Goal: Transaction & Acquisition: Purchase product/service

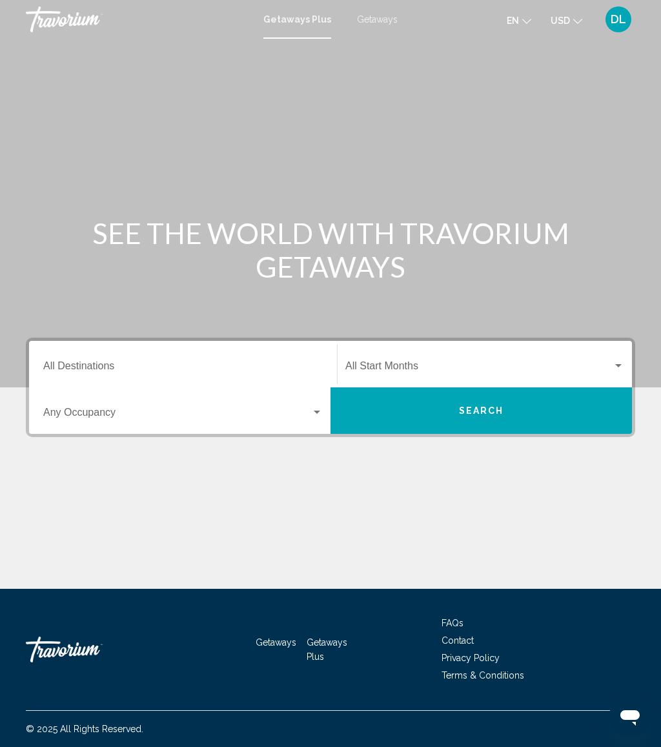
click at [375, 23] on span "Getaways" at bounding box center [377, 19] width 41 height 10
click at [192, 358] on div "Destination All Destinations" at bounding box center [183, 364] width 280 height 41
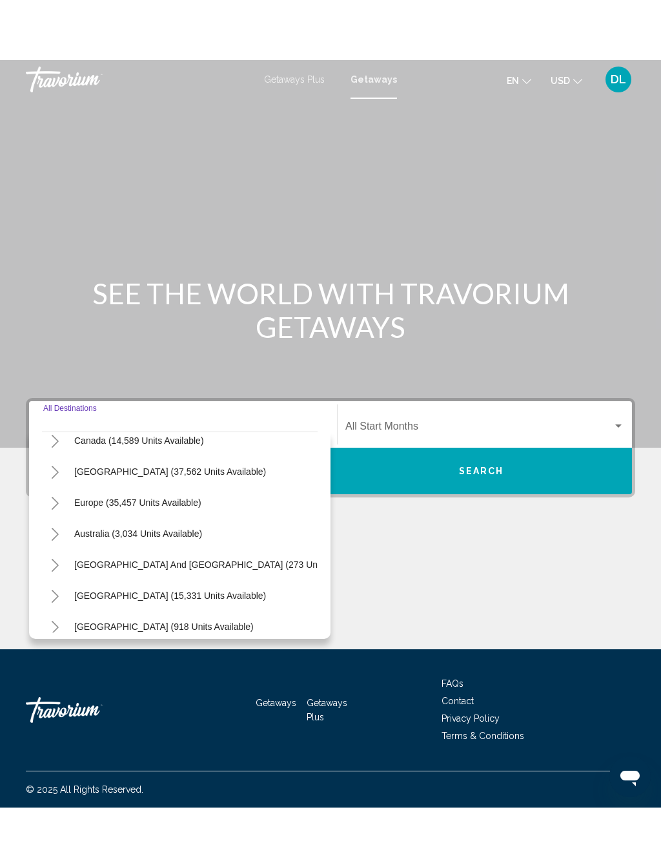
scroll to position [108, 0]
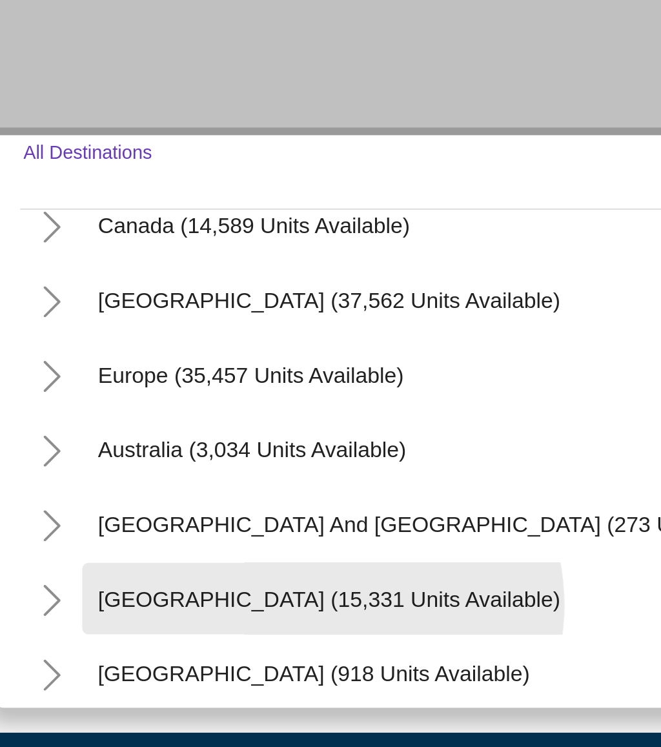
click at [134, 528] on span "South America (15,331 units available)" at bounding box center [170, 533] width 192 height 10
type input "**********"
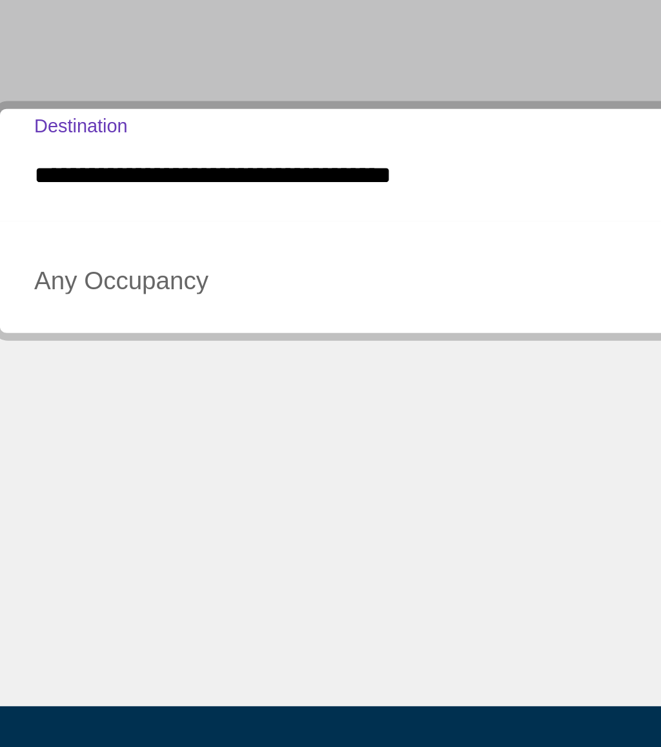
click at [106, 409] on span "Search widget" at bounding box center [177, 415] width 268 height 12
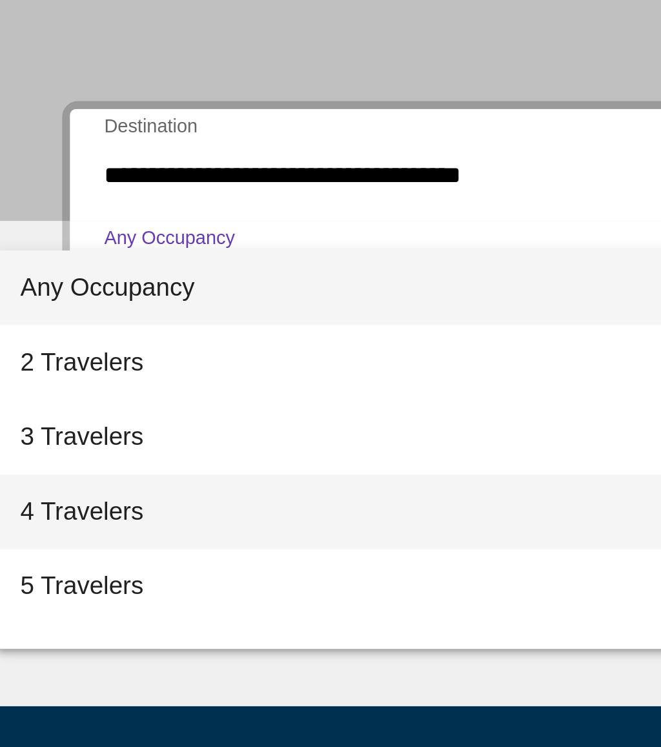
click at [98, 493] on span "4 Travelers" at bounding box center [148, 508] width 280 height 31
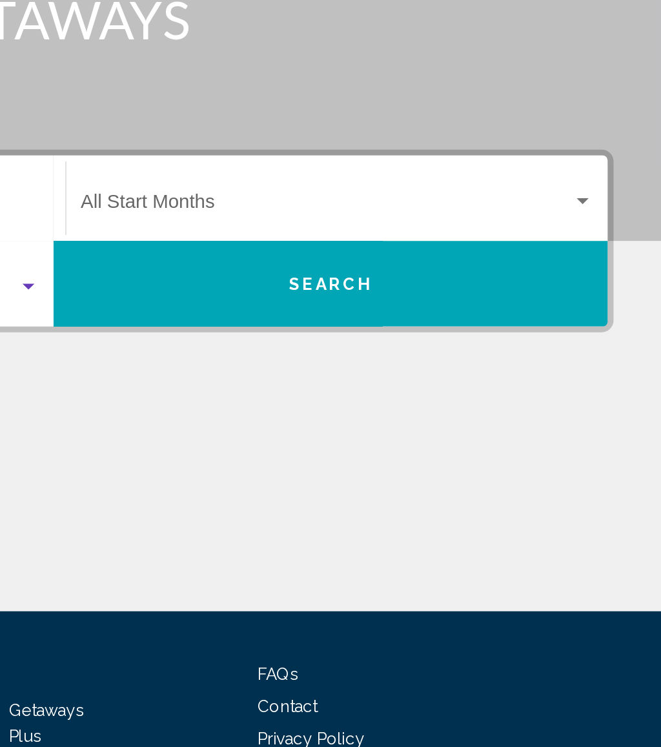
click at [331, 387] on button "Search" at bounding box center [482, 410] width 302 height 46
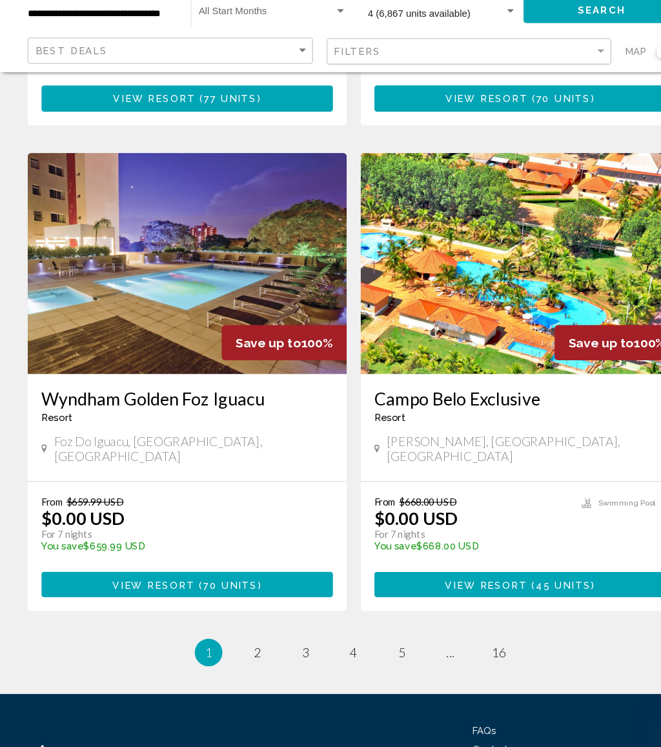
scroll to position [2317, 0]
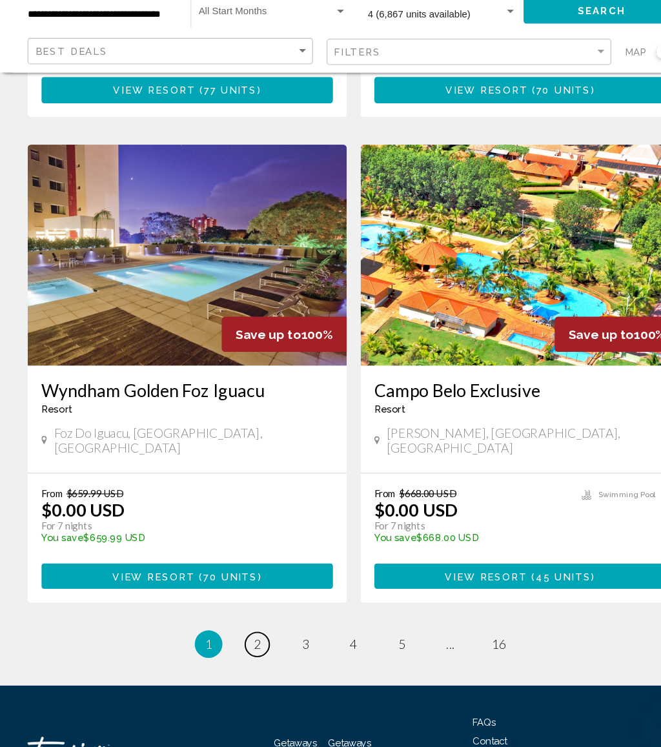
click at [241, 639] on link "page 2" at bounding box center [240, 650] width 23 height 23
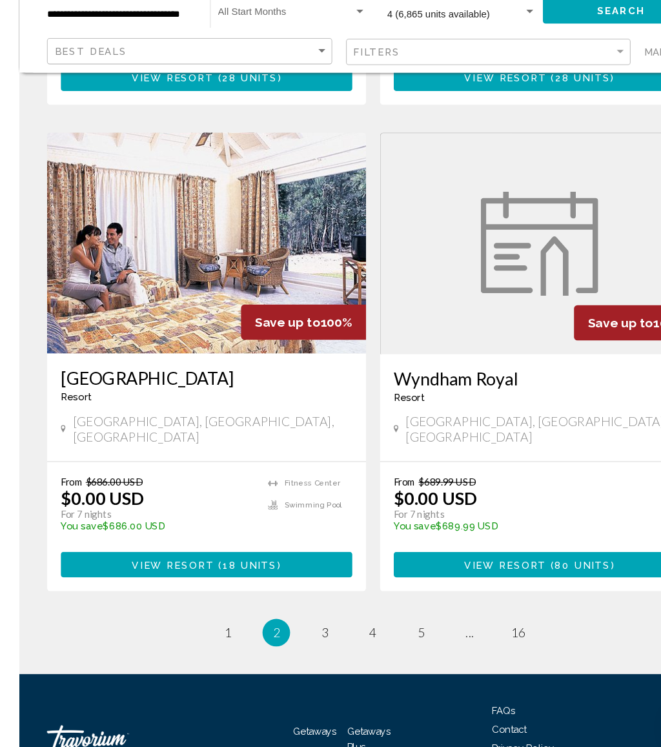
scroll to position [2279, 0]
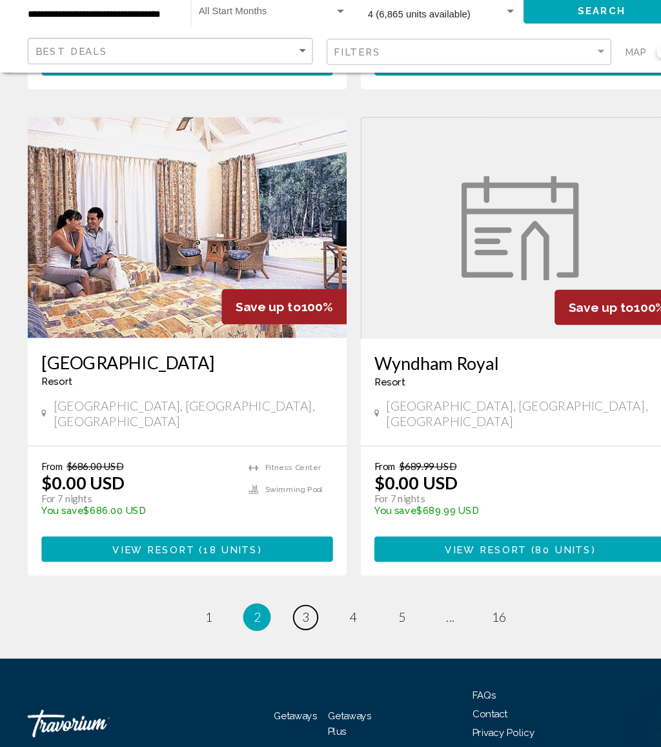
click at [282, 618] on span "3" at bounding box center [285, 625] width 6 height 14
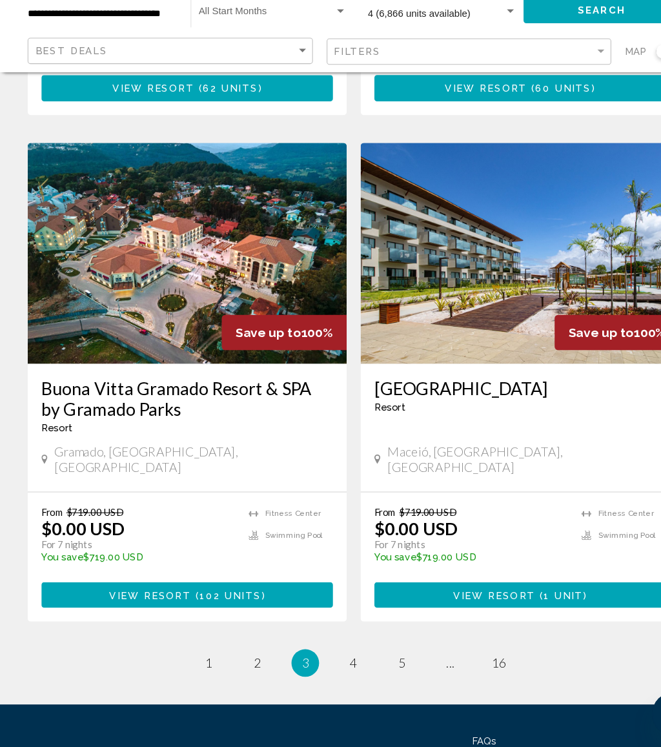
scroll to position [2297, 0]
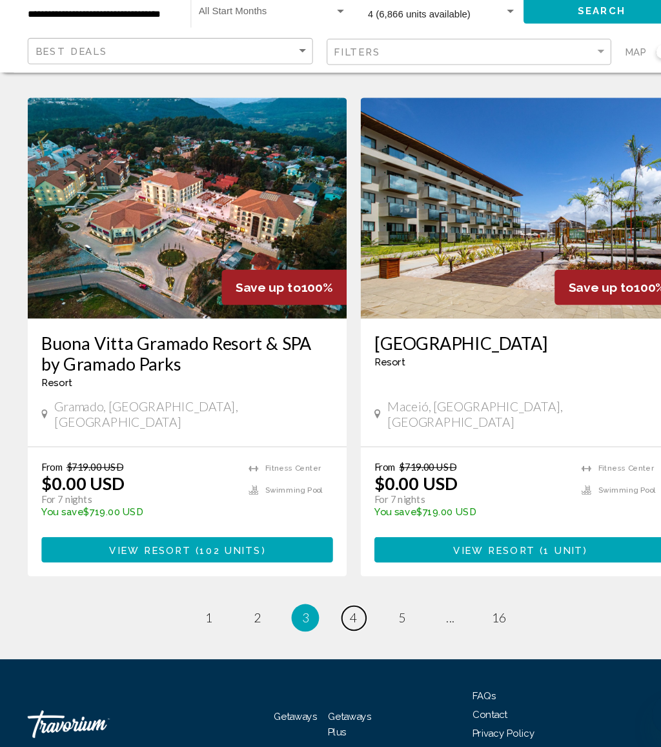
click at [330, 619] on span "4" at bounding box center [330, 626] width 6 height 14
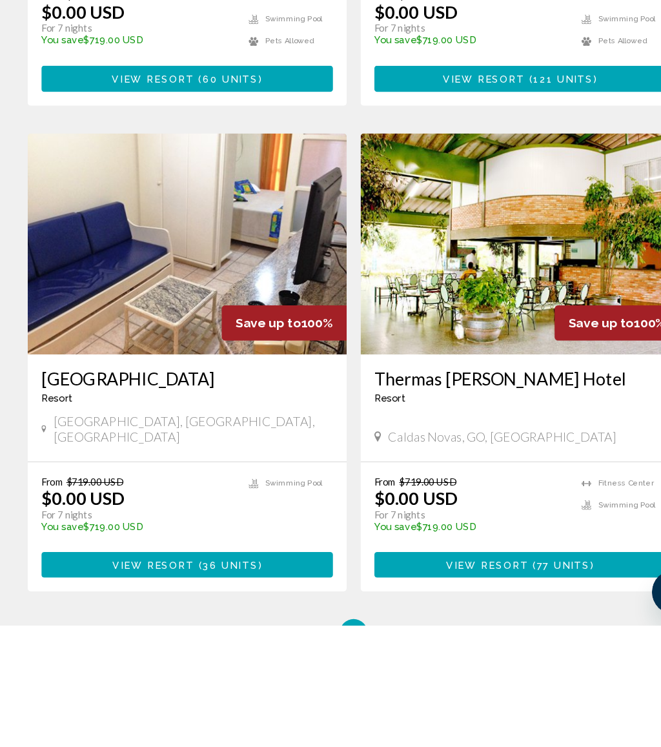
scroll to position [2355, 0]
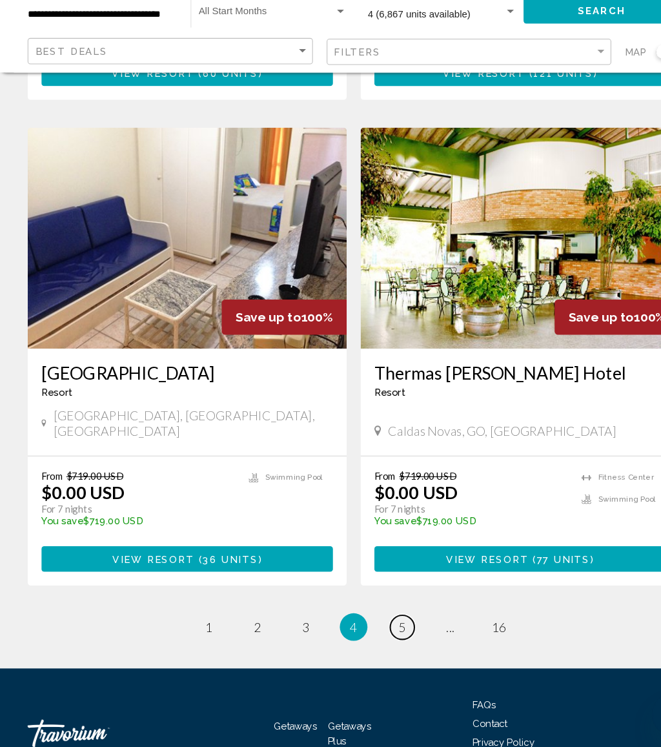
click at [373, 628] on span "5" at bounding box center [376, 635] width 6 height 14
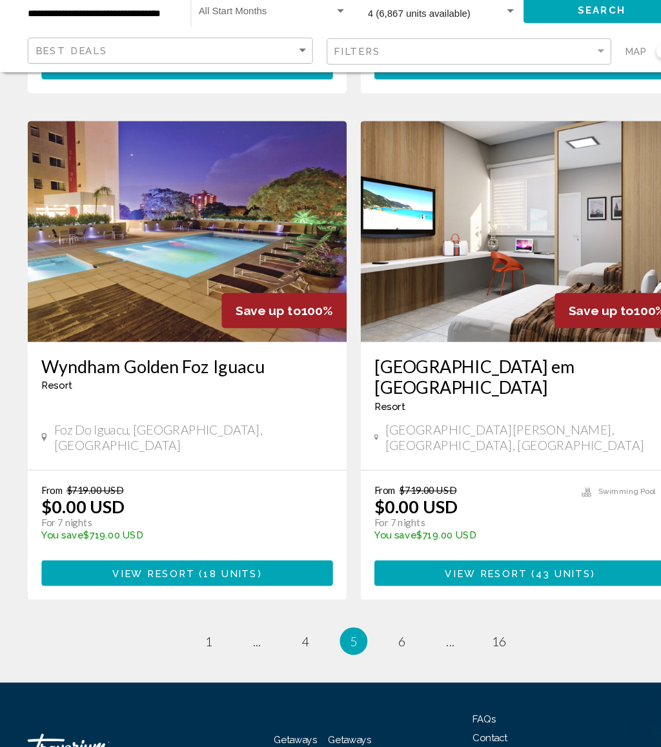
scroll to position [2297, 0]
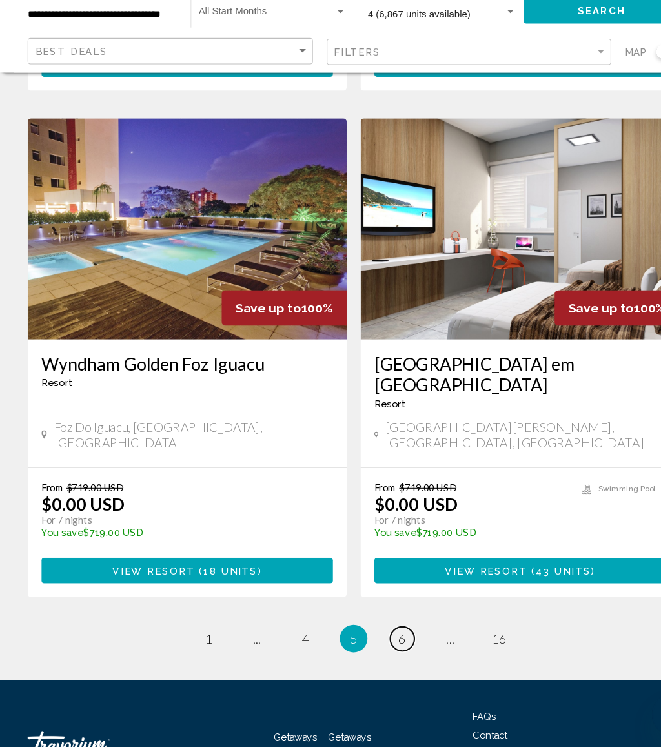
click at [371, 634] on link "page 6" at bounding box center [376, 645] width 23 height 23
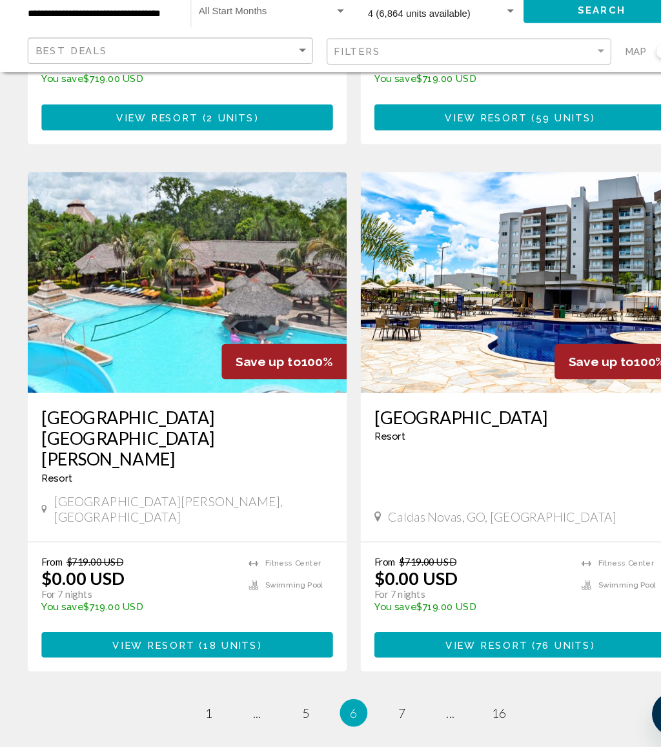
scroll to position [2278, 0]
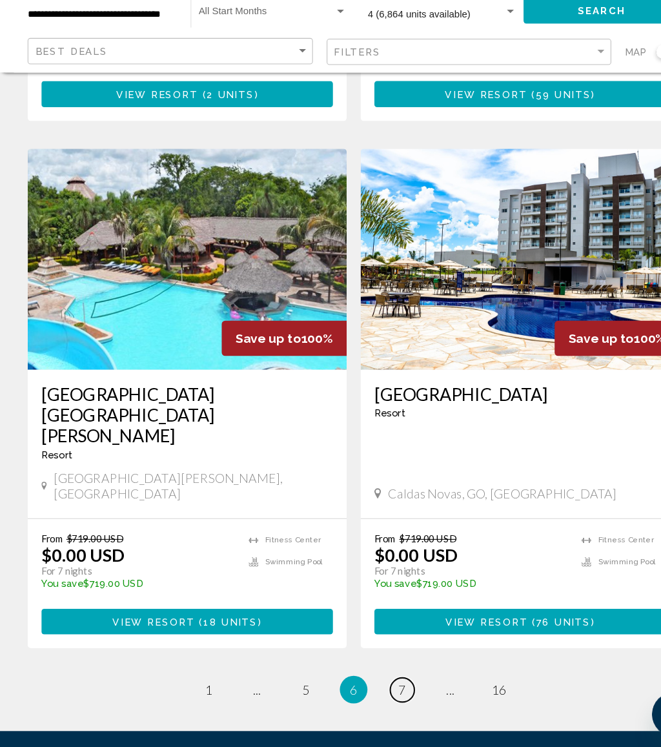
click at [367, 682] on link "page 7" at bounding box center [376, 693] width 23 height 23
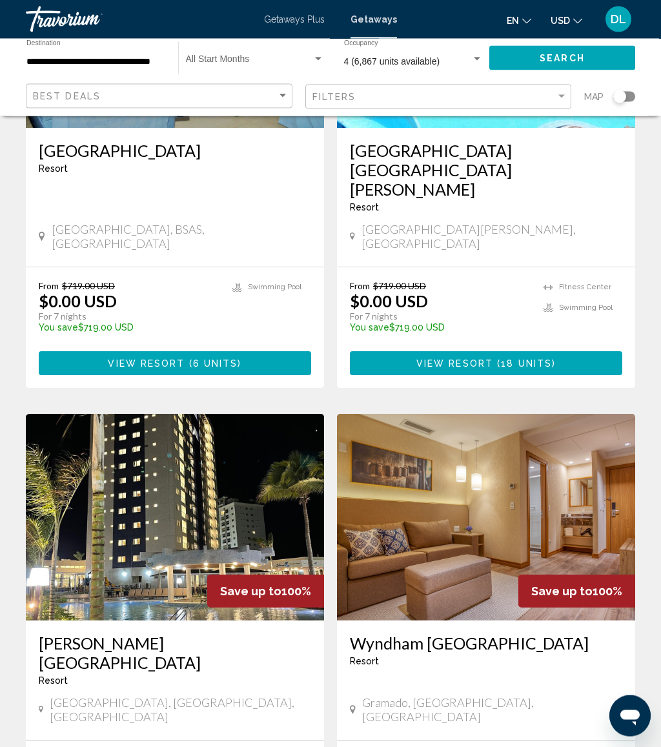
scroll to position [103, 0]
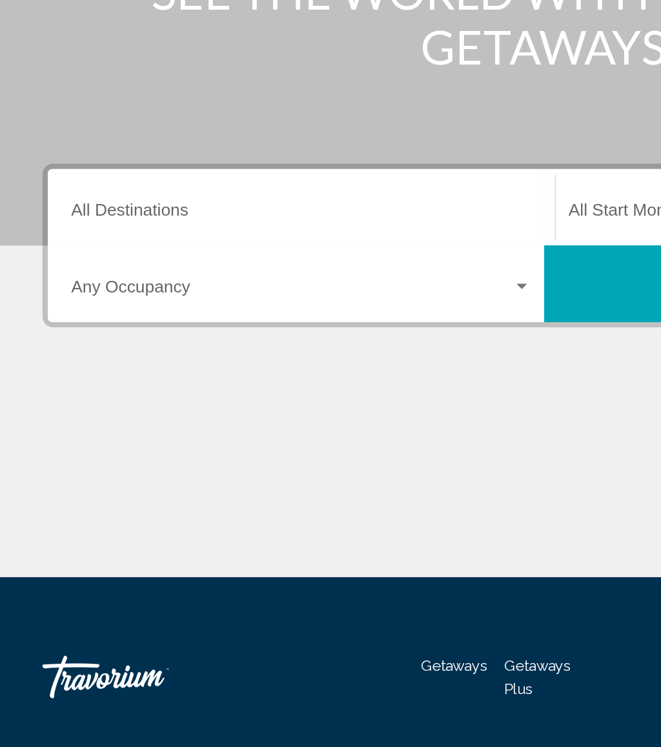
click at [158, 363] on input "Destination All Destinations" at bounding box center [183, 369] width 280 height 12
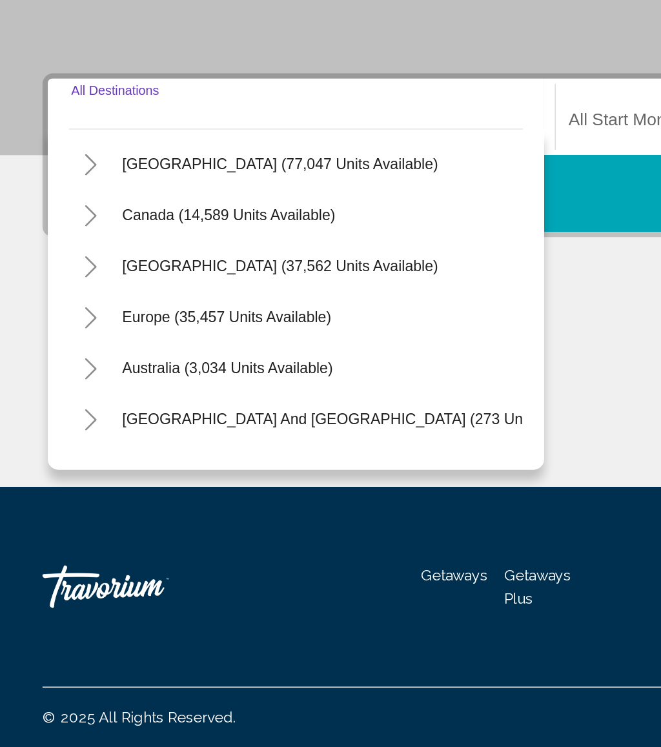
scroll to position [88, 0]
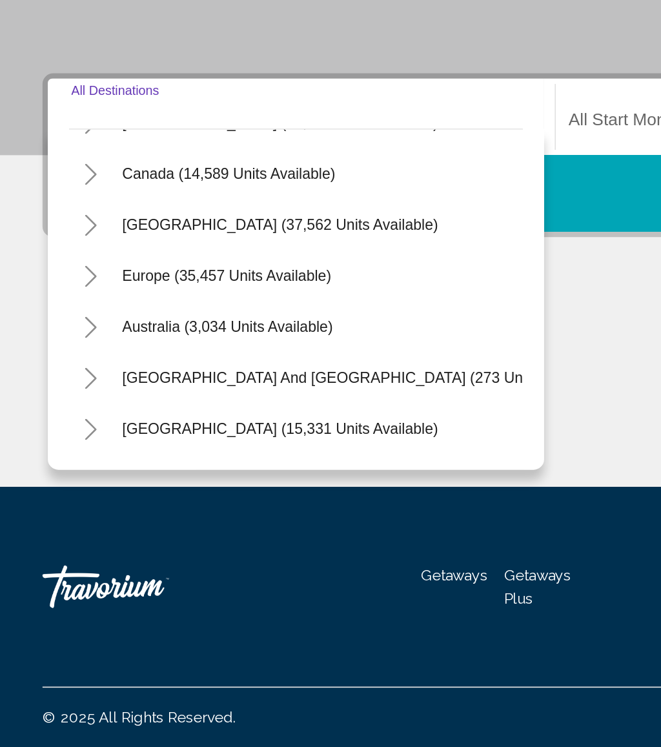
click at [234, 517] on span "South Pacific and Oceania (273 units available)" at bounding box center [221, 522] width 294 height 10
type input "**********"
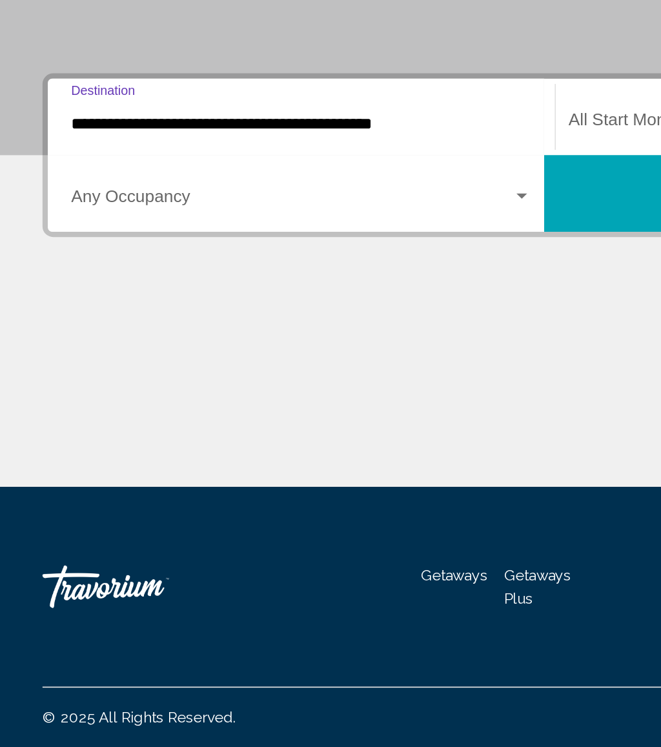
click at [265, 409] on span "Search widget" at bounding box center [177, 415] width 268 height 12
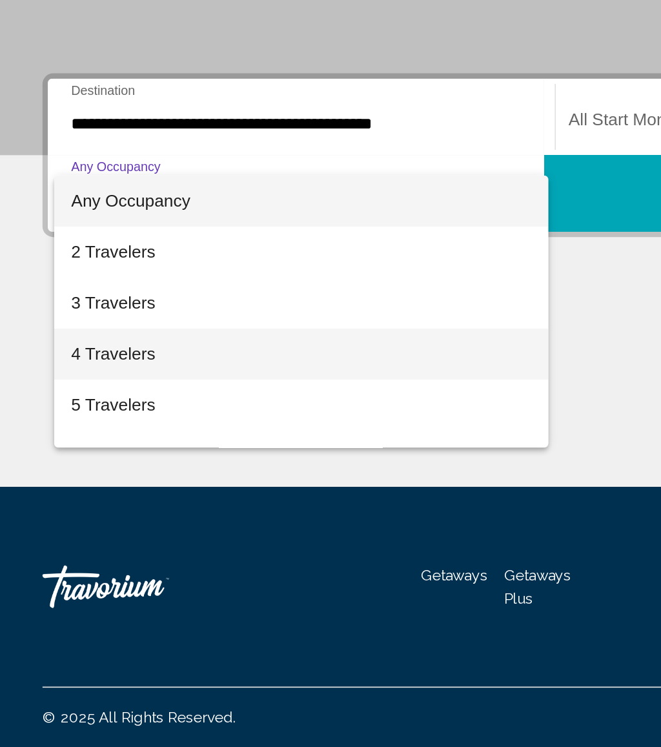
click at [115, 493] on span "4 Travelers" at bounding box center [183, 508] width 280 height 31
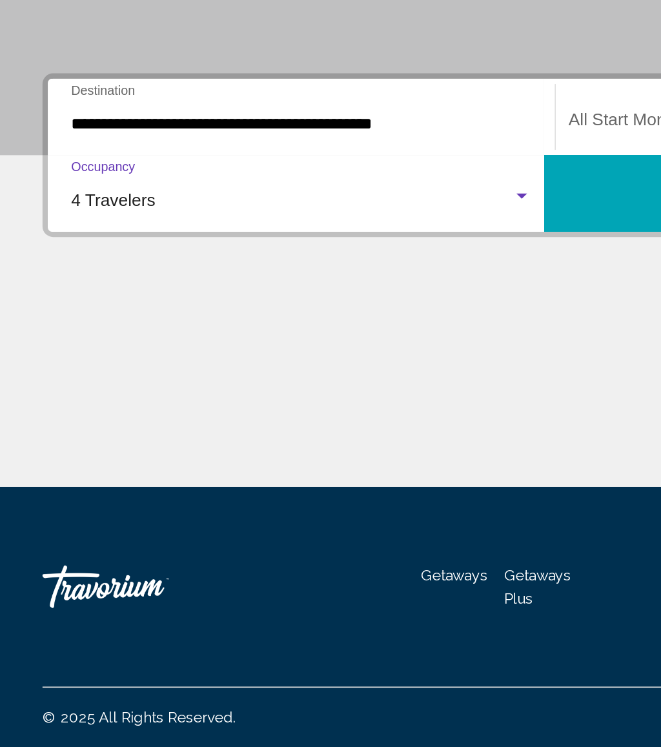
click at [375, 387] on button "Search" at bounding box center [482, 410] width 302 height 46
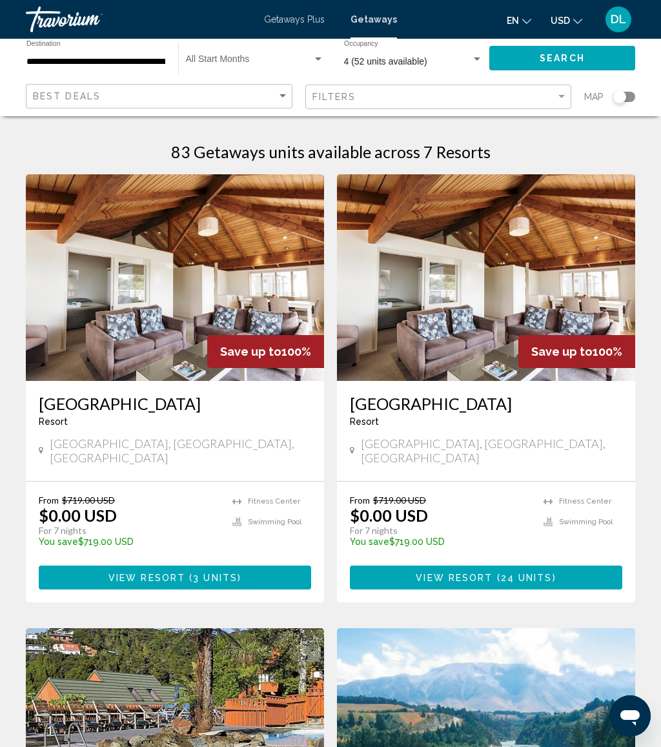
click at [152, 57] on input "**********" at bounding box center [95, 62] width 139 height 10
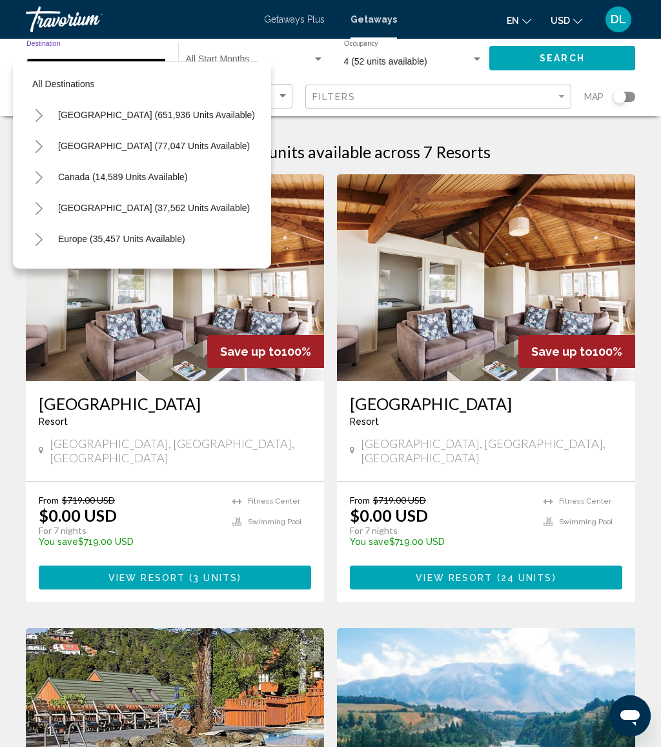
scroll to position [139, 0]
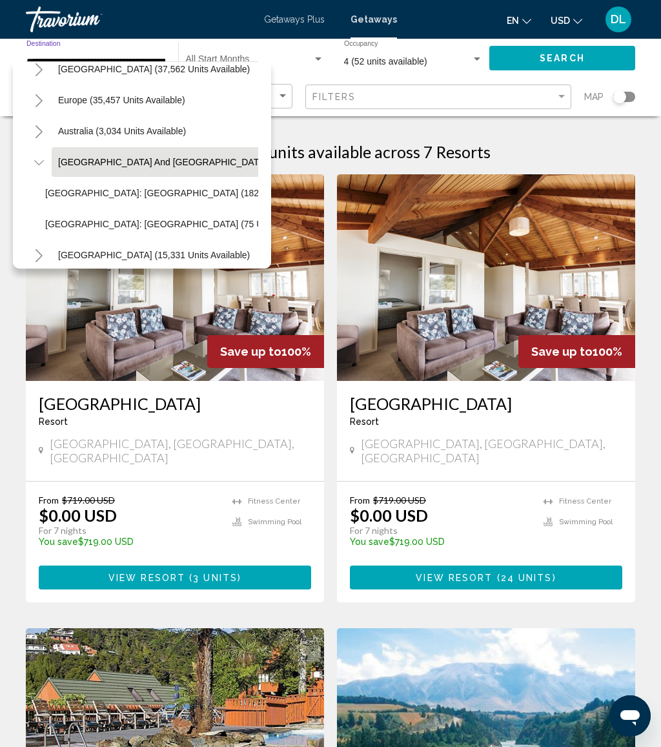
click at [47, 67] on button "Toggle Caribbean & Atlantic Islands (37,562 units available)" at bounding box center [39, 69] width 26 height 26
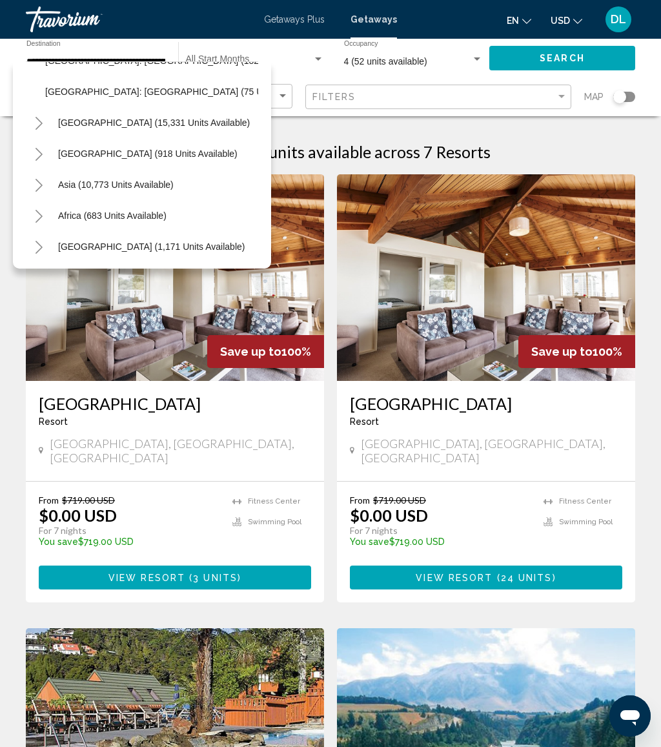
scroll to position [674, 0]
click at [43, 158] on icon "Toggle Central America (918 units available)" at bounding box center [39, 154] width 10 height 13
click at [149, 227] on button "Costa Rica (587 units available)" at bounding box center [135, 216] width 192 height 30
type input "**********"
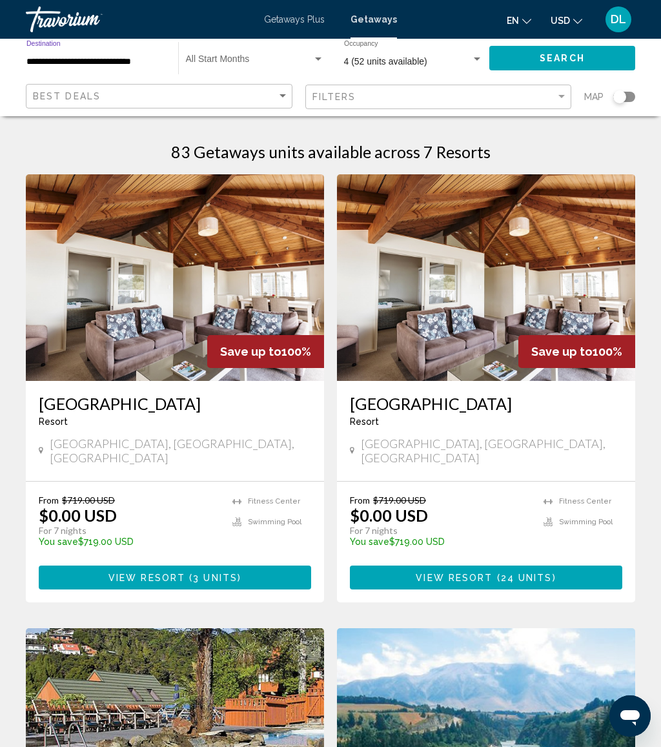
click at [546, 58] on span "Search" at bounding box center [562, 59] width 45 height 10
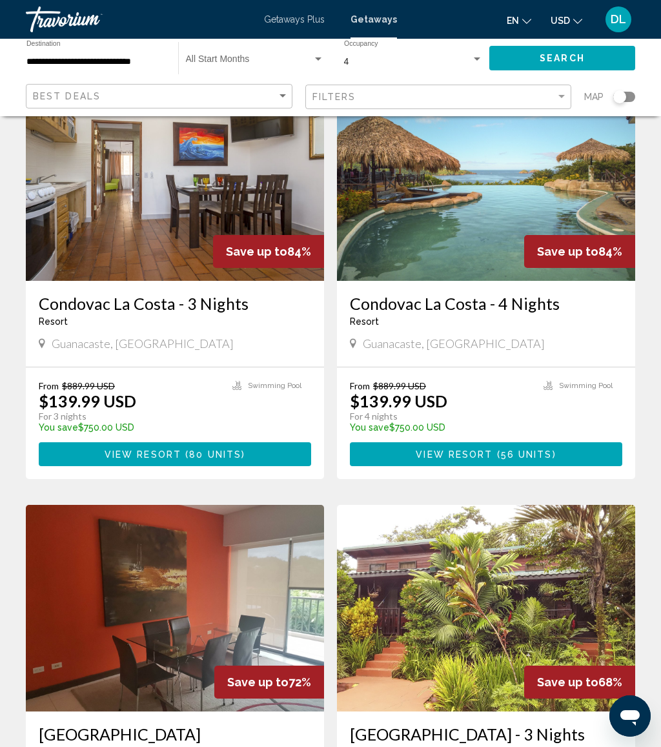
scroll to position [967, 0]
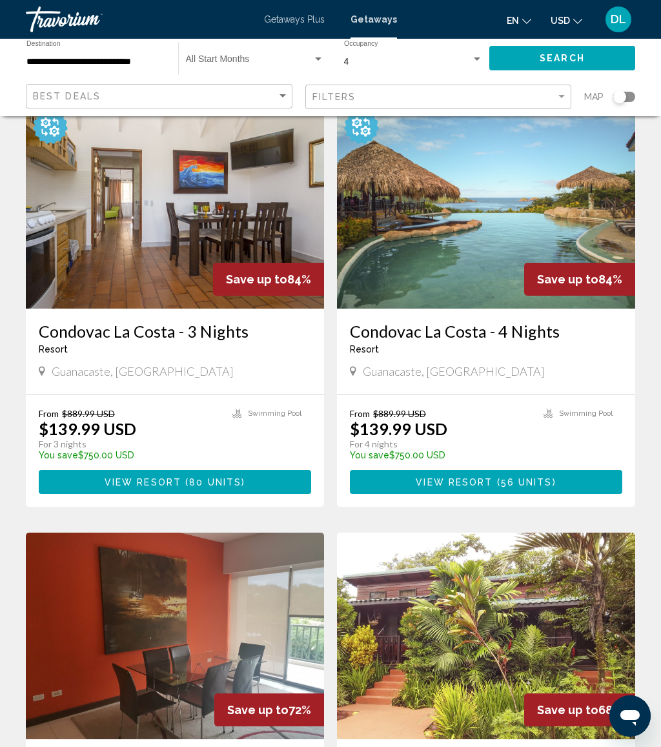
click at [550, 477] on span "56 units" at bounding box center [527, 482] width 52 height 10
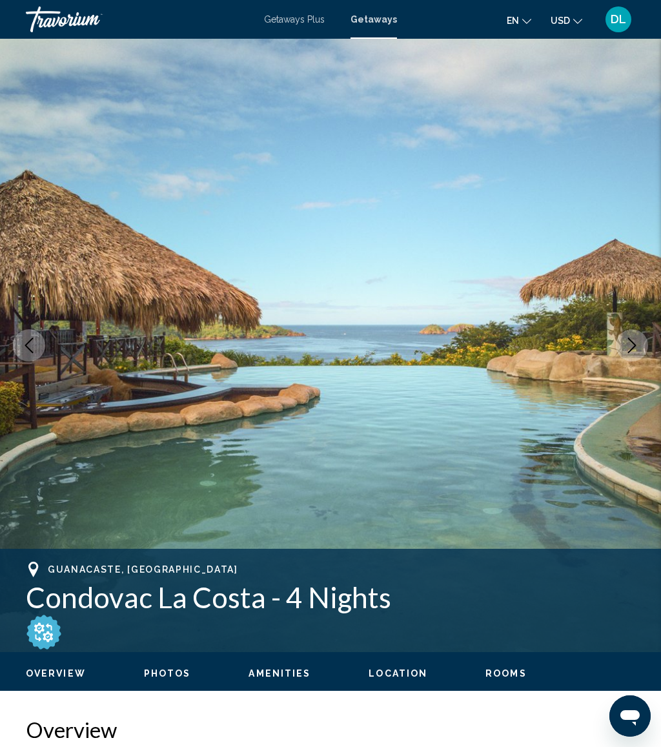
click at [643, 332] on img "Main content" at bounding box center [330, 345] width 661 height 613
click at [633, 332] on button "Next image" at bounding box center [632, 345] width 32 height 32
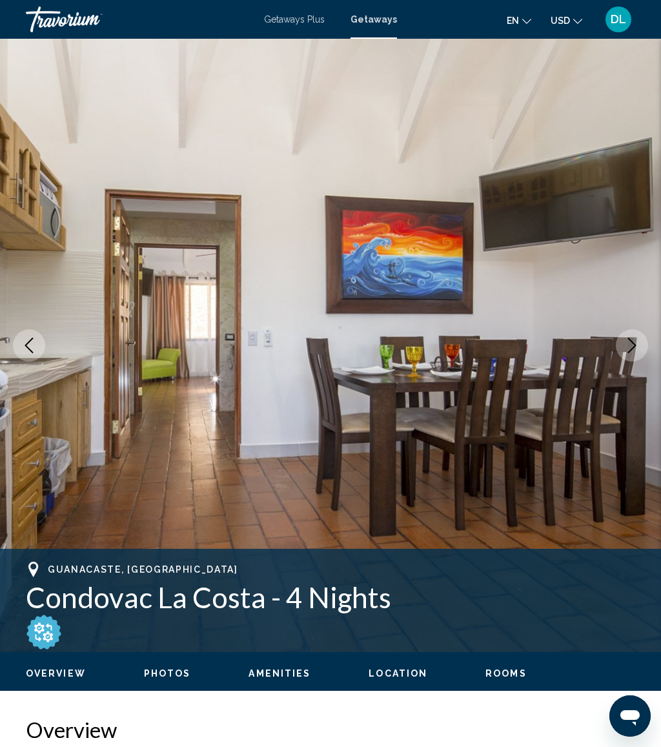
click at [634, 344] on icon "Next image" at bounding box center [632, 345] width 8 height 15
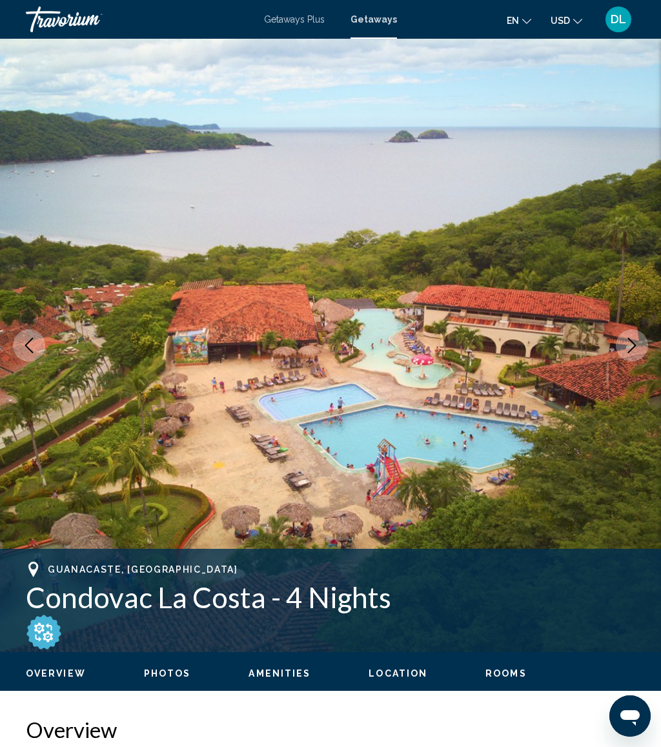
click at [630, 344] on icon "Next image" at bounding box center [631, 345] width 15 height 15
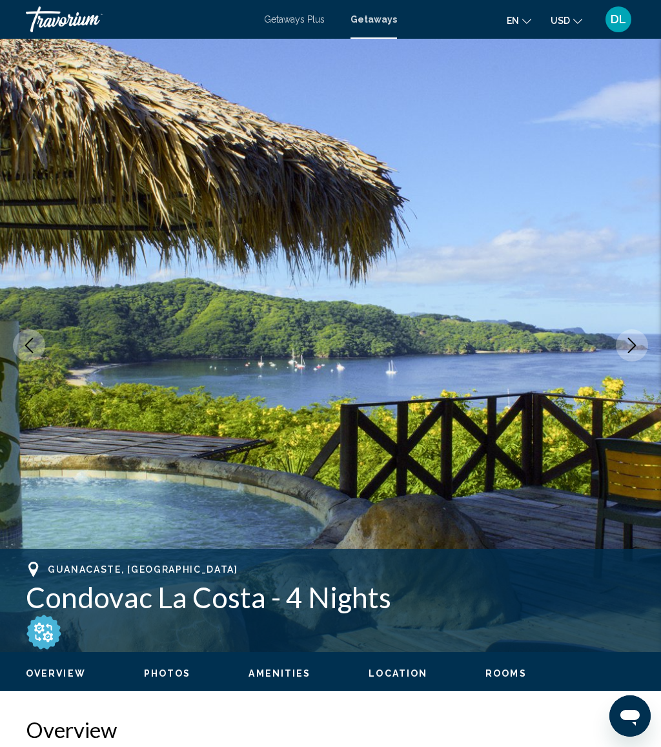
click at [632, 342] on icon "Next image" at bounding box center [632, 345] width 8 height 15
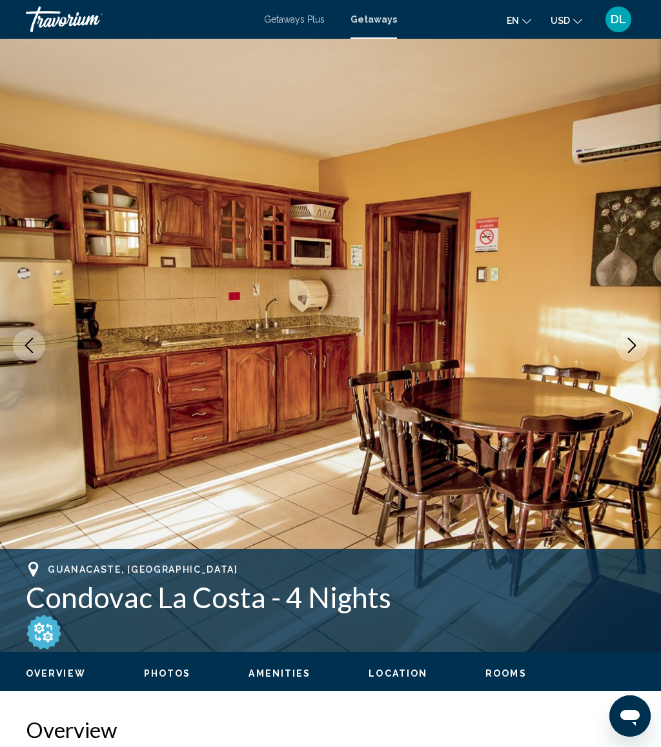
click at [628, 345] on icon "Next image" at bounding box center [631, 345] width 15 height 15
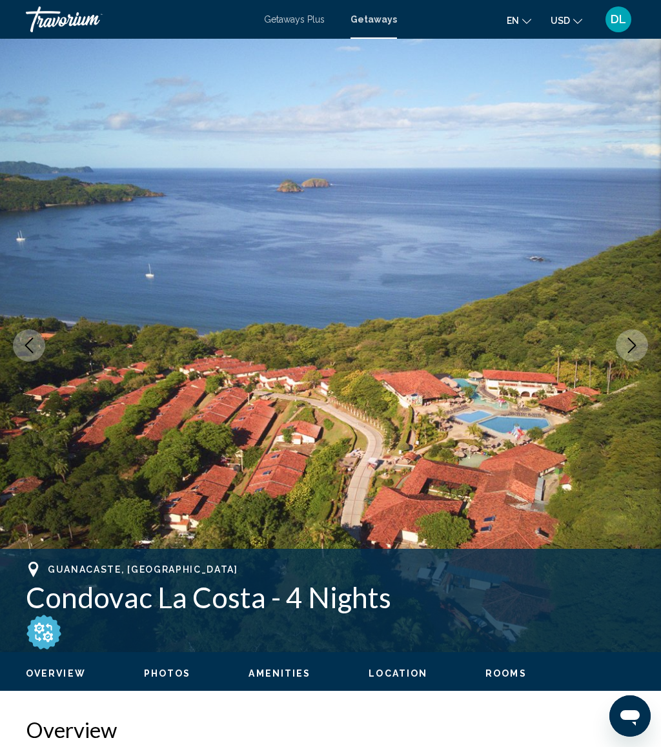
click at [622, 347] on button "Next image" at bounding box center [632, 345] width 32 height 32
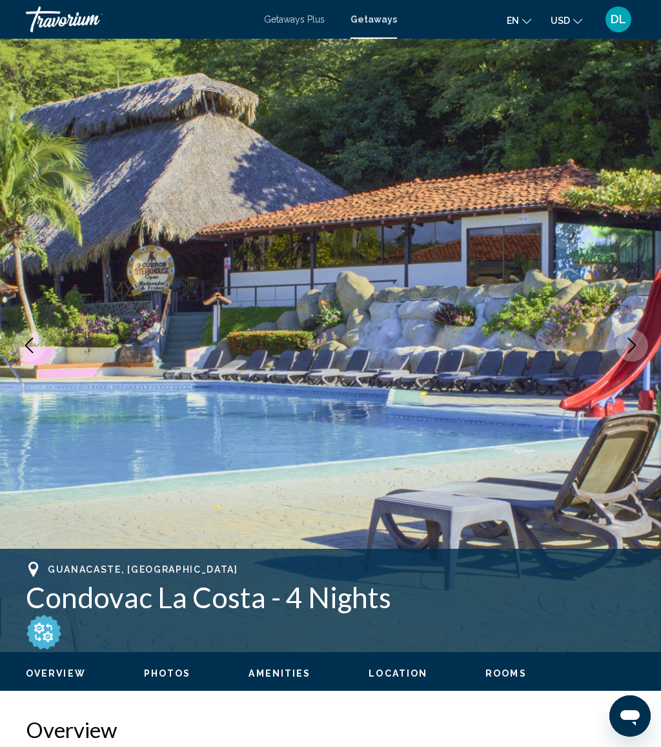
click at [632, 333] on button "Next image" at bounding box center [632, 345] width 32 height 32
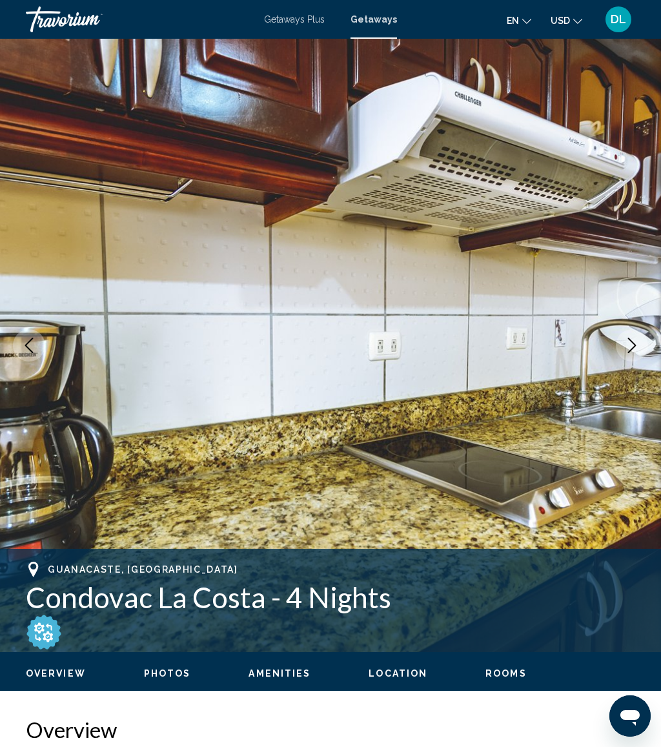
click at [629, 345] on icon "Next image" at bounding box center [631, 345] width 15 height 15
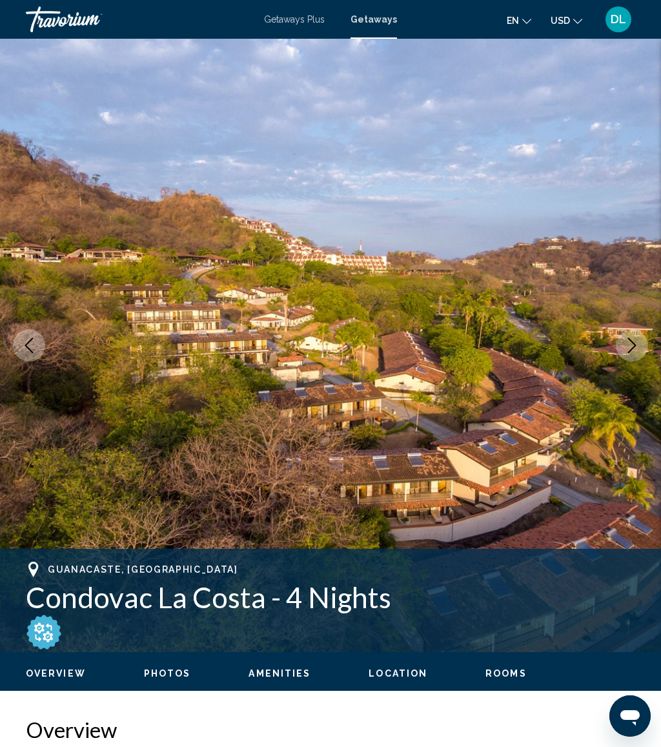
click at [628, 345] on icon "Next image" at bounding box center [631, 345] width 15 height 15
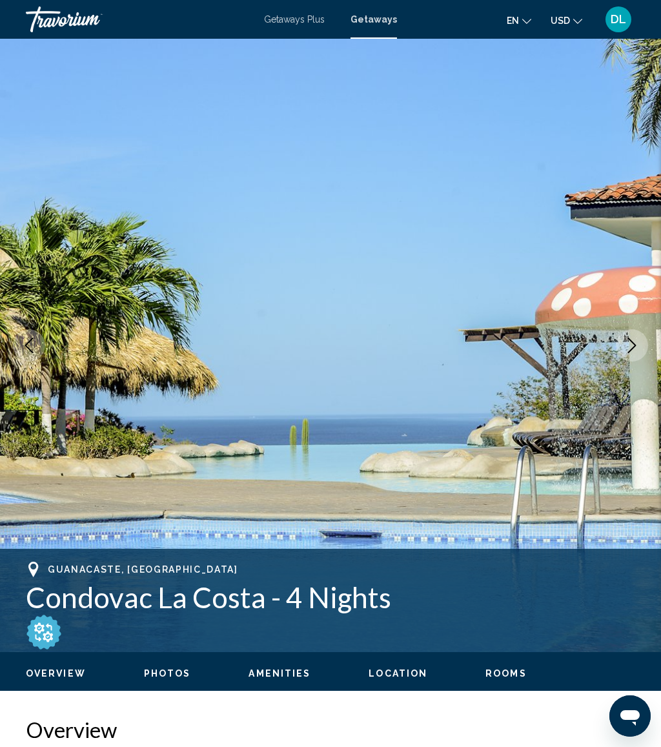
click at [631, 343] on icon "Next image" at bounding box center [631, 345] width 15 height 15
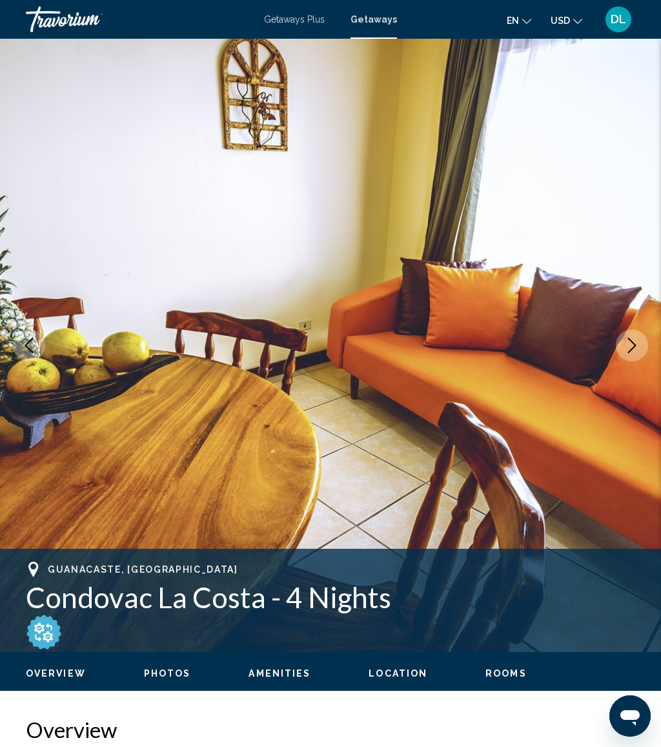
click at [642, 338] on button "Next image" at bounding box center [632, 345] width 32 height 32
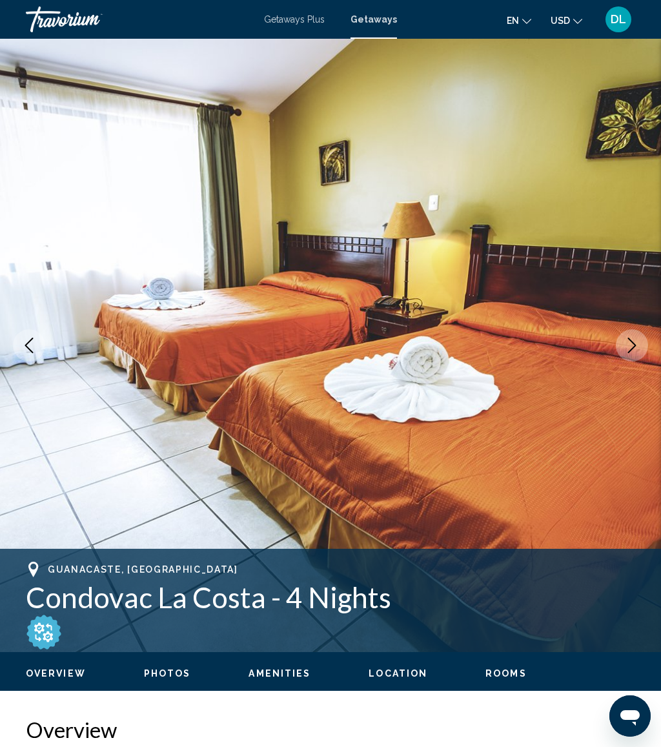
click at [635, 346] on icon "Next image" at bounding box center [632, 345] width 8 height 15
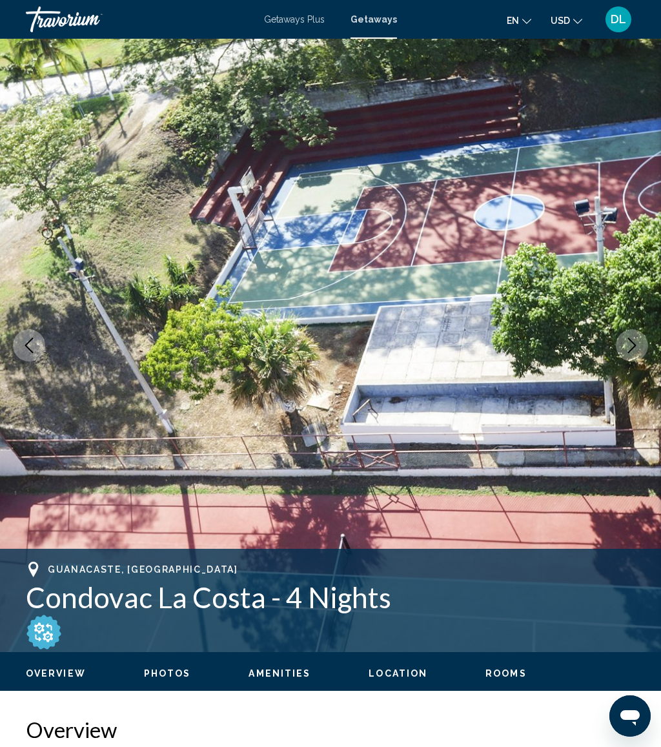
click at [638, 341] on icon "Next image" at bounding box center [631, 345] width 15 height 15
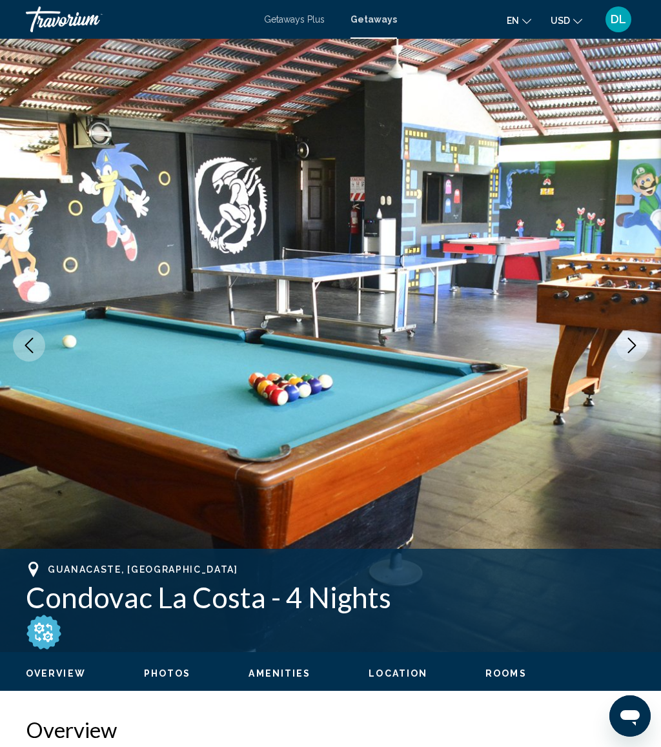
click at [640, 344] on button "Next image" at bounding box center [632, 345] width 32 height 32
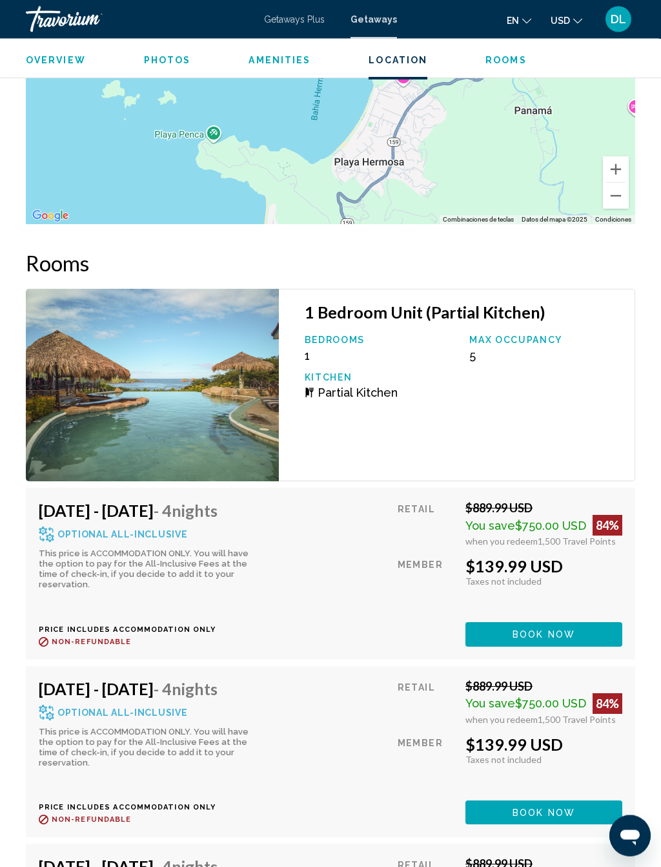
scroll to position [2578, 0]
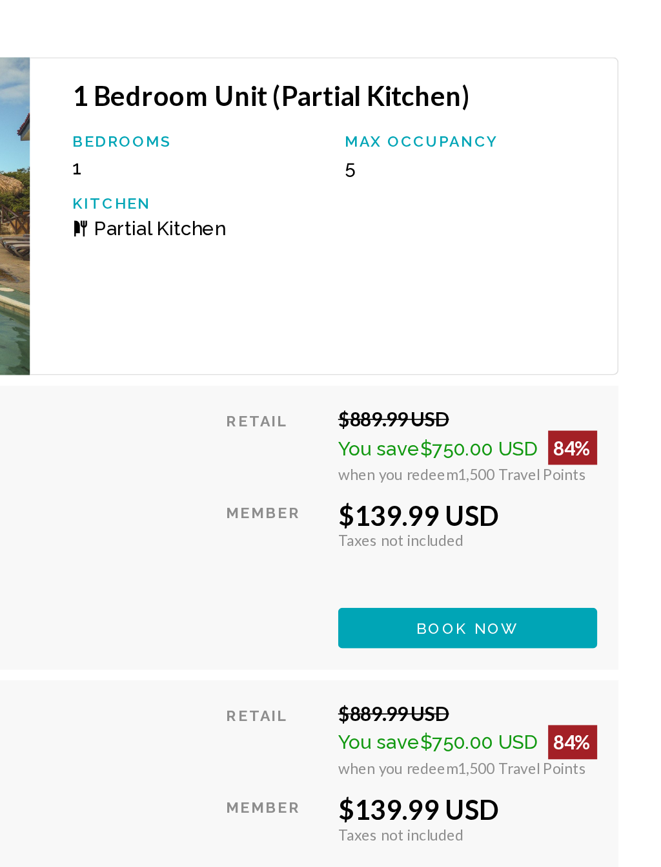
click at [466, 621] on button "Book now" at bounding box center [544, 633] width 157 height 24
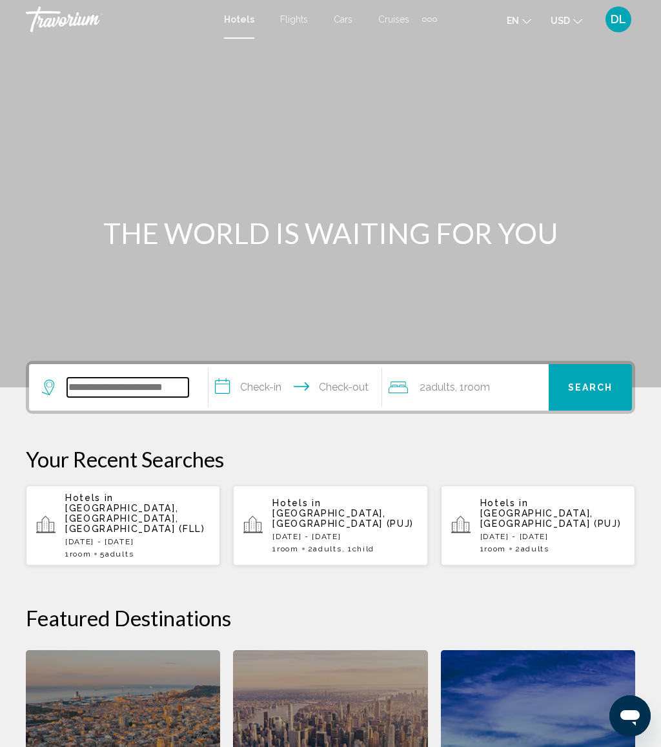
click at [156, 395] on input "Search widget" at bounding box center [127, 387] width 121 height 19
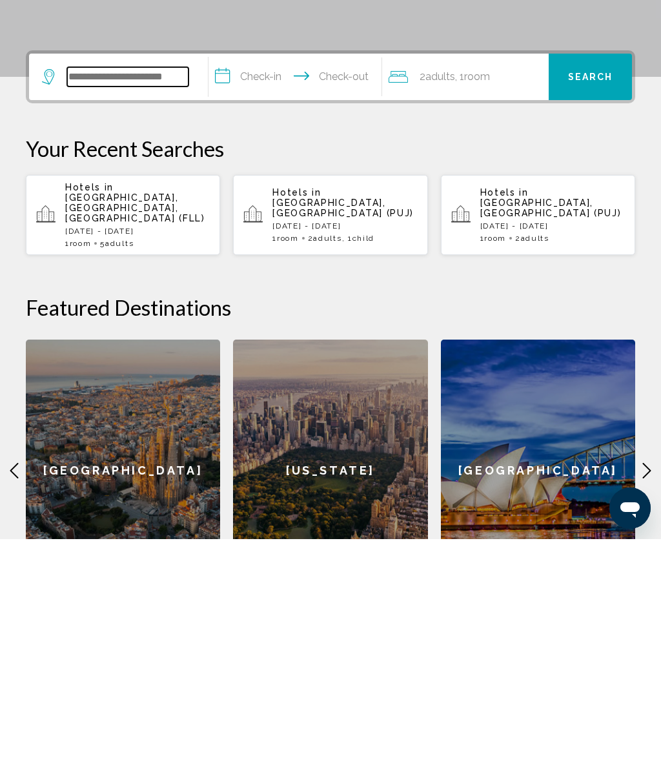
scroll to position [91, 0]
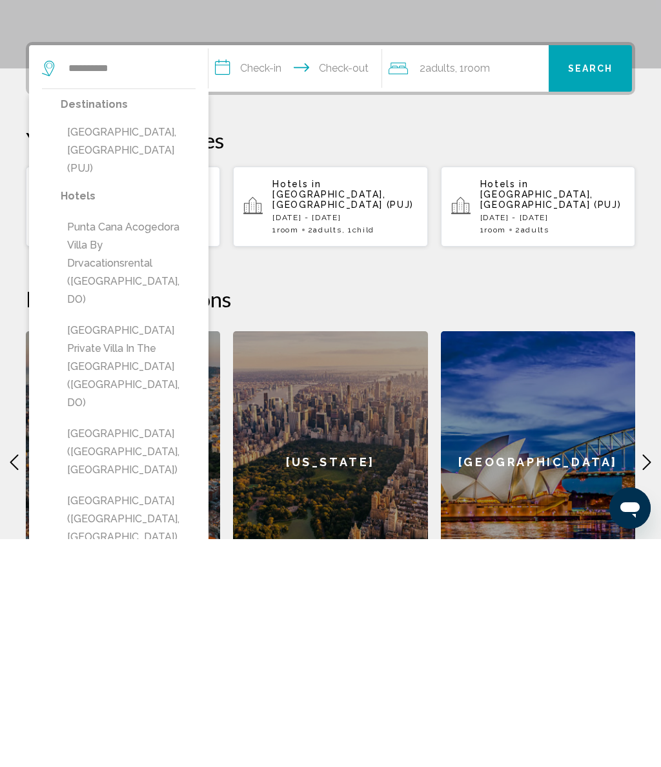
click at [172, 348] on button "[GEOGRAPHIC_DATA], [GEOGRAPHIC_DATA] (PUJ)" at bounding box center [128, 378] width 135 height 61
type input "**********"
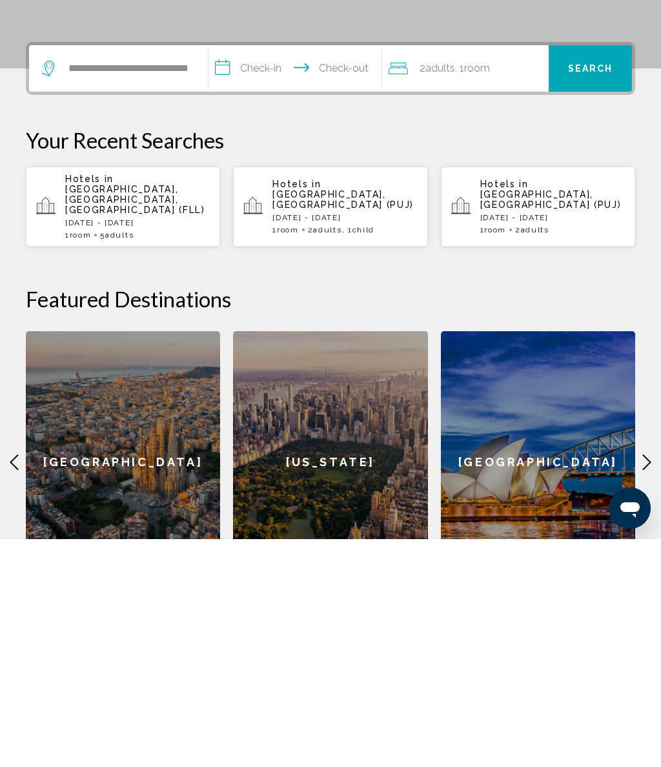
click at [272, 273] on input "**********" at bounding box center [298, 298] width 178 height 50
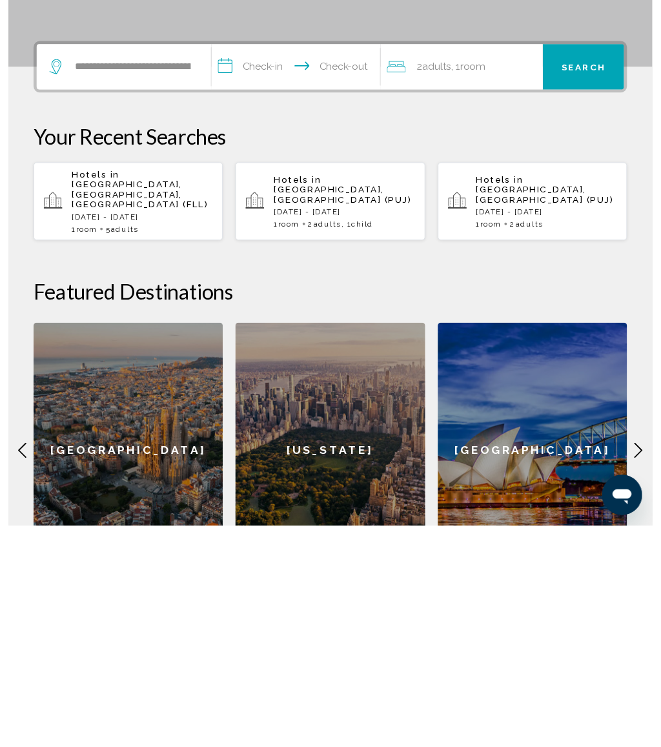
scroll to position [319, 0]
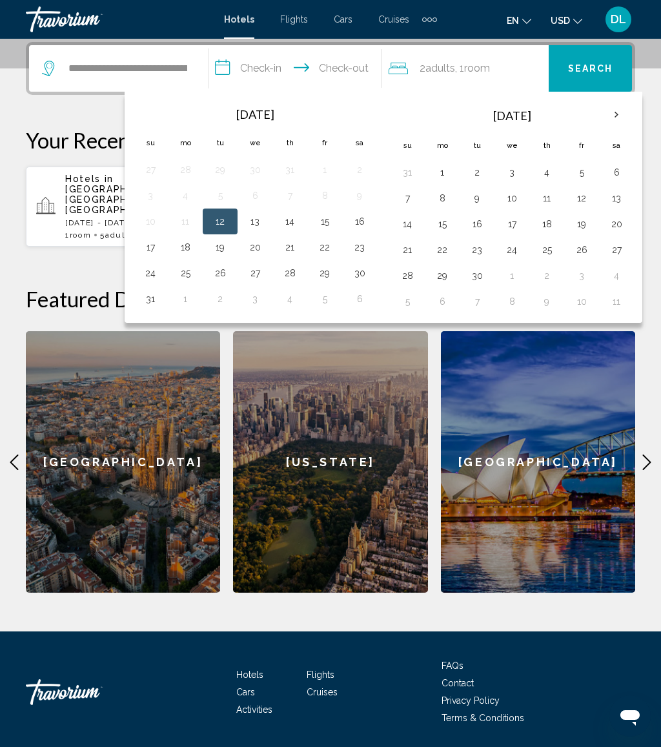
click at [256, 274] on button "27" at bounding box center [255, 273] width 21 height 18
click at [161, 297] on button "31" at bounding box center [150, 299] width 21 height 18
type input "**********"
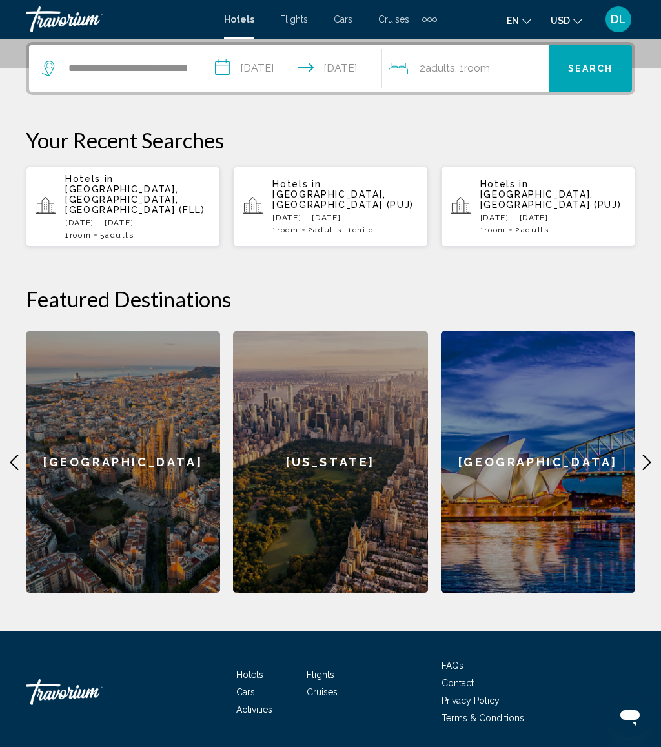
click at [508, 65] on div "2 Adult Adults , 1 Room rooms" at bounding box center [469, 68] width 160 height 18
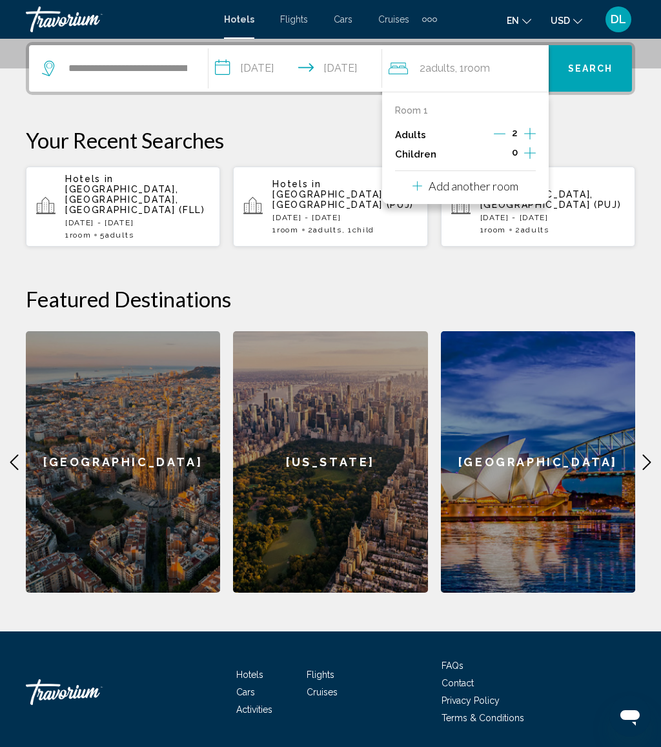
click at [519, 187] on p "Add another room" at bounding box center [474, 186] width 90 height 14
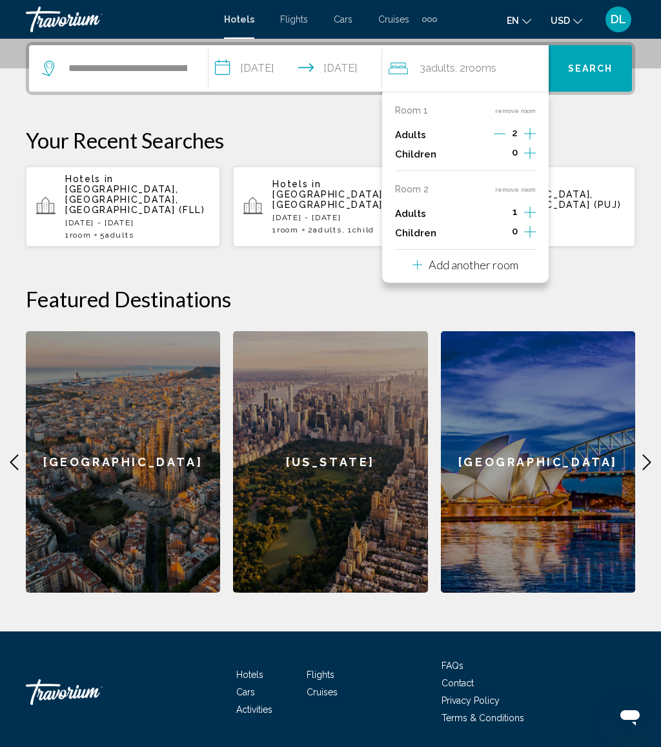
click at [534, 141] on icon "Increment adults" at bounding box center [530, 133] width 12 height 15
click at [511, 268] on button "Add another room" at bounding box center [466, 263] width 106 height 26
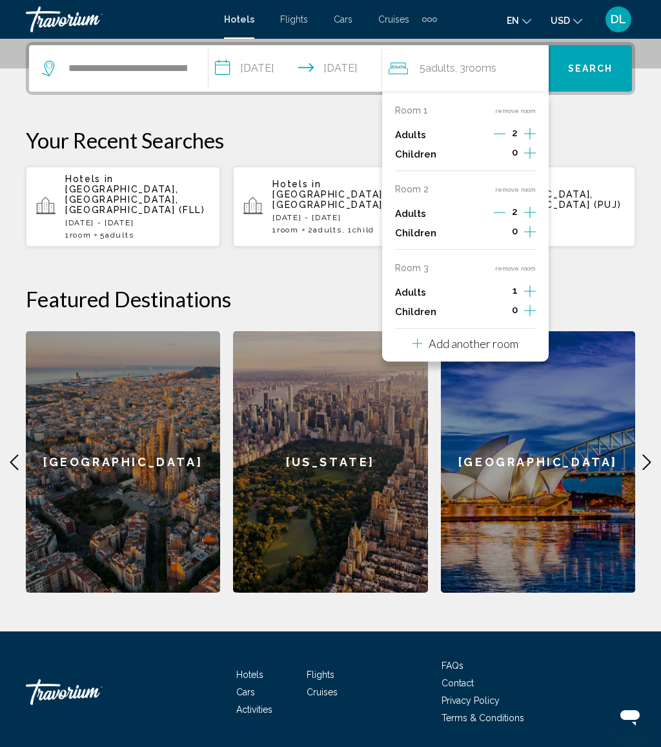
click at [527, 141] on icon "Increment adults" at bounding box center [530, 133] width 12 height 15
click at [519, 340] on p "Add another room" at bounding box center [474, 343] width 90 height 14
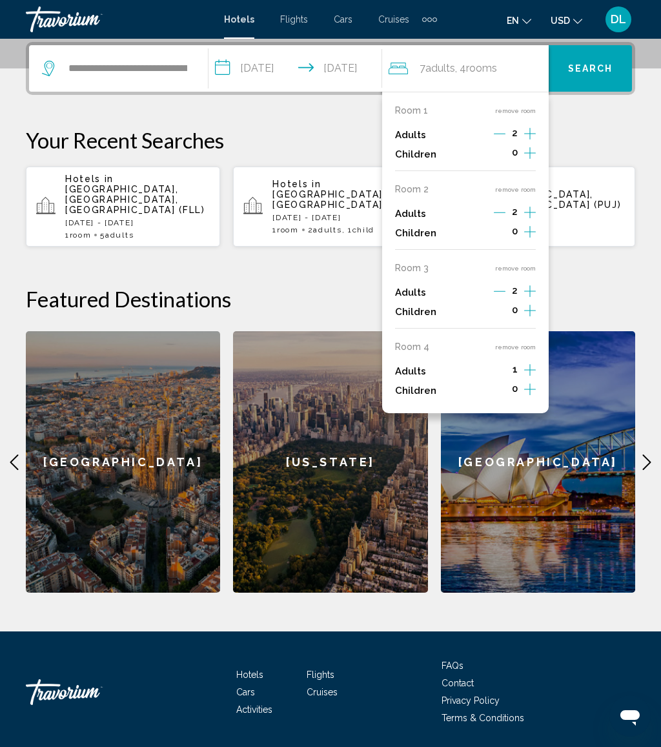
click at [535, 141] on icon "Increment adults" at bounding box center [530, 133] width 12 height 15
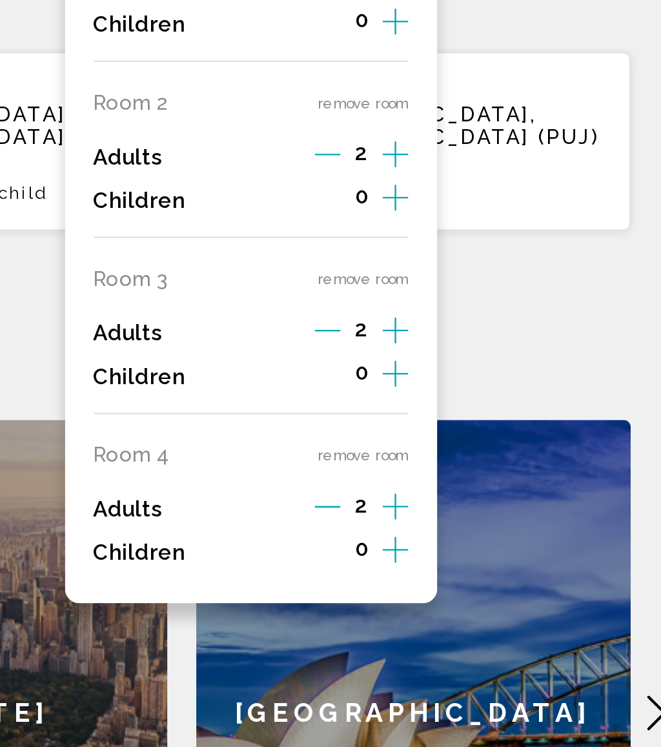
click at [524, 161] on icon "Increment children" at bounding box center [530, 152] width 12 height 15
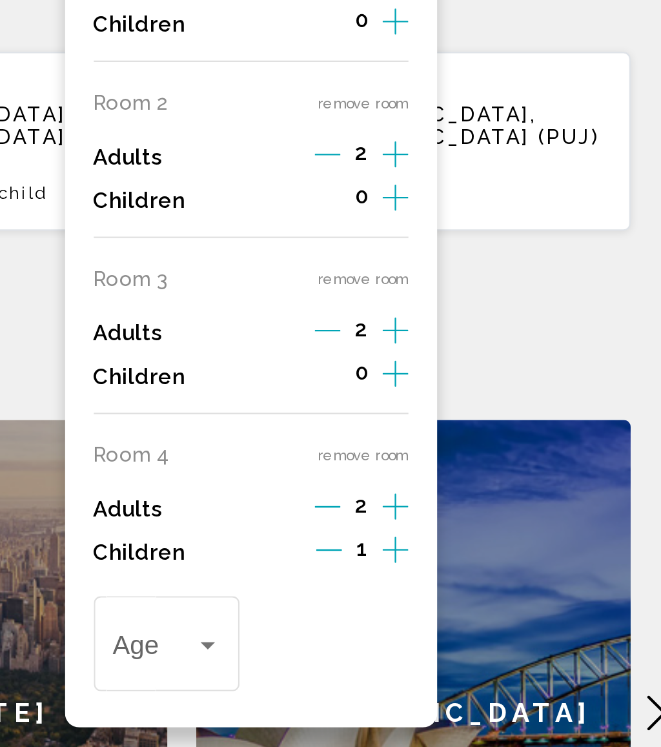
click at [404, 407] on div "Age" at bounding box center [428, 430] width 48 height 46
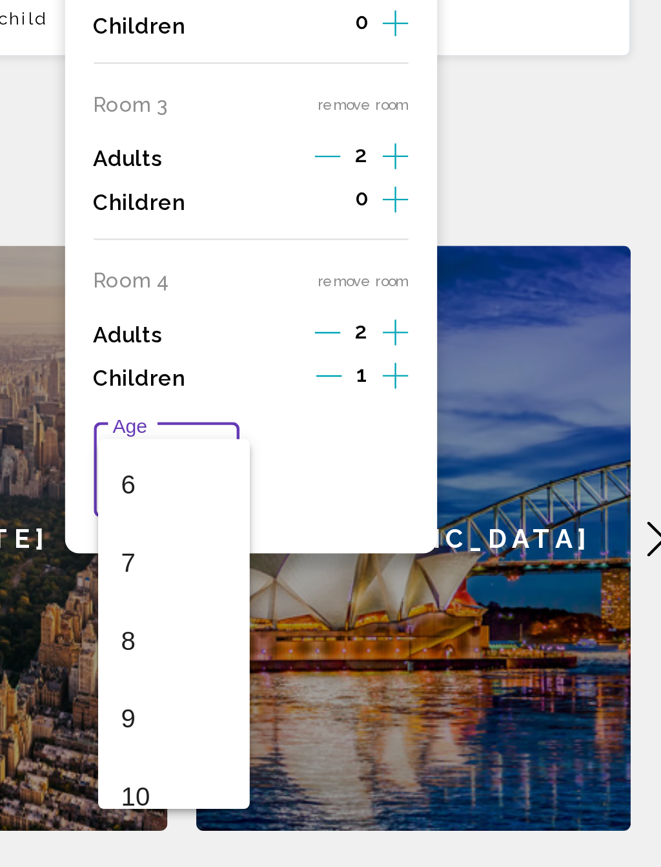
scroll to position [251, 0]
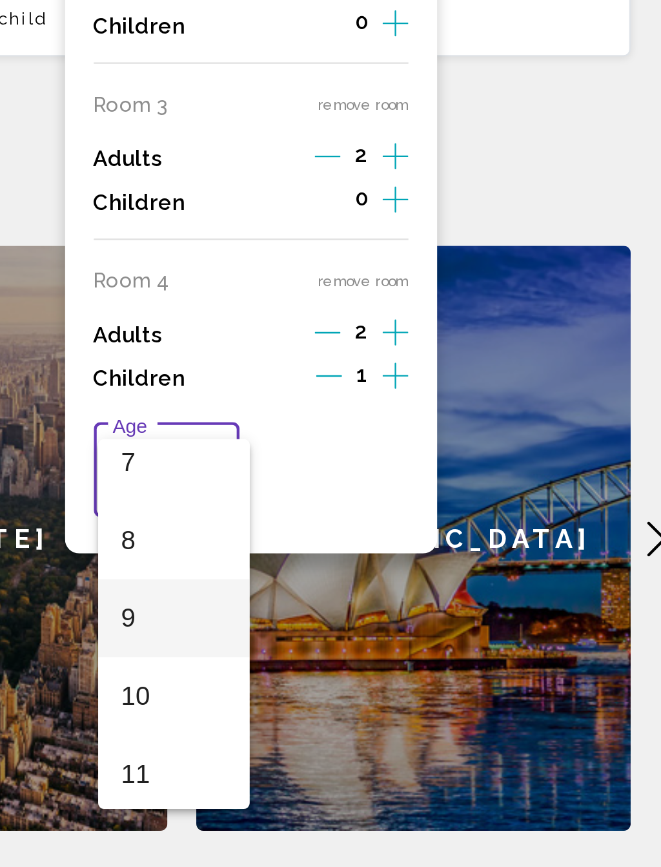
click at [407, 579] on span "9" at bounding box center [430, 596] width 47 height 35
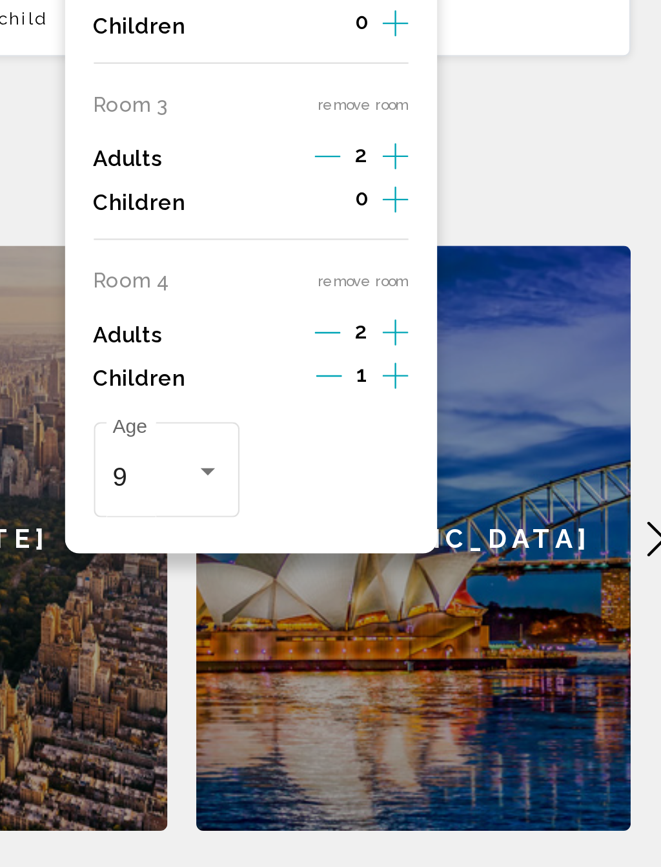
click at [524, 246] on icon "Increment children" at bounding box center [530, 252] width 12 height 12
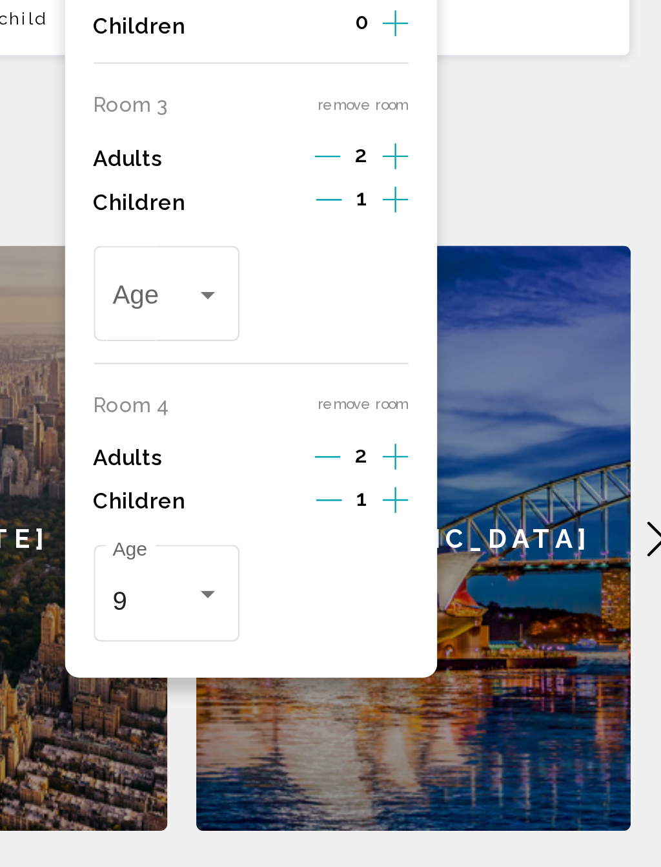
click at [440, 447] on div "Travelers: 8 adults, 2 children" at bounding box center [446, 452] width 12 height 10
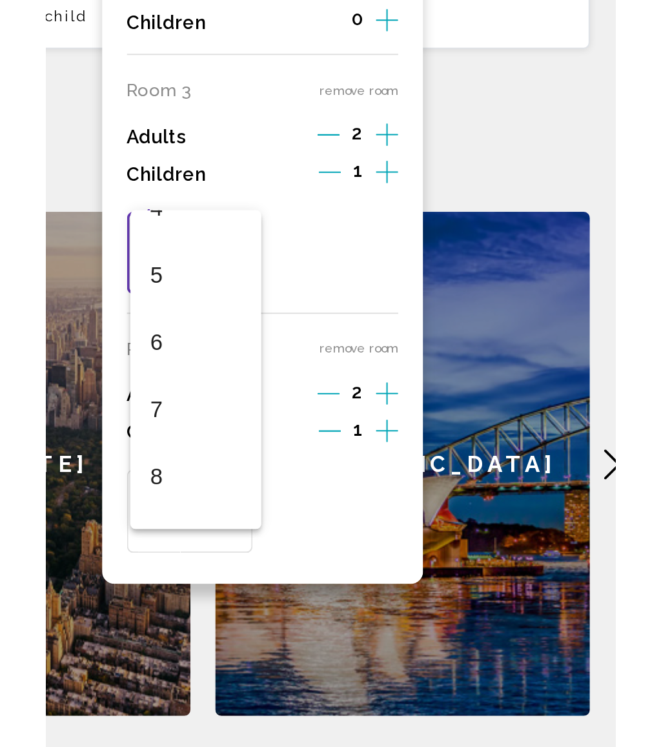
scroll to position [187, 0]
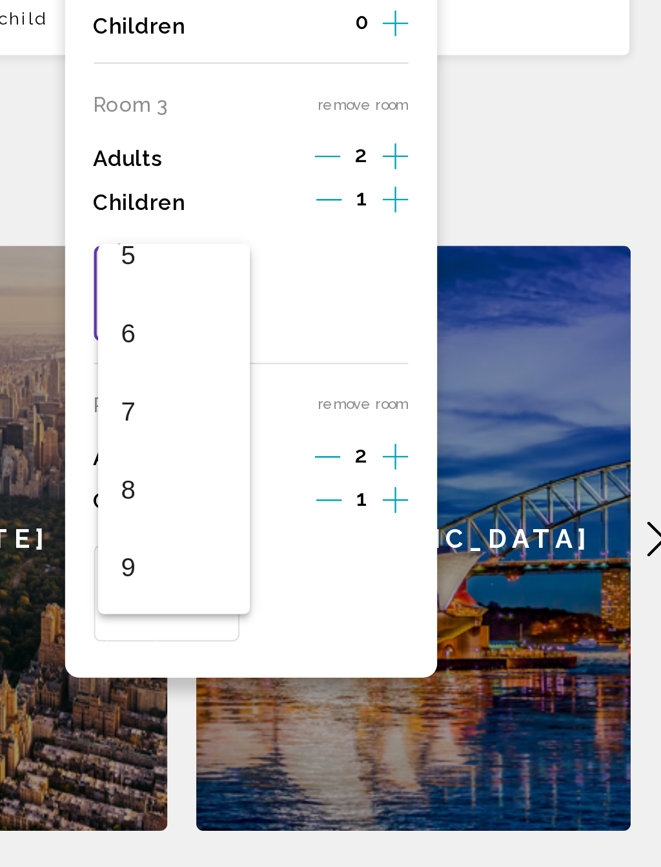
click at [407, 522] on span "8" at bounding box center [430, 539] width 47 height 35
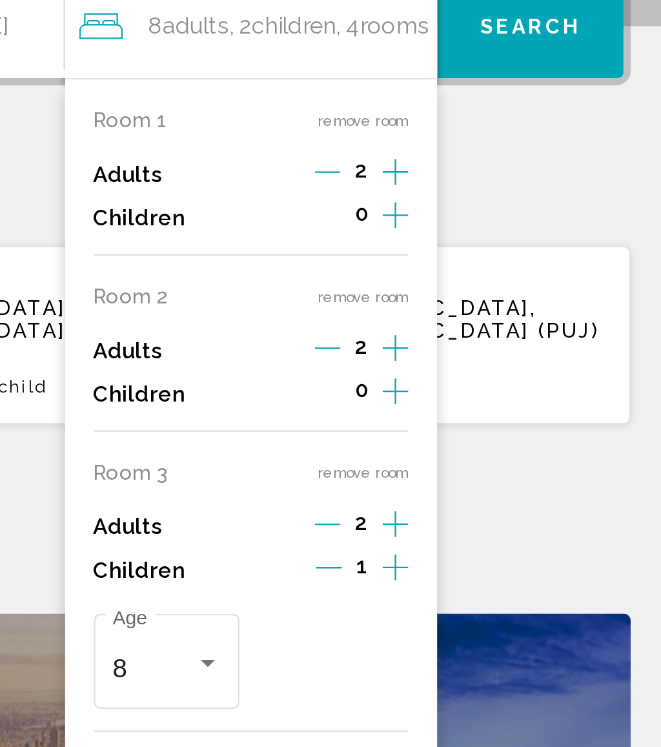
click at [524, 246] on icon "Increment children" at bounding box center [530, 252] width 12 height 12
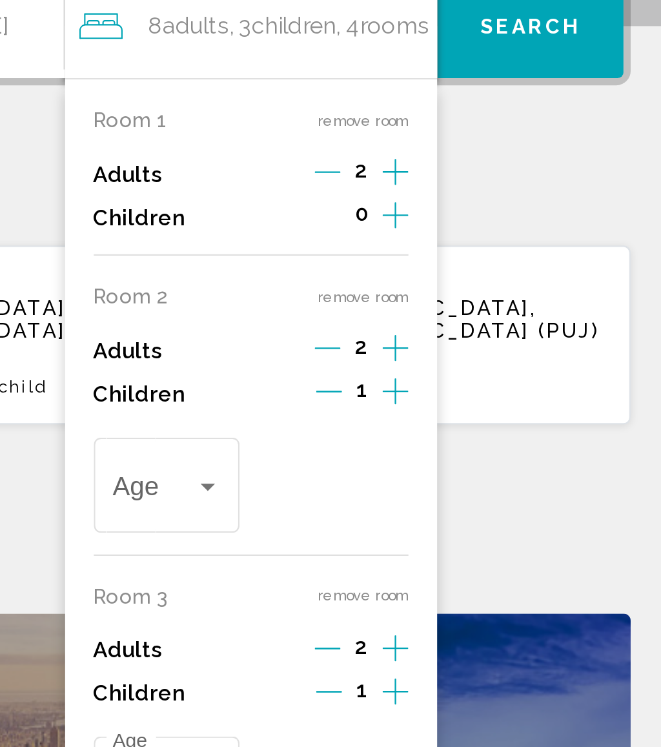
click at [440, 368] on div "Travelers: 8 adults, 3 children" at bounding box center [446, 373] width 12 height 10
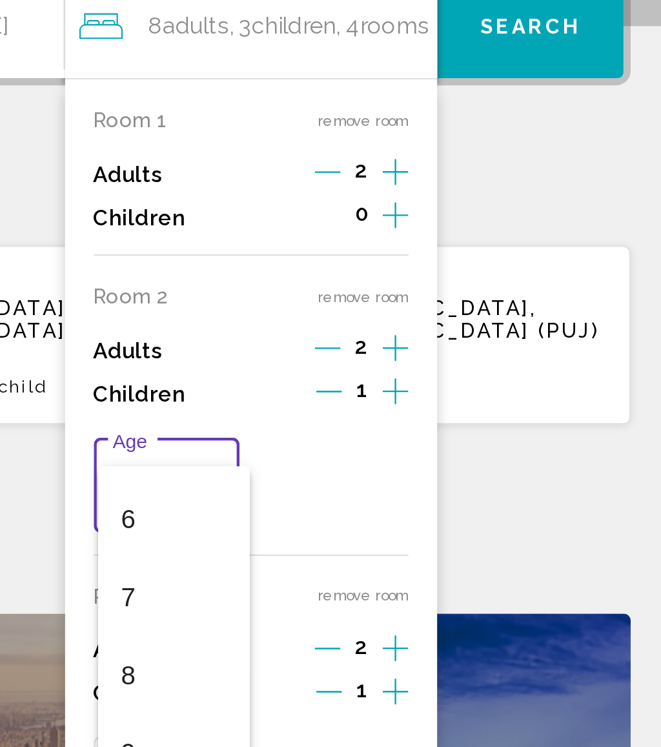
scroll to position [270, 0]
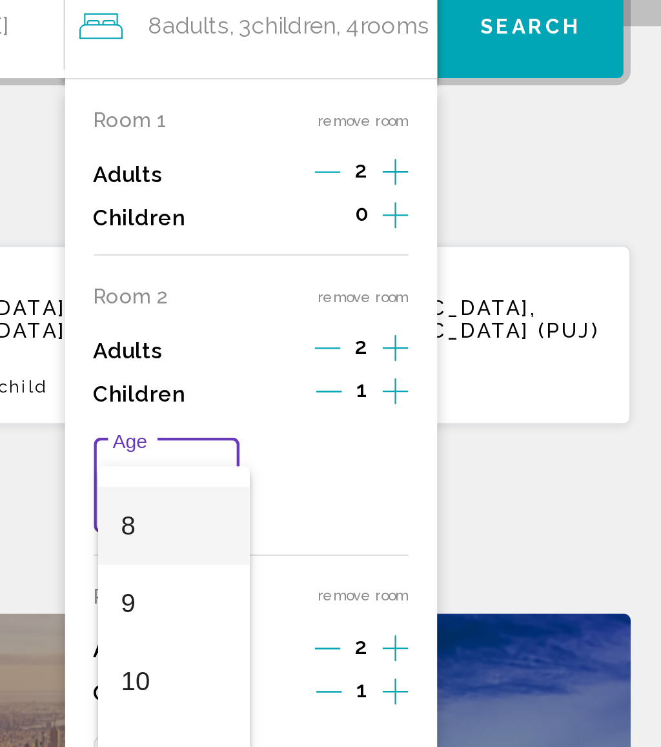
click at [407, 373] on span "8" at bounding box center [430, 390] width 47 height 35
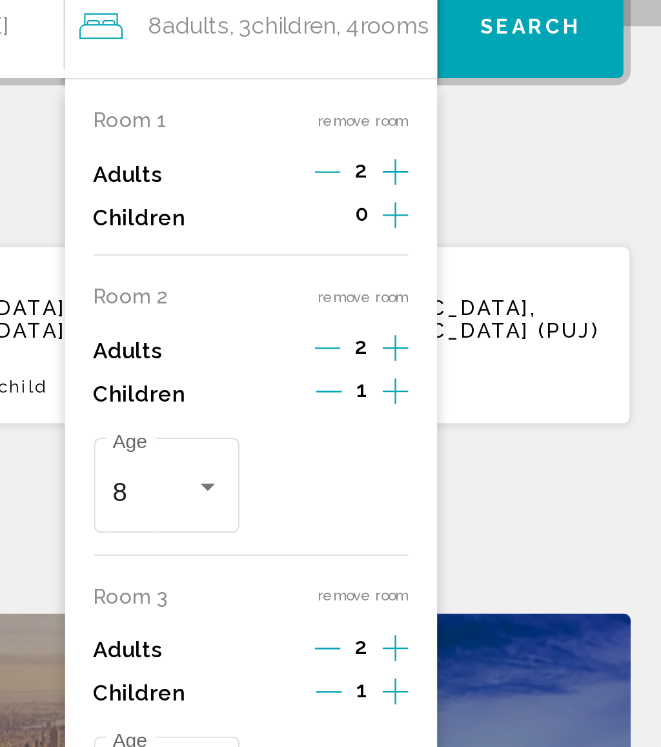
click at [524, 244] on icon "Increment children" at bounding box center [530, 251] width 12 height 15
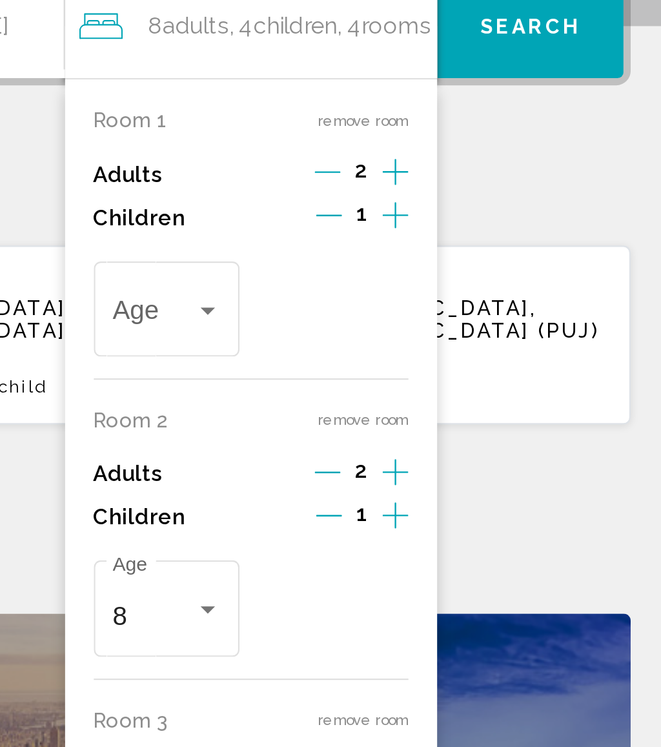
click at [404, 291] on span "Travelers: 8 adults, 4 children" at bounding box center [422, 297] width 37 height 13
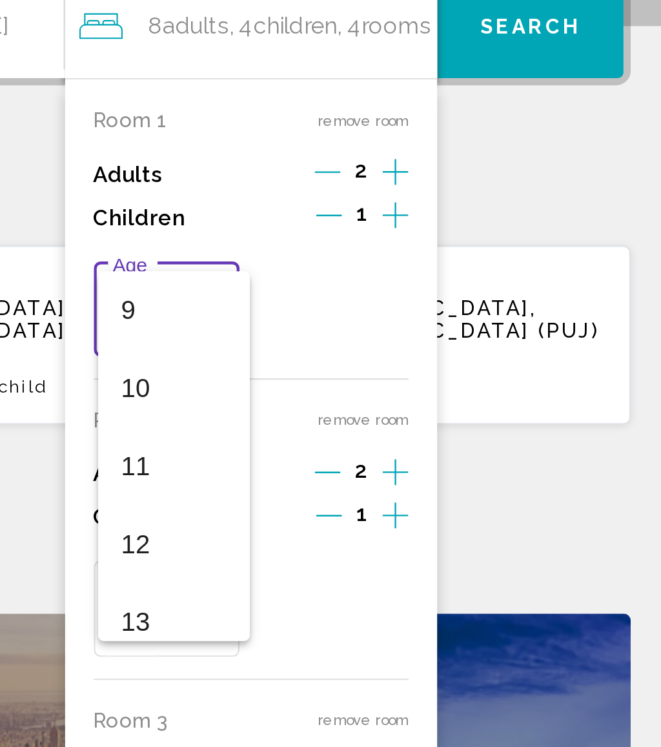
scroll to position [345, 0]
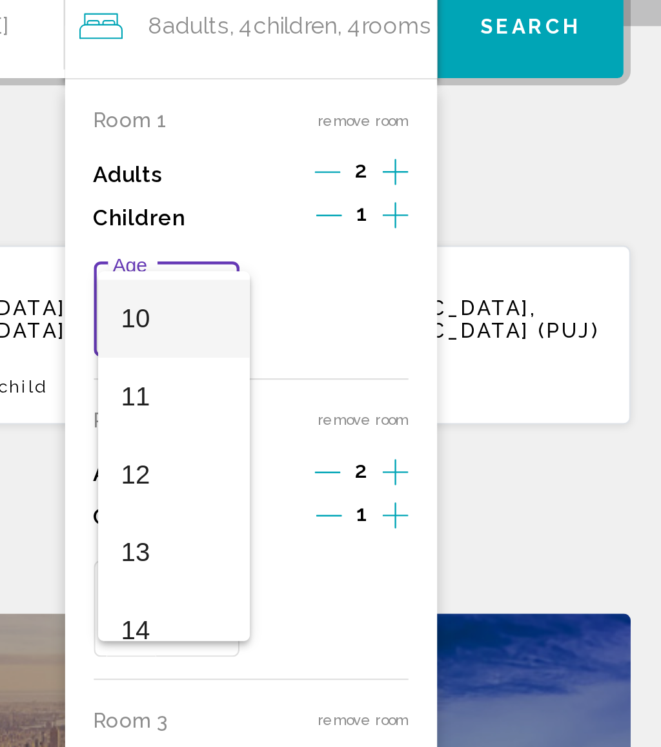
click at [407, 281] on span "10" at bounding box center [430, 298] width 47 height 35
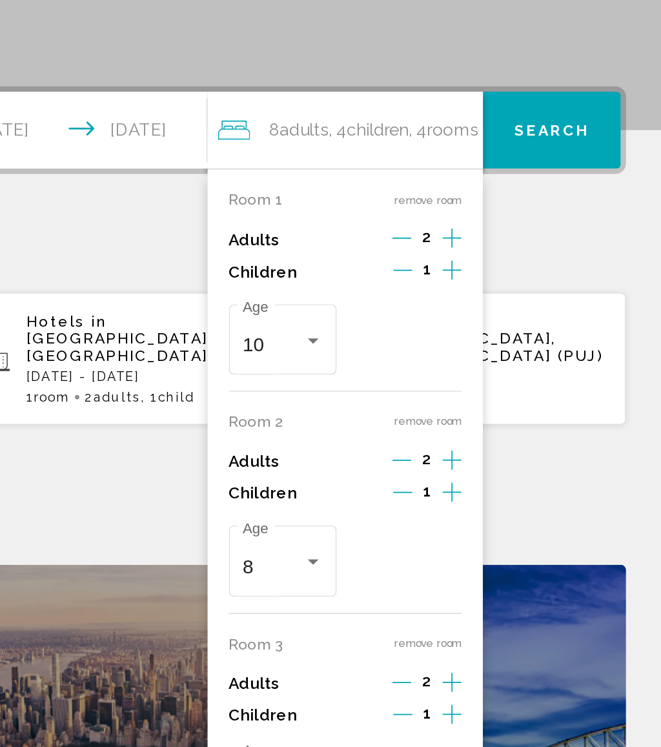
click at [568, 163] on span "Search" at bounding box center [590, 168] width 45 height 10
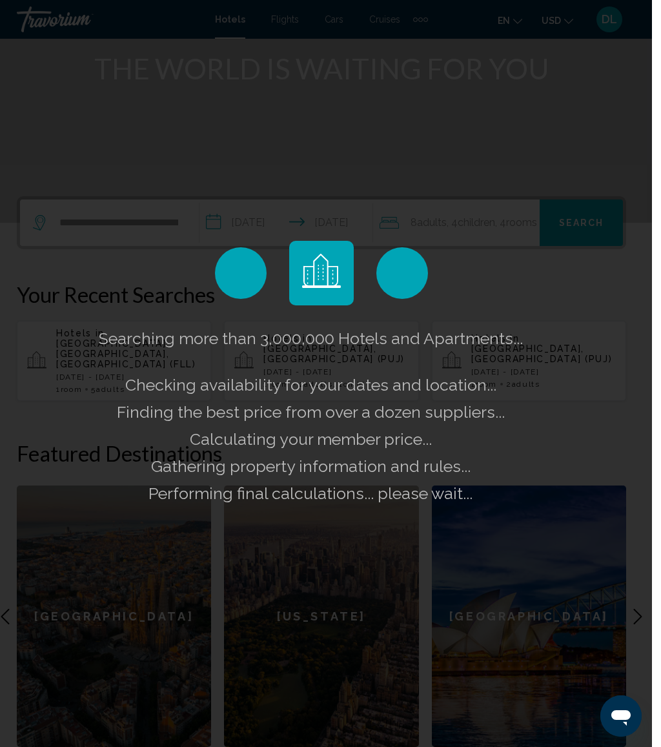
scroll to position [170, 0]
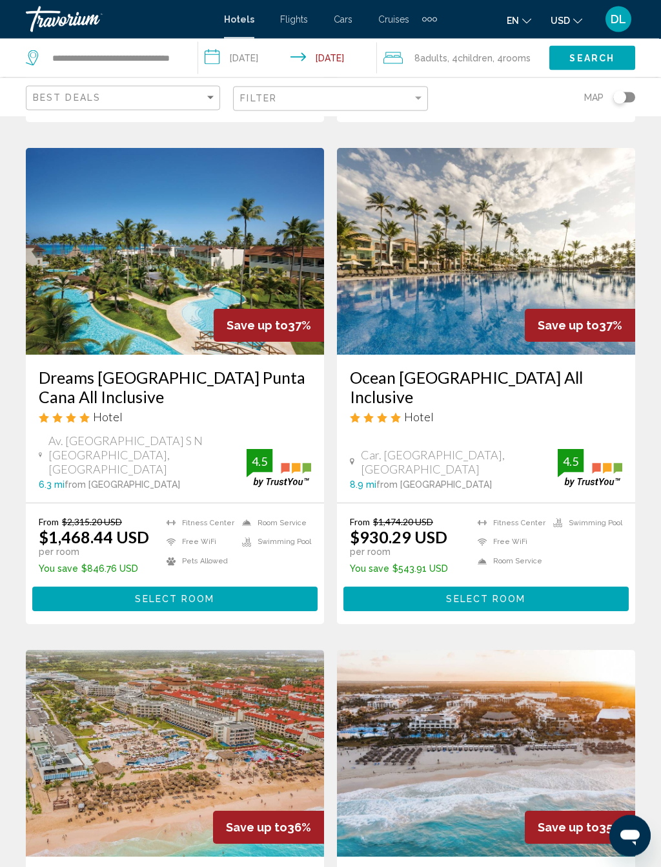
scroll to position [515, 0]
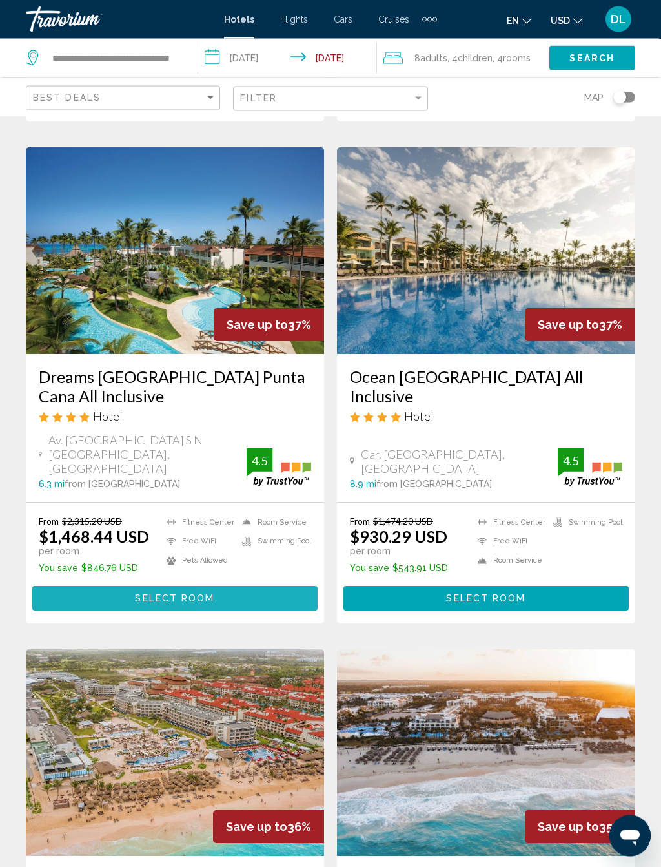
click at [262, 586] on button "Select Room" at bounding box center [174, 598] width 285 height 24
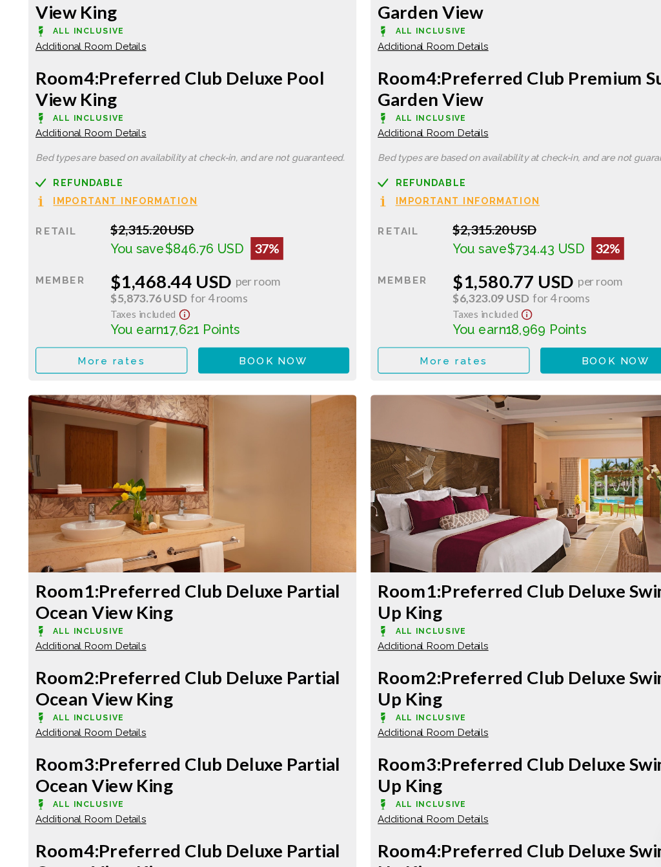
scroll to position [2492, 0]
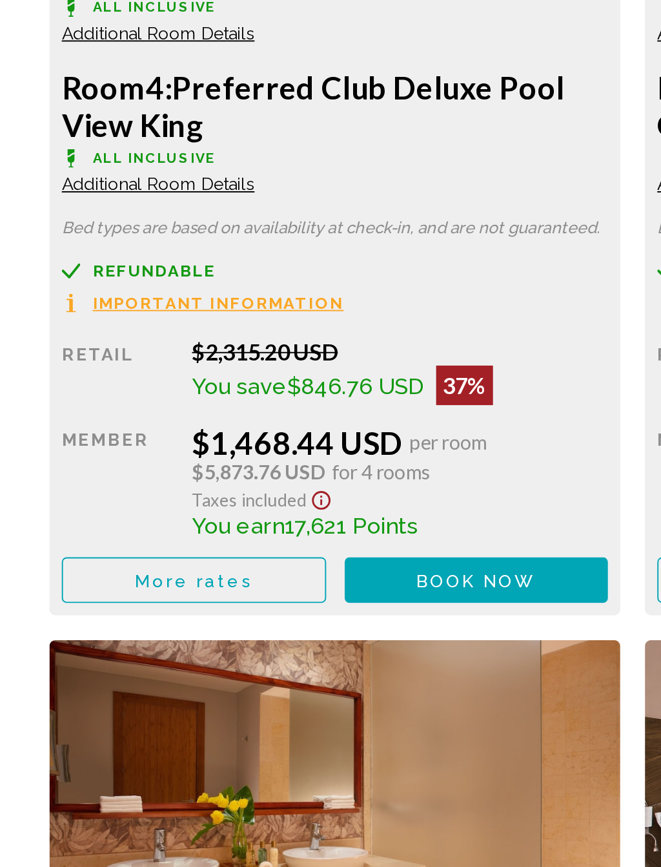
click at [233, 395] on span "Book now" at bounding box center [249, 400] width 63 height 10
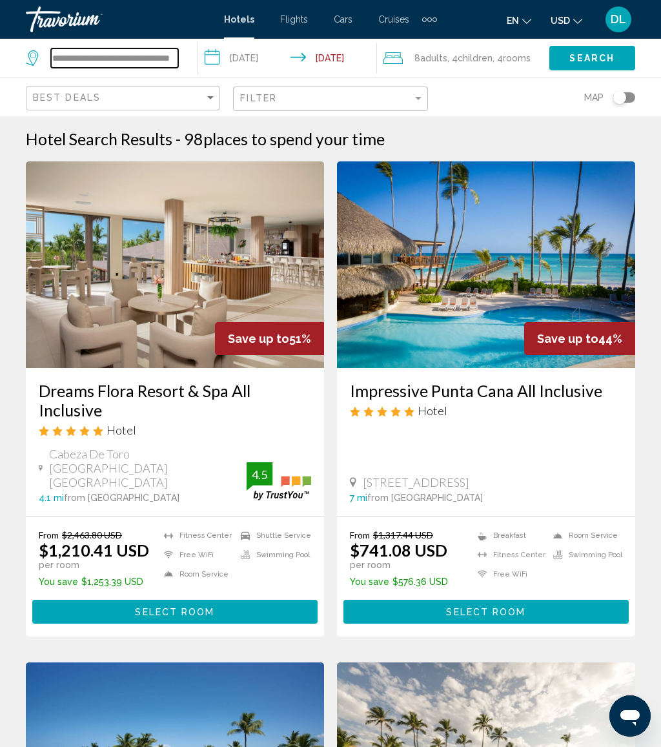
click at [174, 68] on input "**********" at bounding box center [114, 57] width 127 height 19
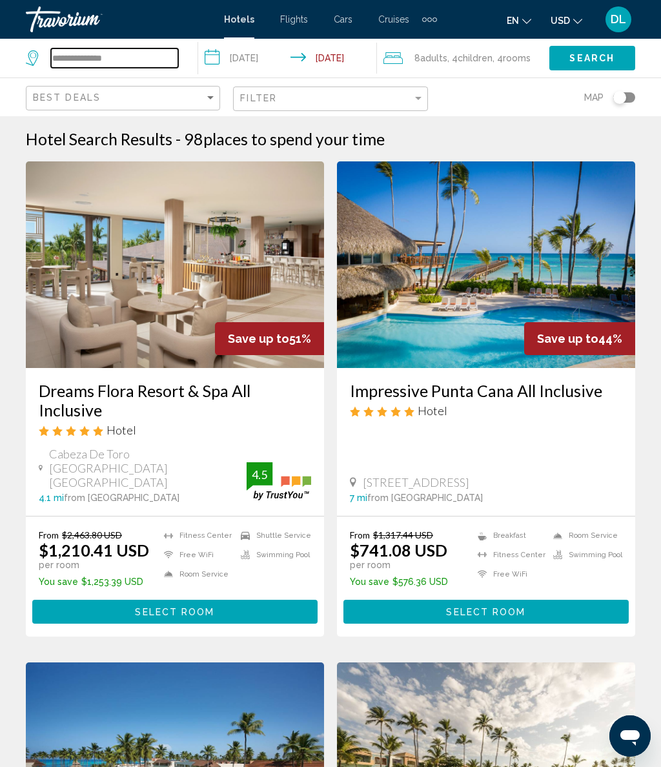
type input "*****"
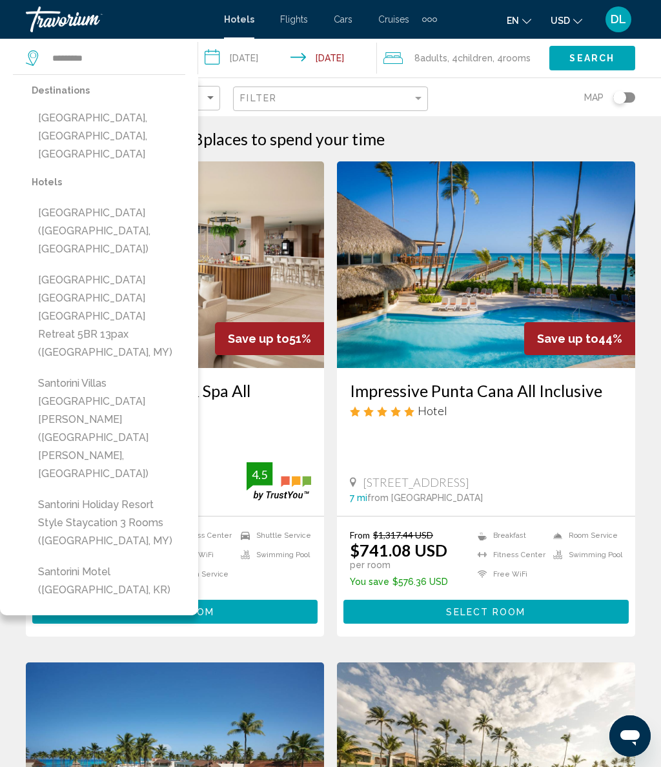
click at [165, 138] on button "[GEOGRAPHIC_DATA], [GEOGRAPHIC_DATA], [GEOGRAPHIC_DATA]" at bounding box center [109, 136] width 154 height 61
type input "**********"
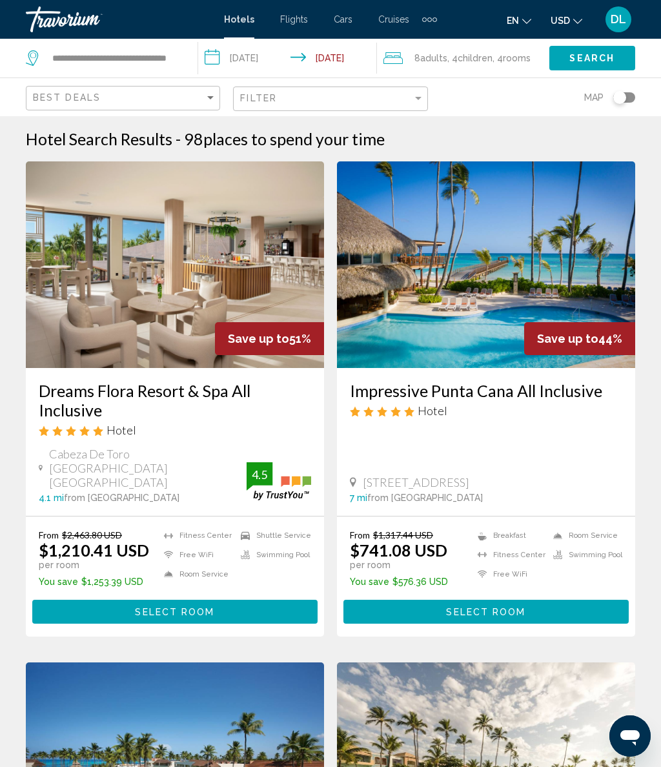
click at [491, 65] on span ", 4 Child Children" at bounding box center [469, 58] width 45 height 18
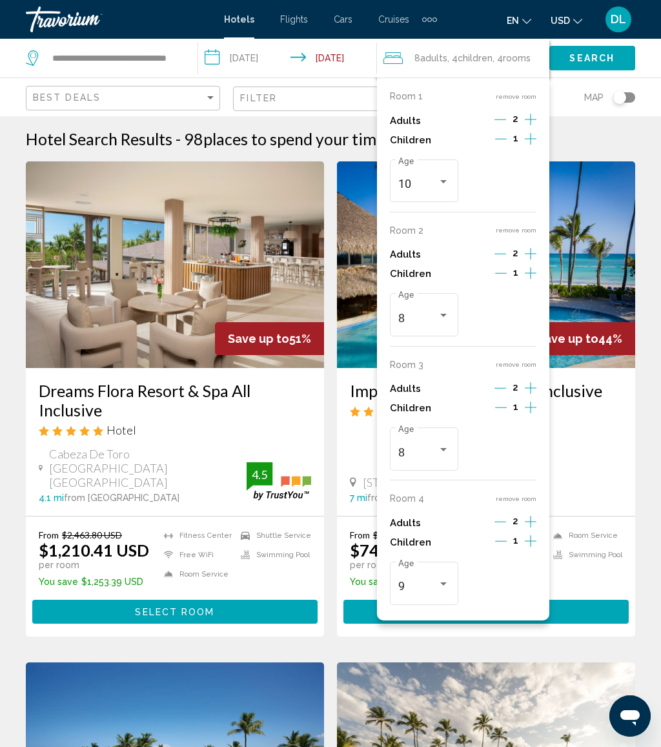
click at [524, 231] on button "remove room" at bounding box center [516, 230] width 41 height 8
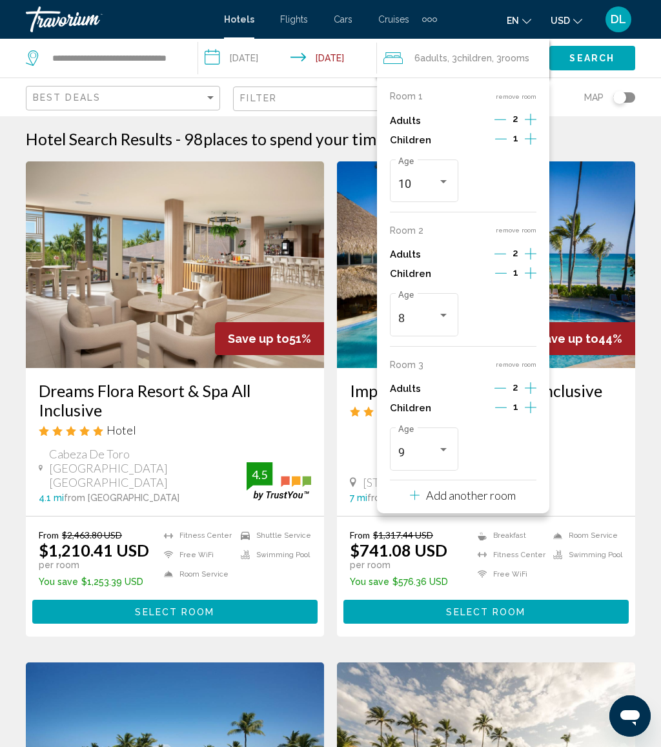
click at [517, 231] on button "remove room" at bounding box center [516, 230] width 41 height 8
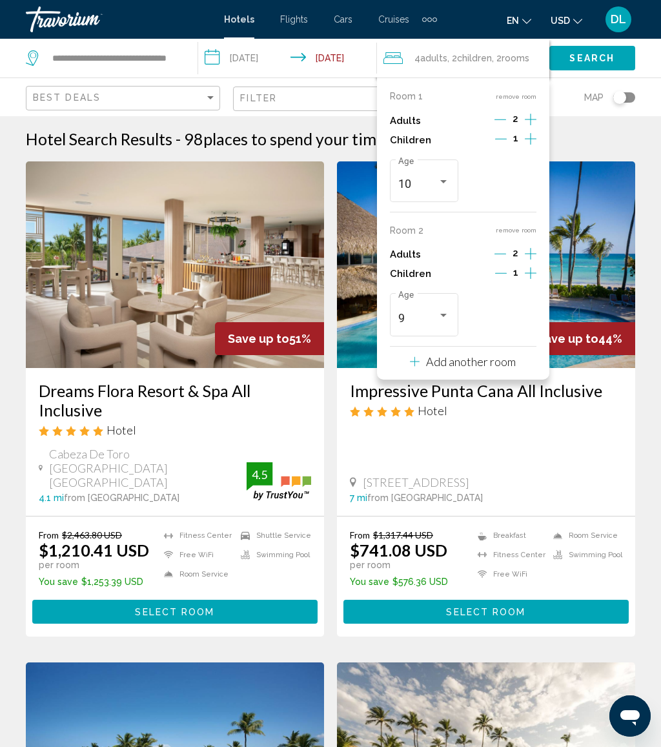
click at [519, 231] on button "remove room" at bounding box center [516, 230] width 41 height 8
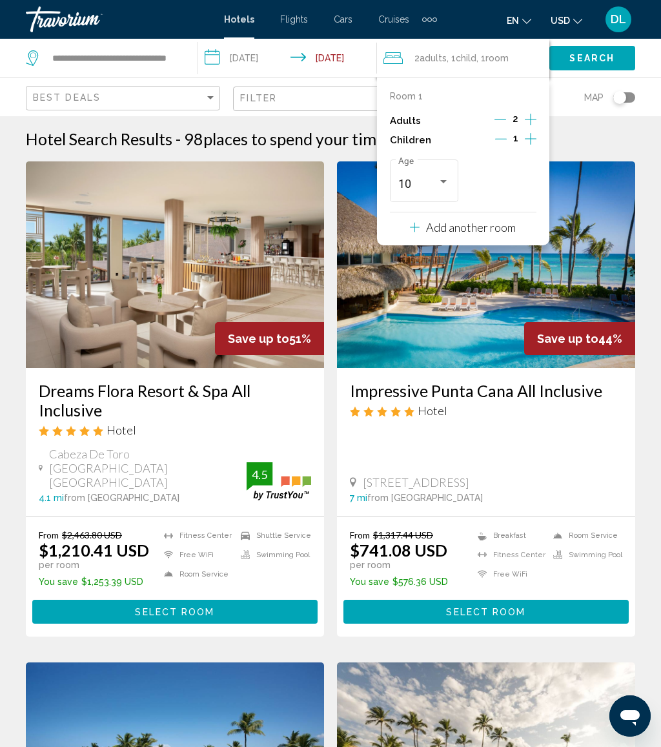
click at [495, 143] on button "Decrement children" at bounding box center [501, 139] width 12 height 15
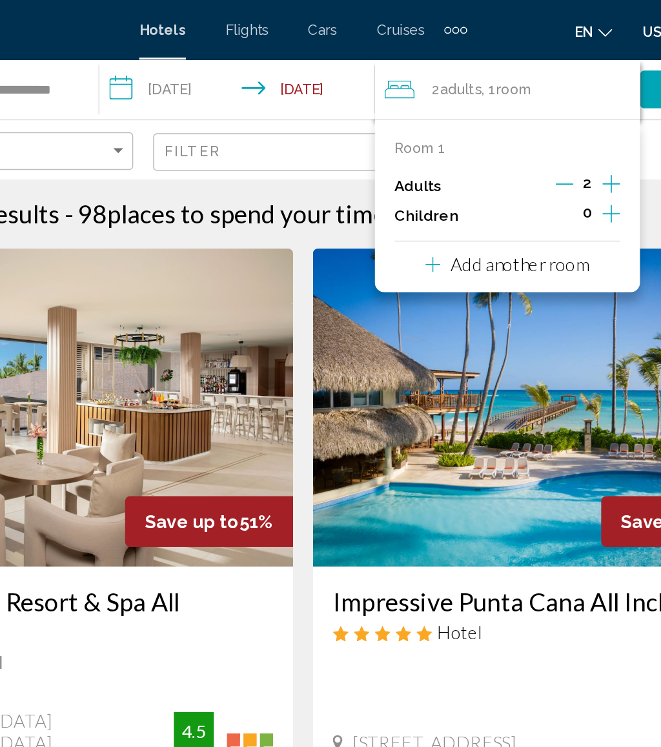
click at [198, 58] on input "**********" at bounding box center [290, 60] width 184 height 43
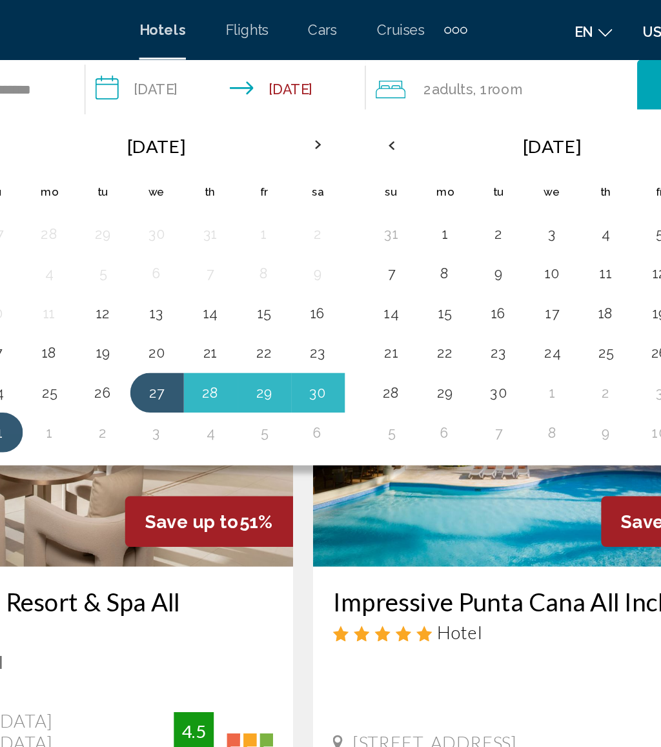
click at [510, 188] on td "11" at bounding box center [527, 178] width 35 height 26
click at [517, 203] on button "18" at bounding box center [527, 203] width 21 height 18
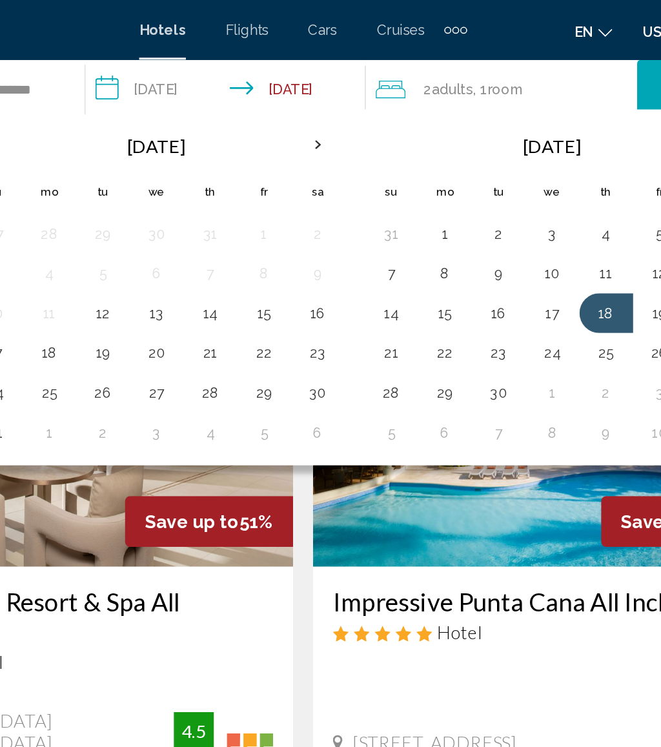
click at [517, 182] on button "11" at bounding box center [527, 178] width 21 height 18
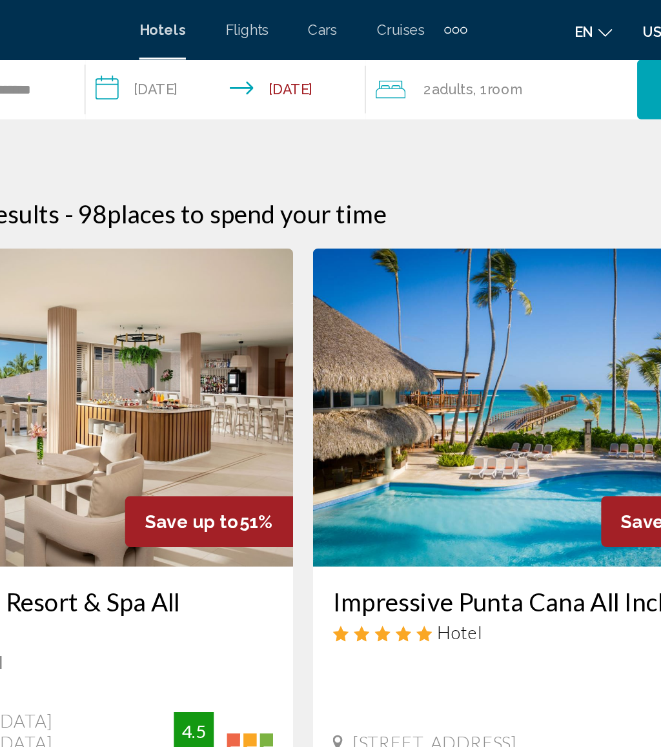
type input "**********"
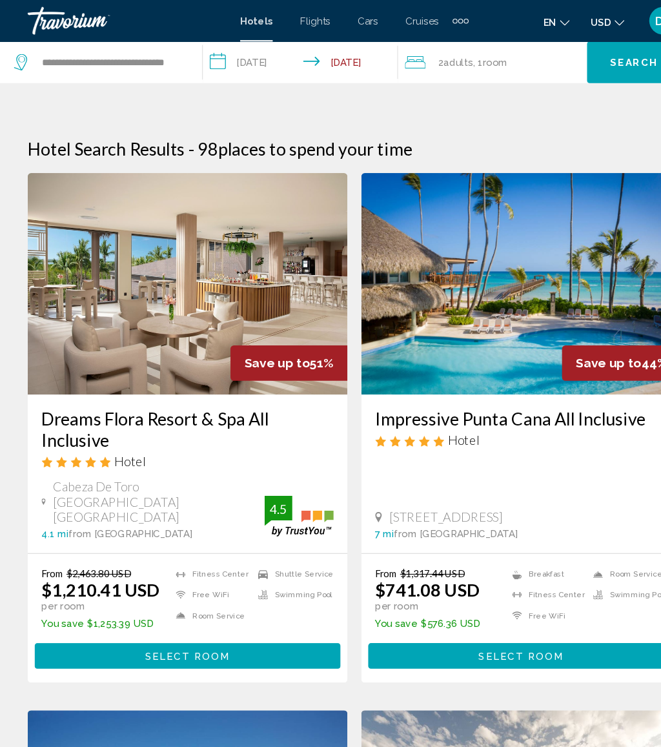
click at [588, 56] on span "Search" at bounding box center [591, 59] width 45 height 10
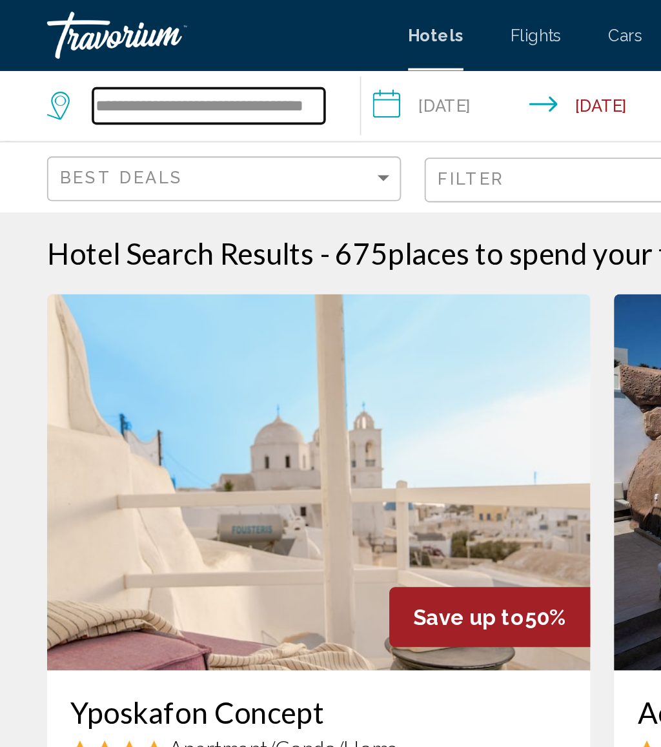
click at [175, 61] on input "**********" at bounding box center [114, 57] width 127 height 19
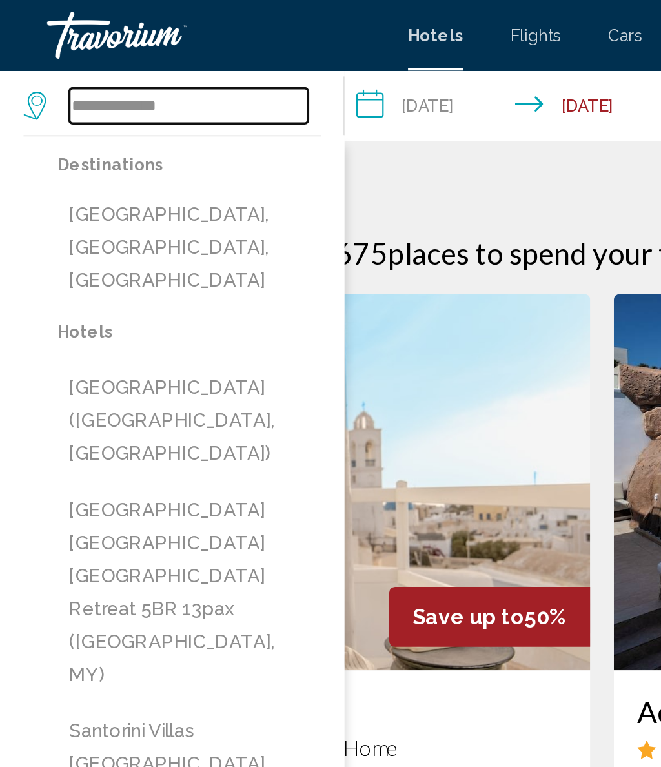
type input "**********"
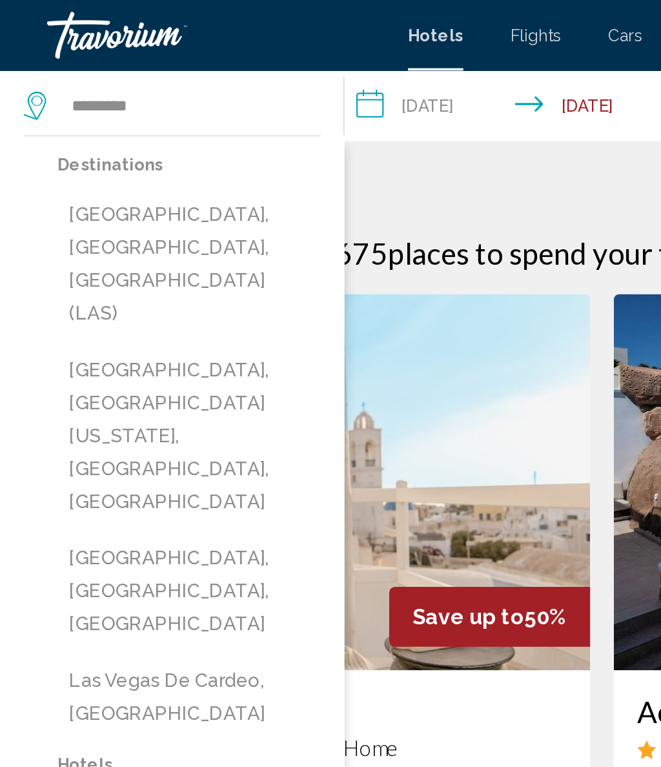
click at [143, 127] on button "[GEOGRAPHIC_DATA], [GEOGRAPHIC_DATA], [GEOGRAPHIC_DATA] (LAS)" at bounding box center [104, 145] width 145 height 79
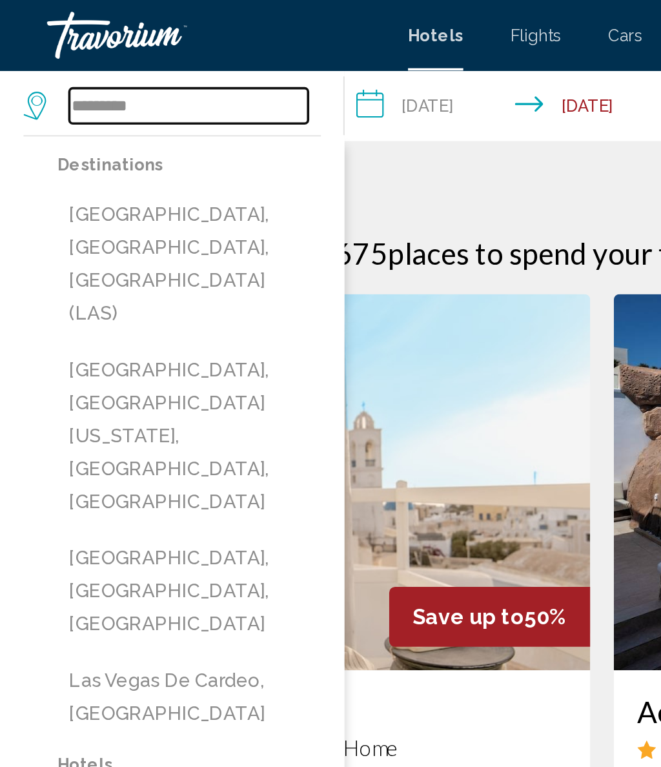
type input "**********"
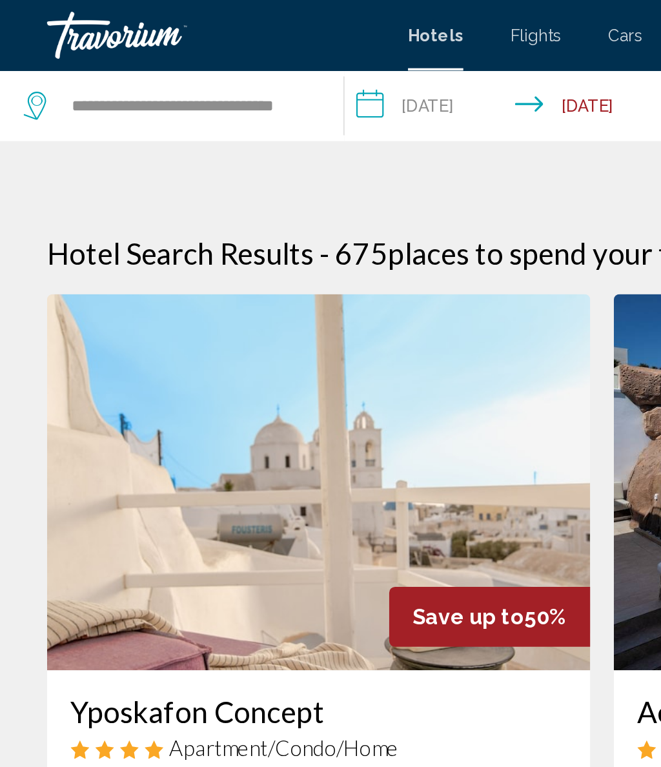
click at [250, 65] on input "**********" at bounding box center [283, 60] width 188 height 43
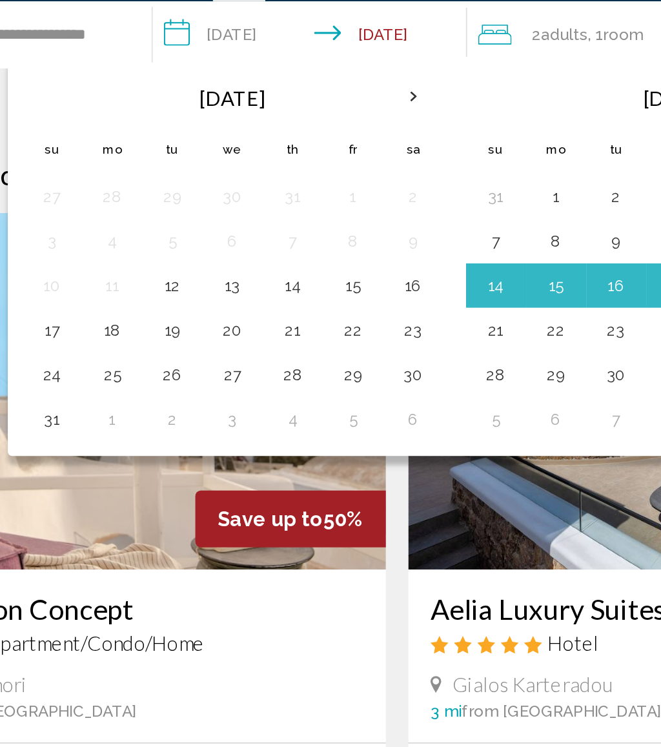
click at [295, 246] on button "29" at bounding box center [305, 255] width 21 height 18
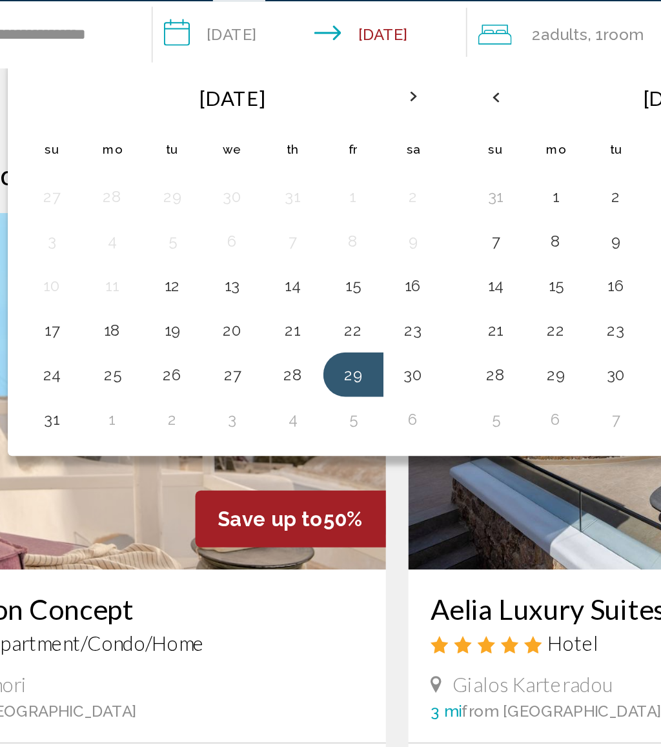
click at [156, 272] on button "1" at bounding box center [166, 281] width 21 height 18
type input "**********"
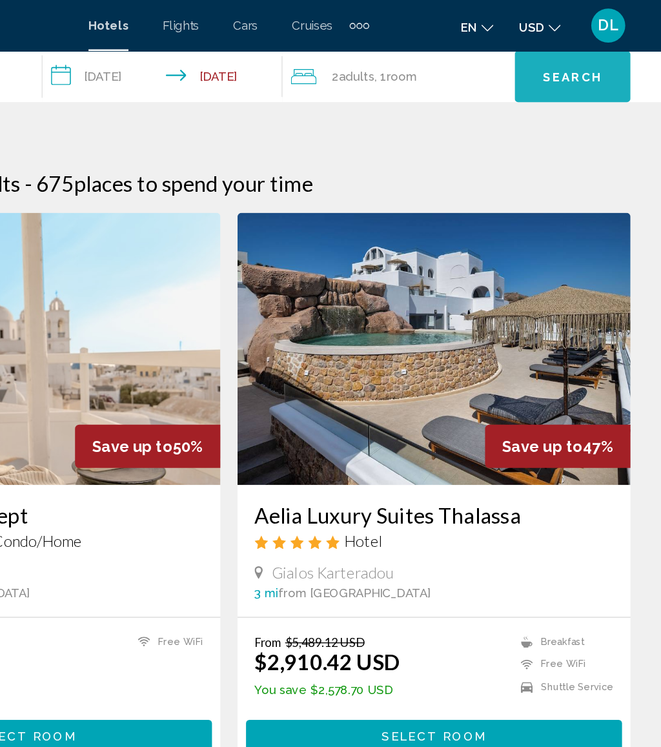
click at [569, 57] on span "Search" at bounding box center [591, 59] width 45 height 10
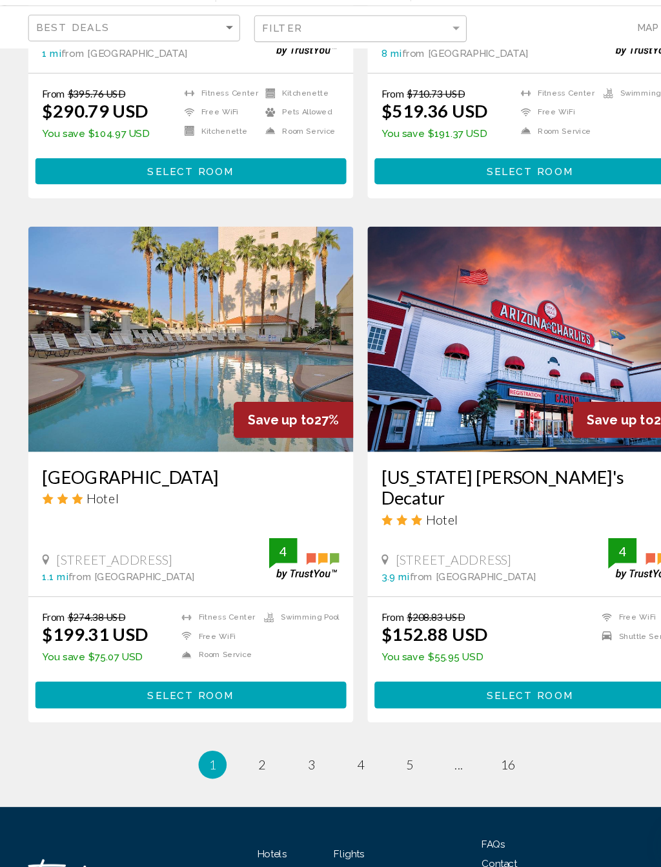
scroll to position [2264, 0]
click at [246, 746] on link "page 2" at bounding box center [240, 772] width 23 height 23
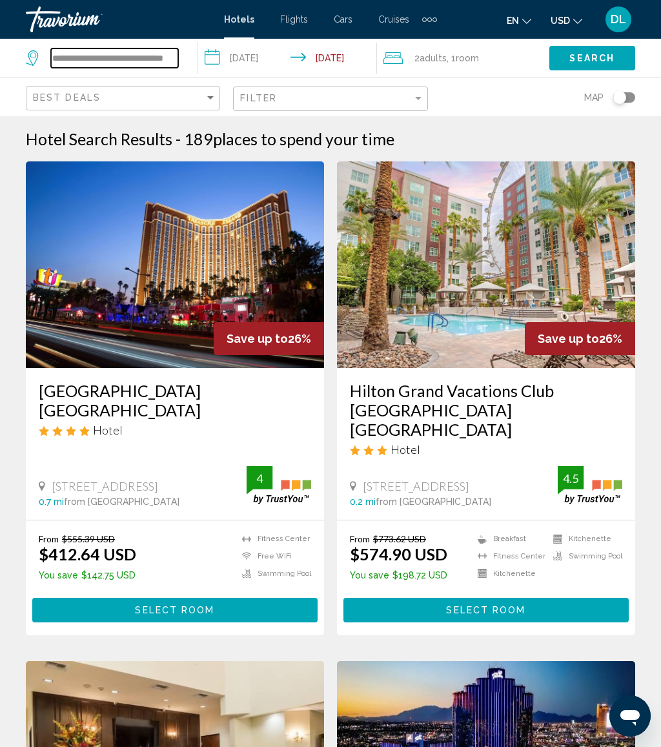
click at [166, 49] on input "**********" at bounding box center [114, 57] width 127 height 19
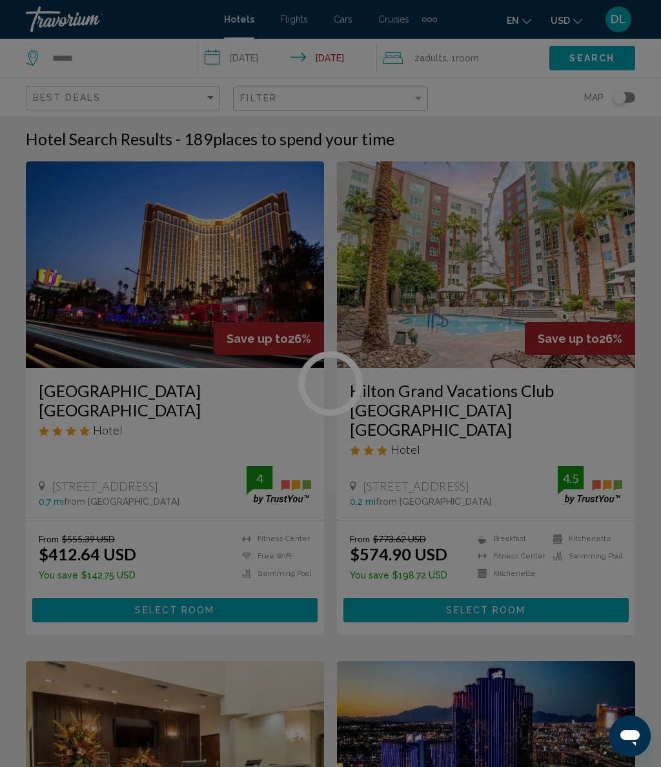
click at [145, 56] on div at bounding box center [330, 383] width 661 height 767
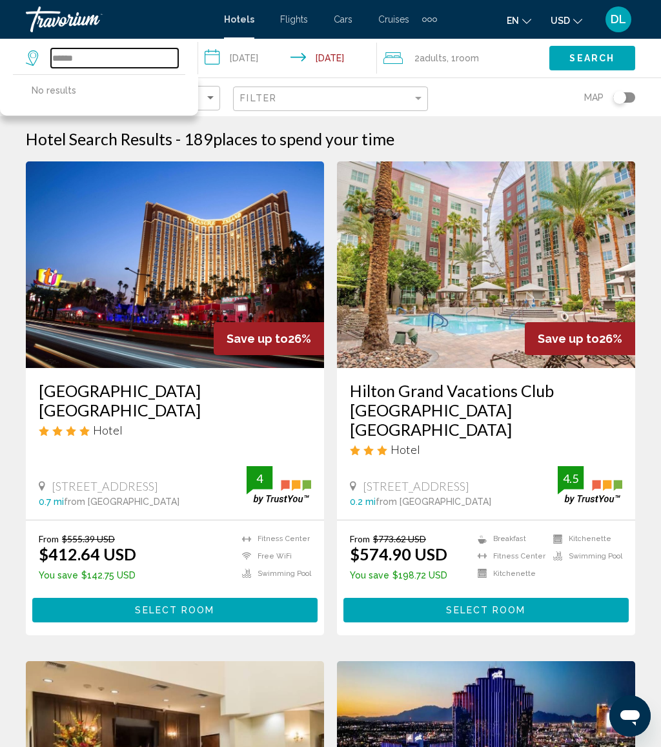
click at [140, 56] on input "*****" at bounding box center [114, 57] width 127 height 19
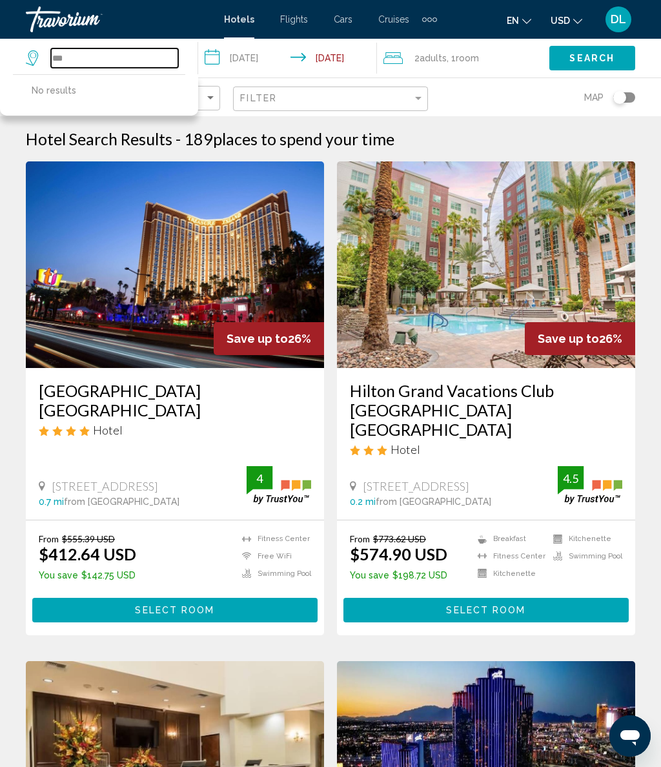
type input "*"
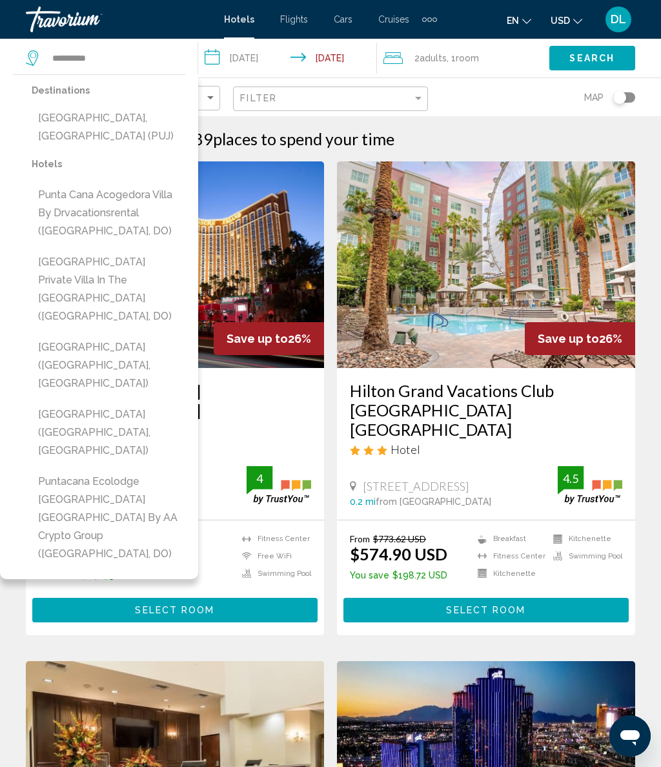
click at [155, 130] on button "[GEOGRAPHIC_DATA], [GEOGRAPHIC_DATA] (PUJ)" at bounding box center [109, 127] width 154 height 43
type input "**********"
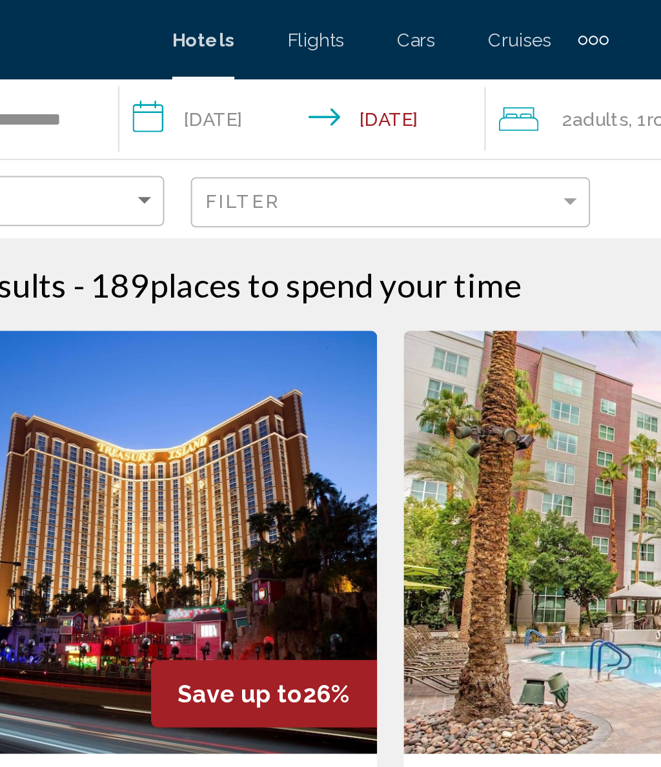
click at [198, 57] on input "**********" at bounding box center [290, 60] width 184 height 43
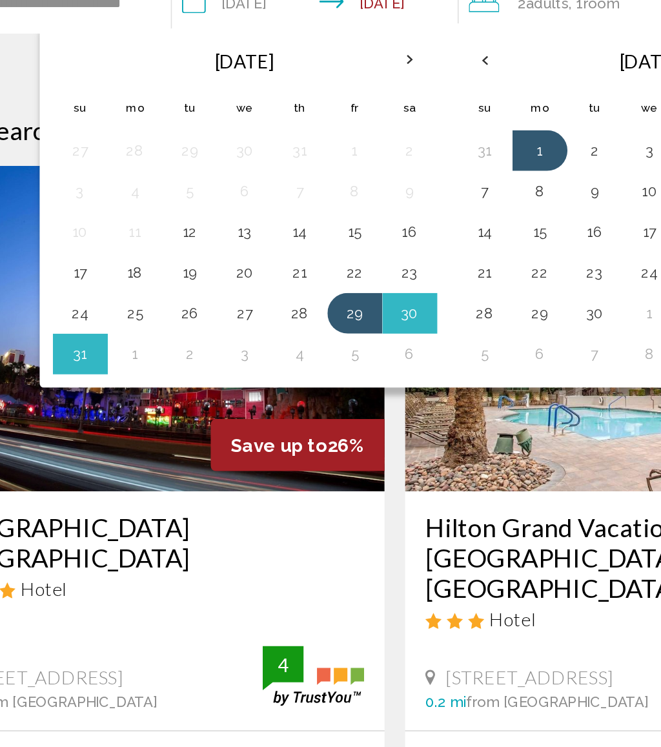
click at [295, 194] on button "15" at bounding box center [305, 203] width 21 height 18
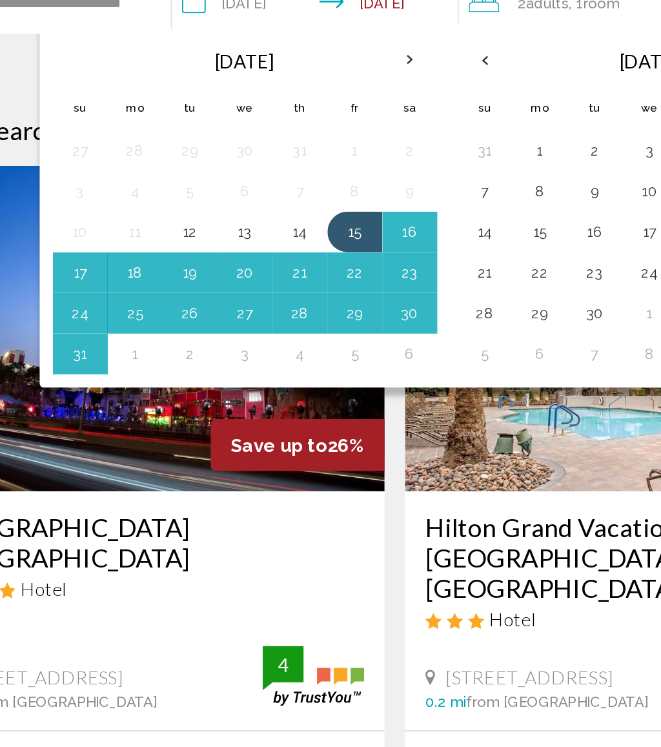
click at [225, 220] on button "20" at bounding box center [235, 229] width 21 height 18
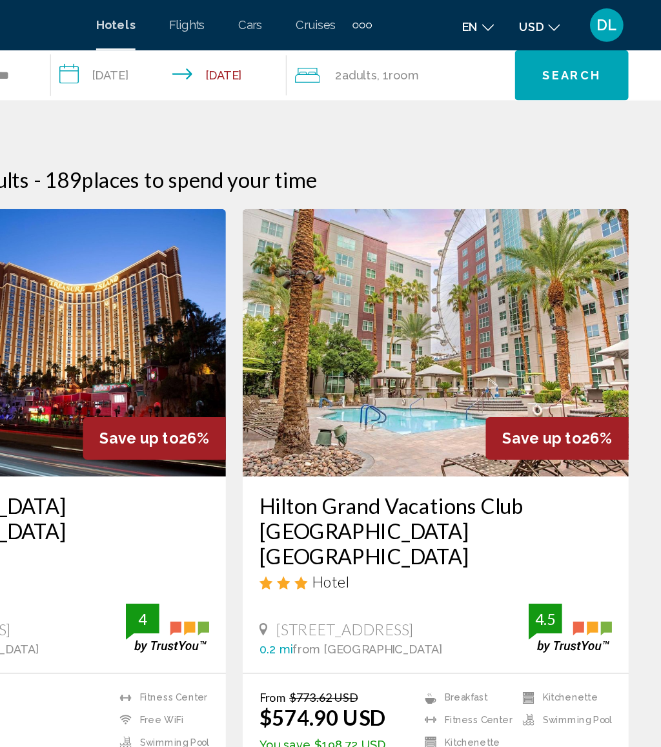
click at [548, 49] on button "Search" at bounding box center [592, 58] width 88 height 39
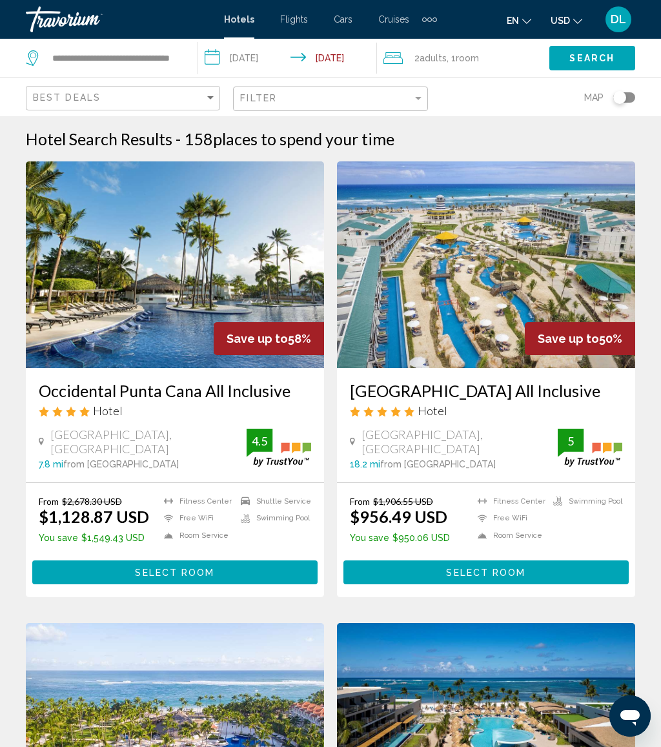
click at [498, 60] on div "2 Adult Adults , 1 Room rooms" at bounding box center [467, 58] width 166 height 18
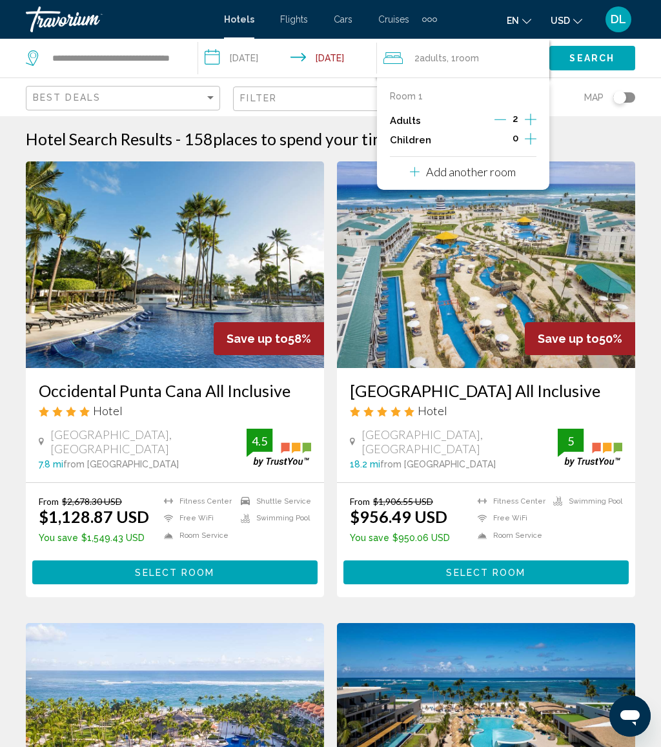
click at [526, 121] on icon "Increment adults" at bounding box center [531, 119] width 12 height 15
click at [535, 143] on icon "Increment children" at bounding box center [531, 138] width 12 height 15
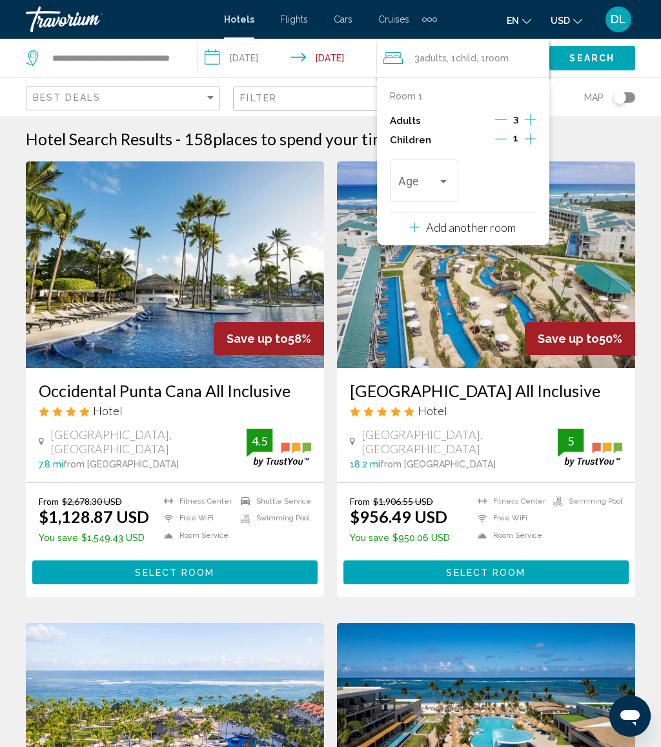
click at [446, 177] on div "Travelers: 3 adults, 1 child" at bounding box center [444, 181] width 12 height 10
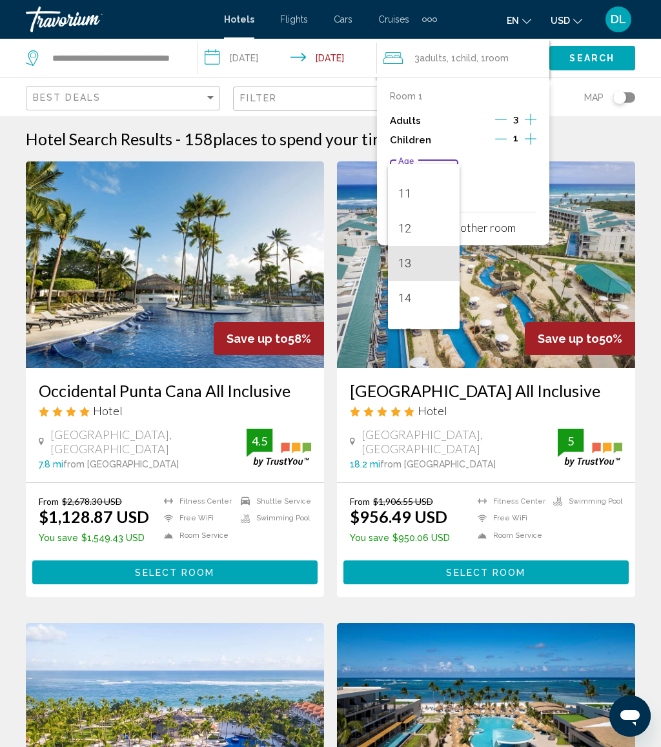
scroll to position [374, 0]
click at [450, 279] on mat-option "14" at bounding box center [424, 295] width 72 height 35
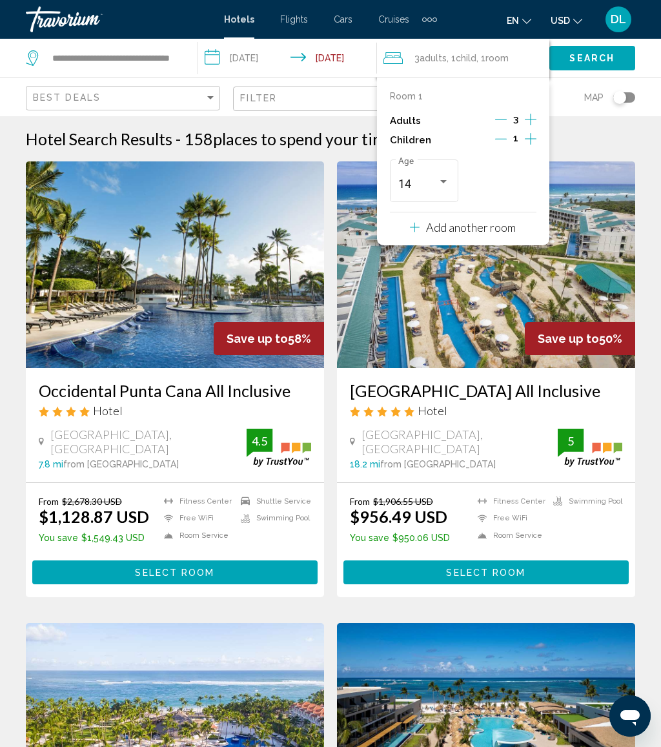
click at [449, 178] on div "Travelers: 3 adults, 1 child" at bounding box center [444, 181] width 12 height 10
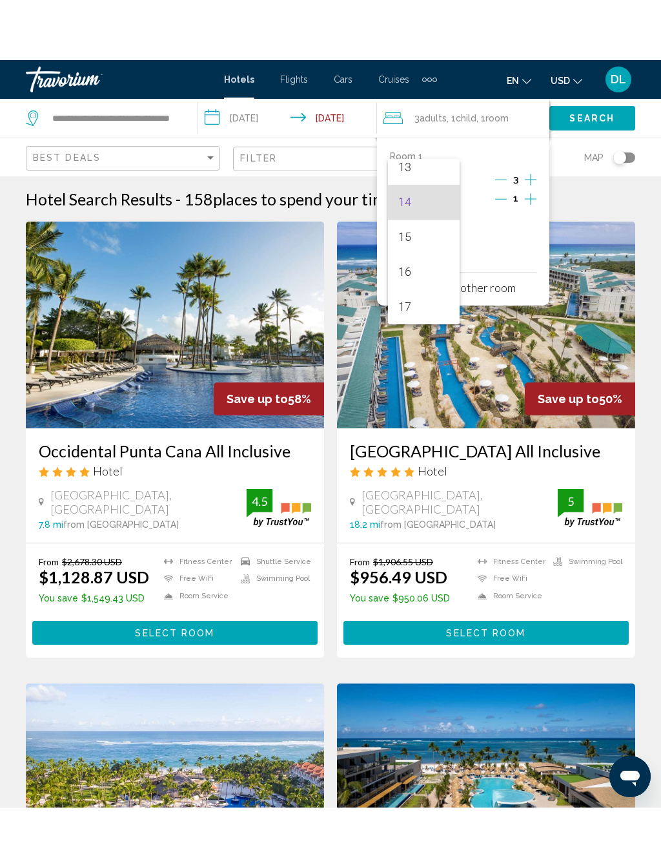
scroll to position [462, 0]
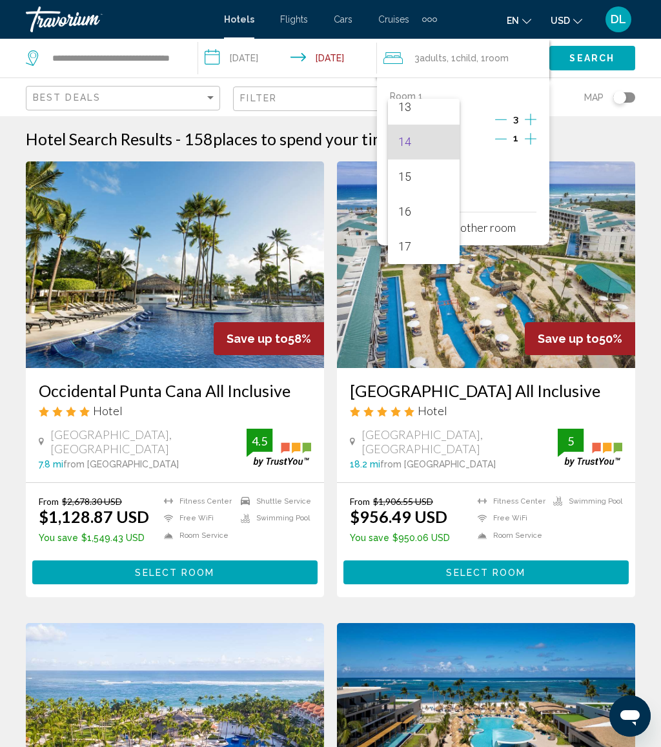
click at [428, 140] on span "14" at bounding box center [423, 142] width 51 height 35
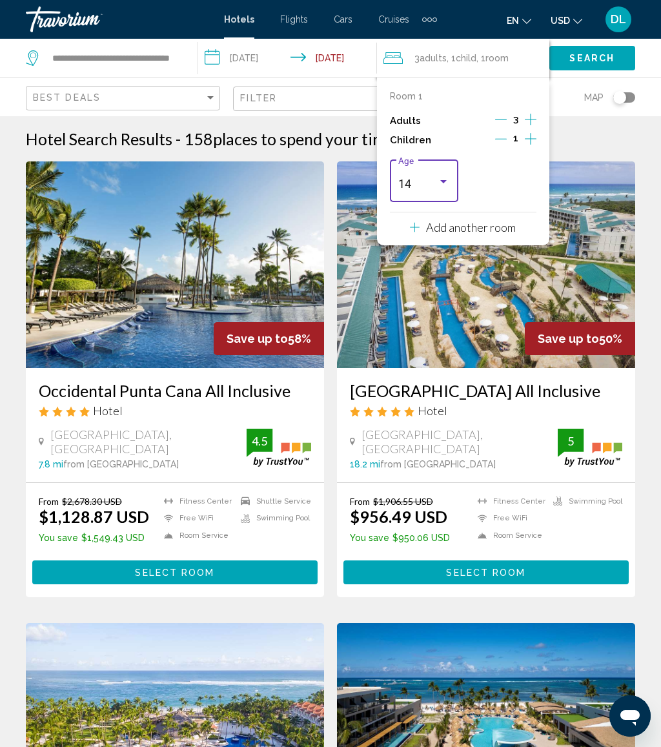
click at [264, 53] on input "**********" at bounding box center [290, 60] width 184 height 43
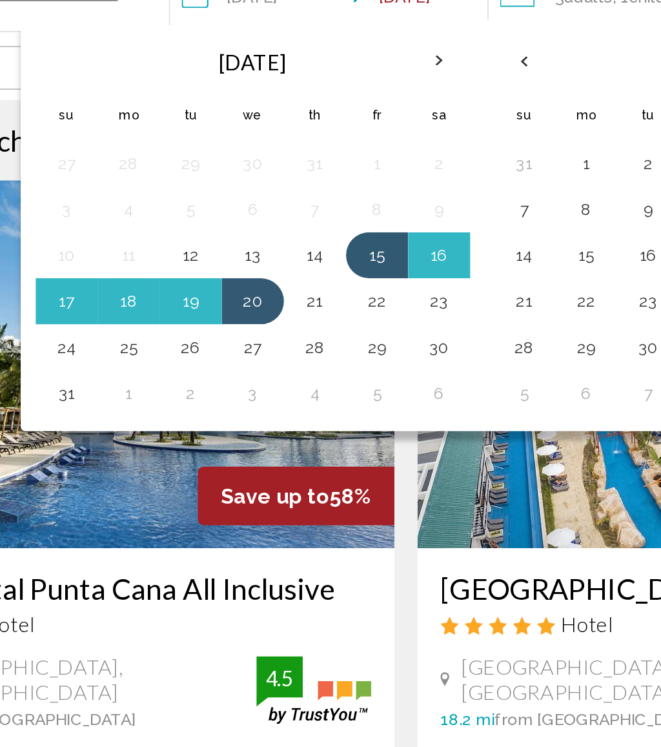
click at [200, 246] on button "26" at bounding box center [210, 255] width 21 height 18
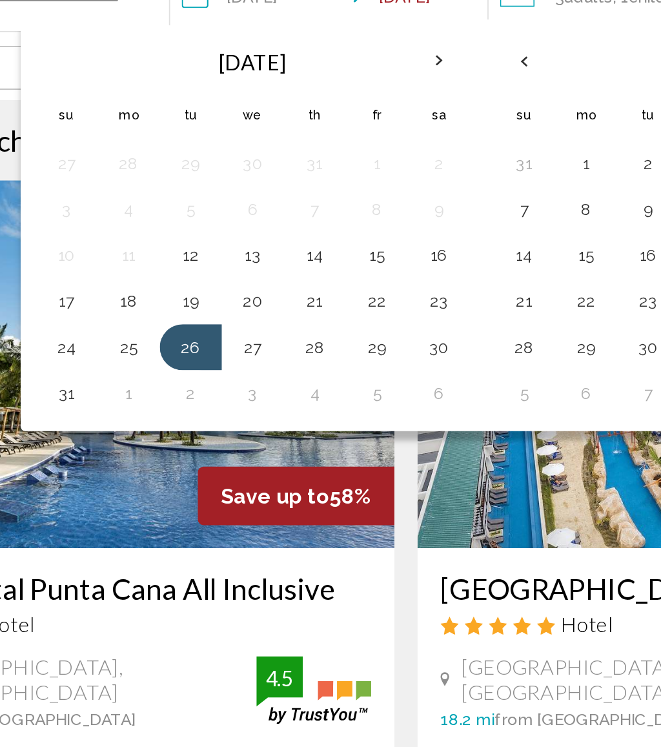
click at [165, 272] on button "1" at bounding box center [175, 281] width 21 height 18
type input "**********"
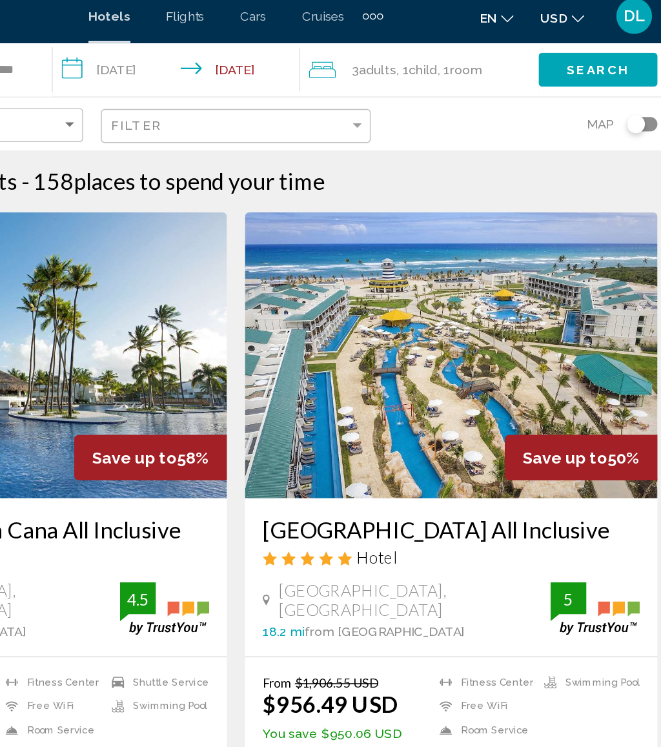
click at [550, 46] on button "Search" at bounding box center [593, 58] width 86 height 24
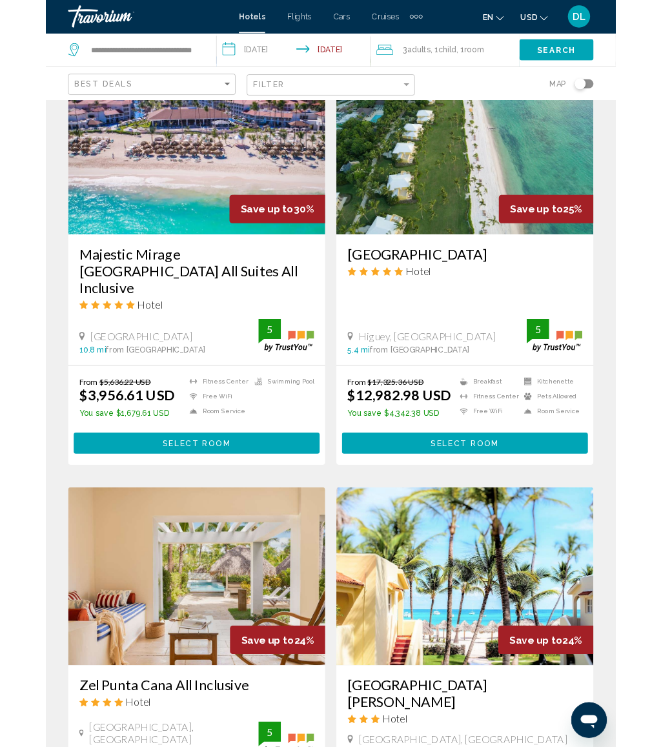
scroll to position [1048, 0]
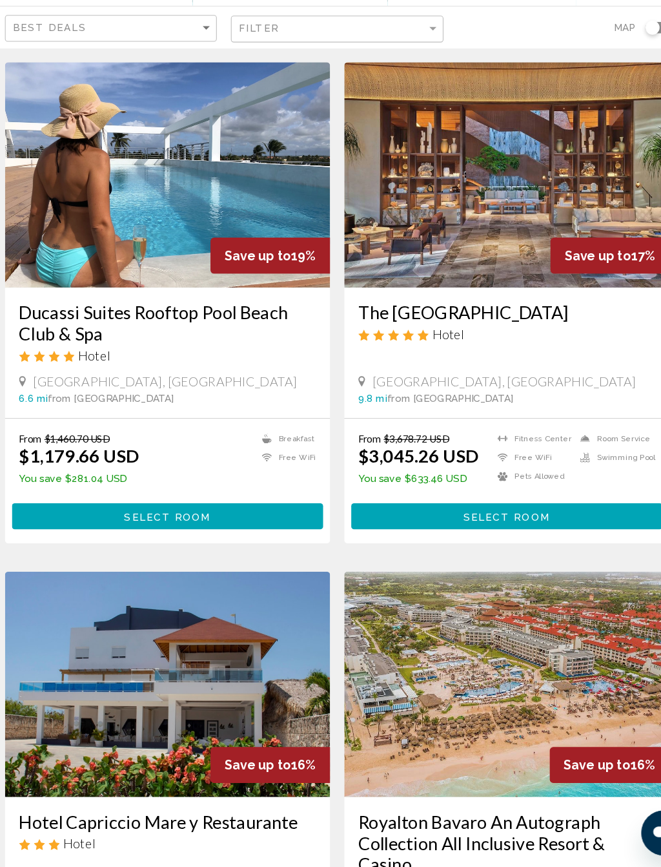
scroll to position [1444, 0]
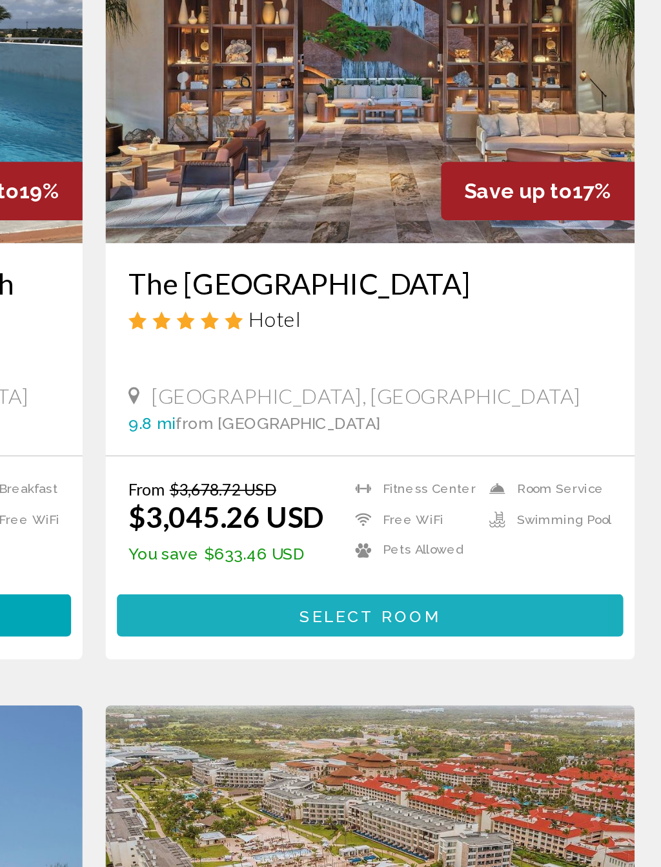
click at [344, 532] on button "Select Room" at bounding box center [486, 544] width 285 height 24
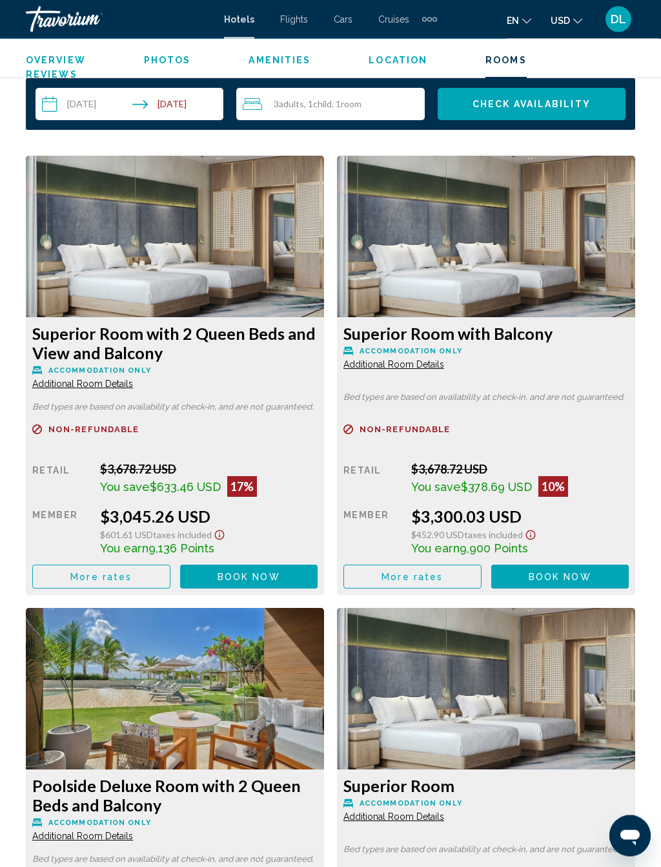
scroll to position [2077, 0]
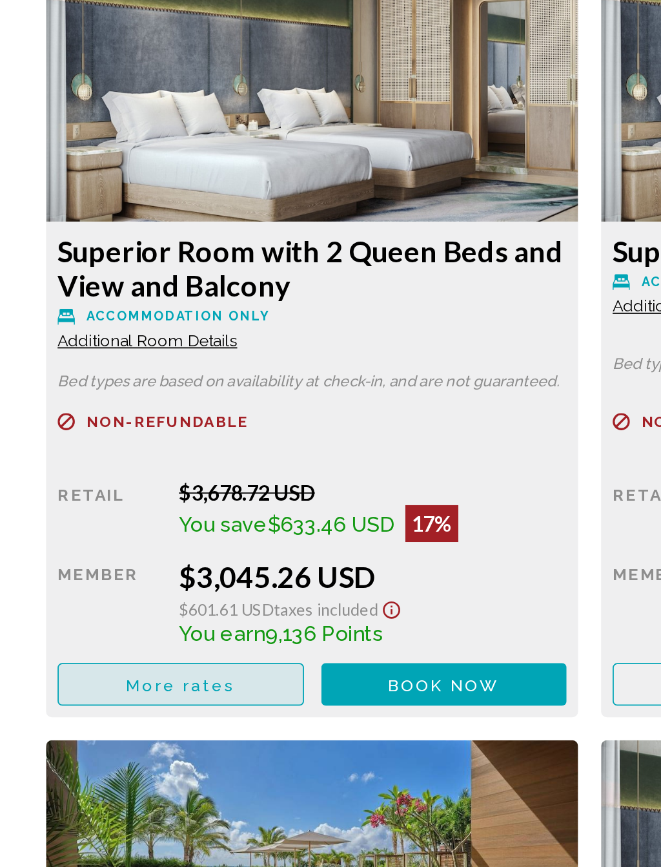
click at [128, 560] on span "More rates" at bounding box center [100, 565] width 61 height 10
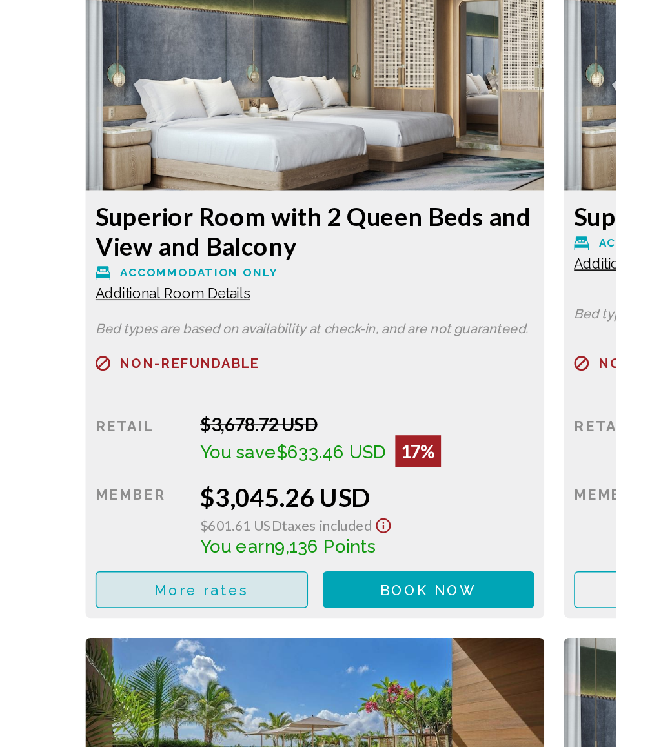
scroll to position [0, 0]
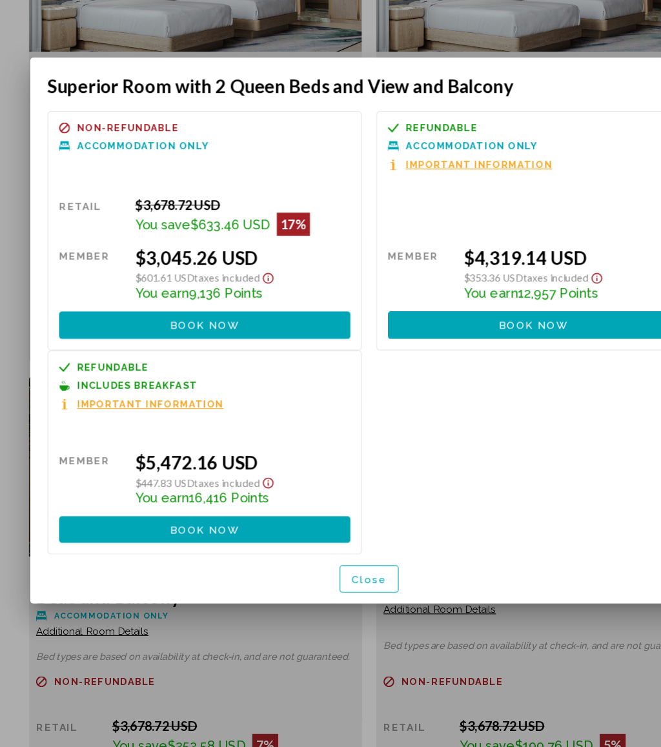
click at [327, 591] on span "Close" at bounding box center [330, 596] width 32 height 10
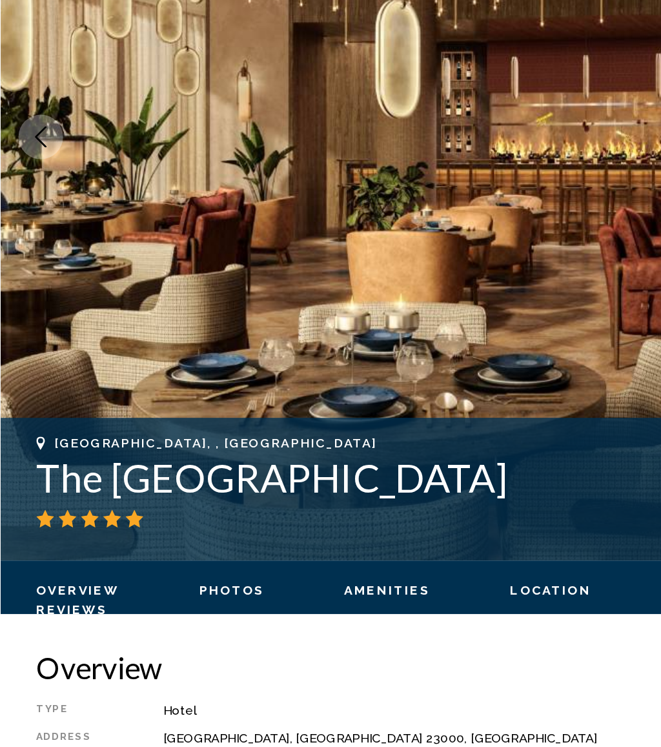
scroll to position [46, 0]
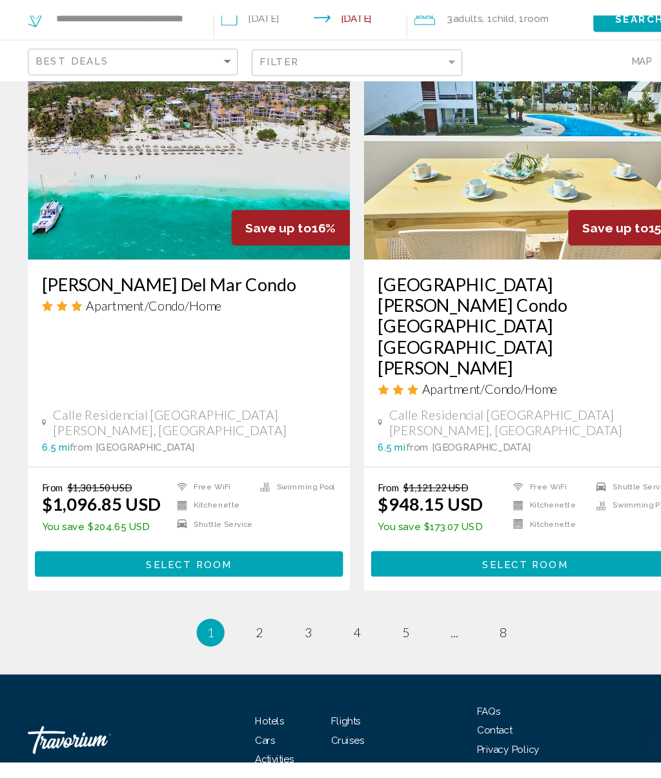
scroll to position [2467, 0]
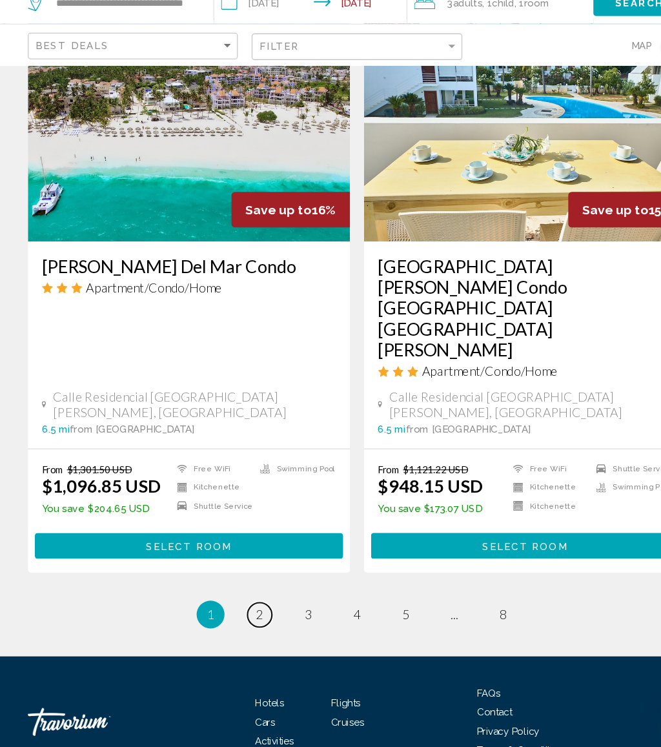
click at [238, 617] on span "2" at bounding box center [240, 624] width 6 height 14
